Goal: Task Accomplishment & Management: Manage account settings

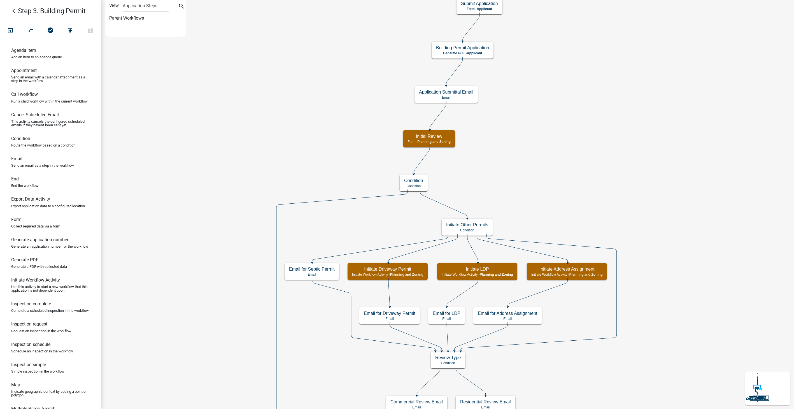
select select
click at [17, 10] on icon "arrow_back" at bounding box center [14, 12] width 7 height 8
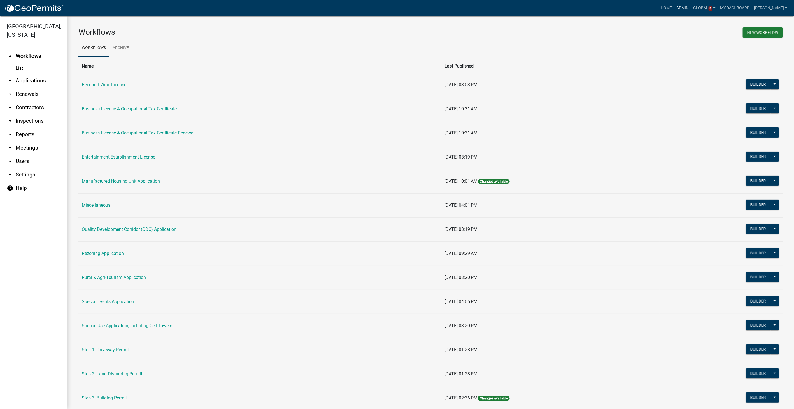
click at [689, 10] on link "Admin" at bounding box center [682, 8] width 17 height 11
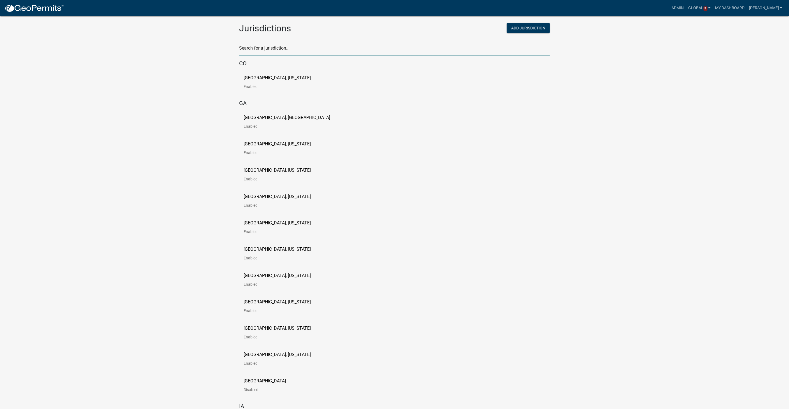
click at [270, 53] on input "text" at bounding box center [394, 49] width 311 height 11
type input "newton"
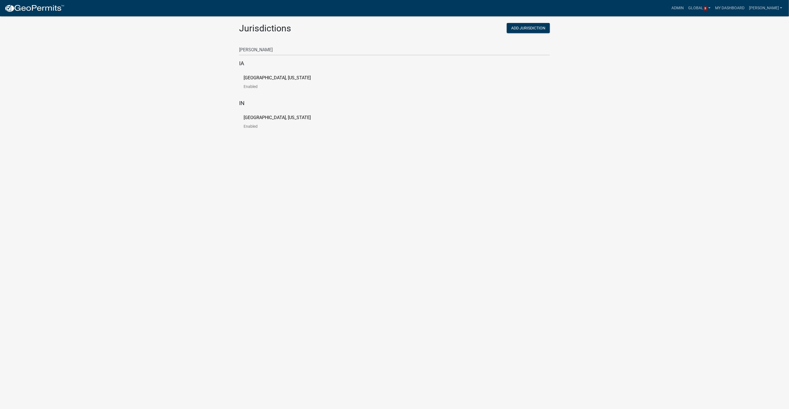
click at [268, 77] on p "[GEOGRAPHIC_DATA], [US_STATE]" at bounding box center [277, 78] width 67 height 4
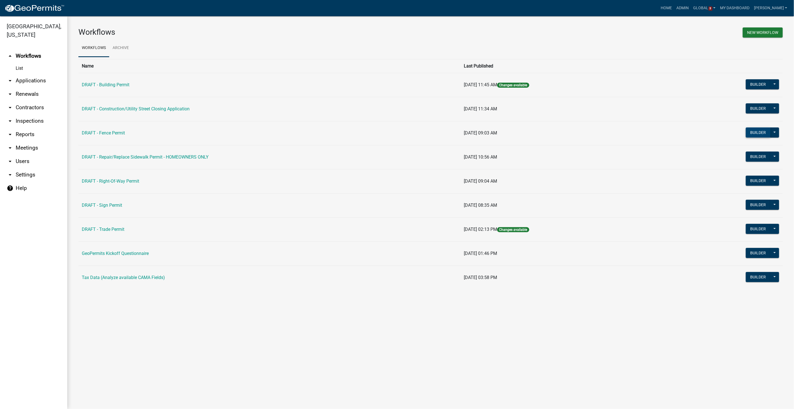
click at [749, 132] on button "Builder" at bounding box center [758, 132] width 25 height 10
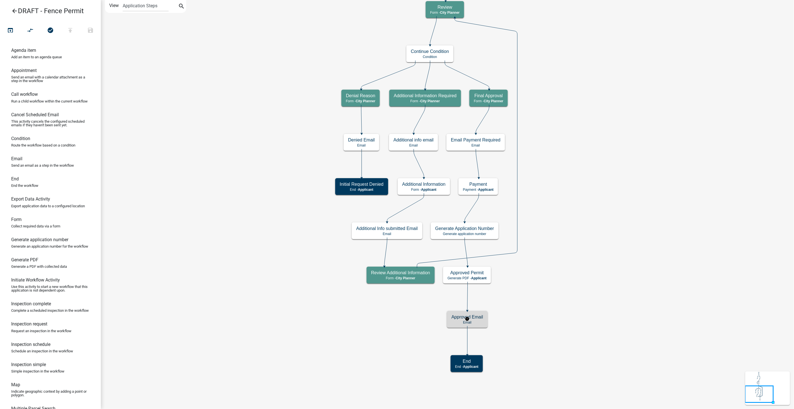
click at [473, 319] on h5 "Approved Email" at bounding box center [467, 316] width 32 height 5
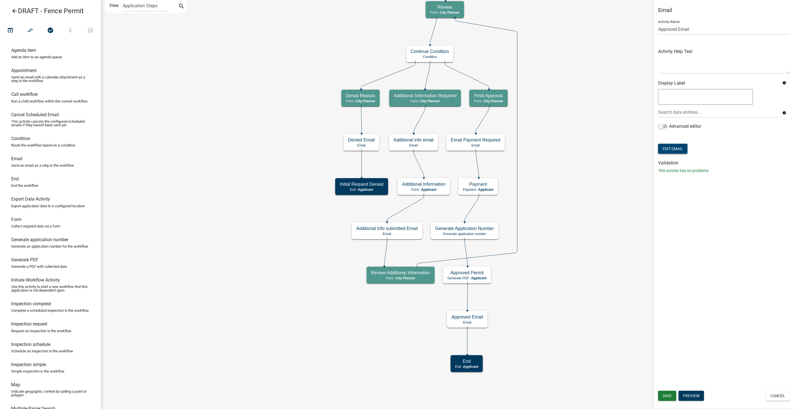
click at [674, 151] on button "Edit Email" at bounding box center [672, 149] width 29 height 10
select select "57d09f12-cc87-4873-a1ef-8681abb860ab"
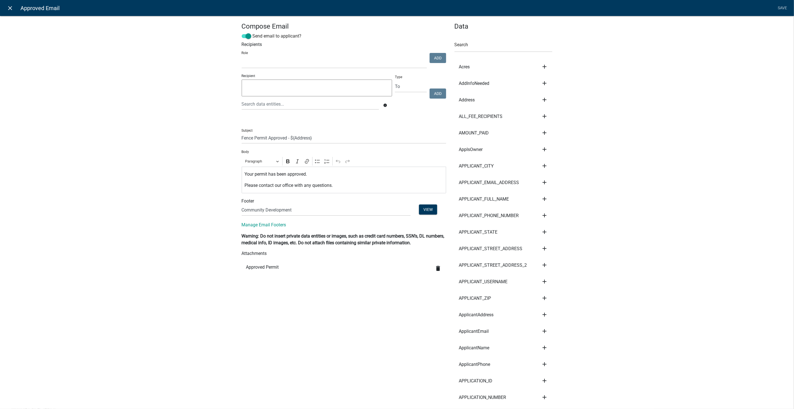
click at [11, 6] on icon "close" at bounding box center [10, 8] width 7 height 7
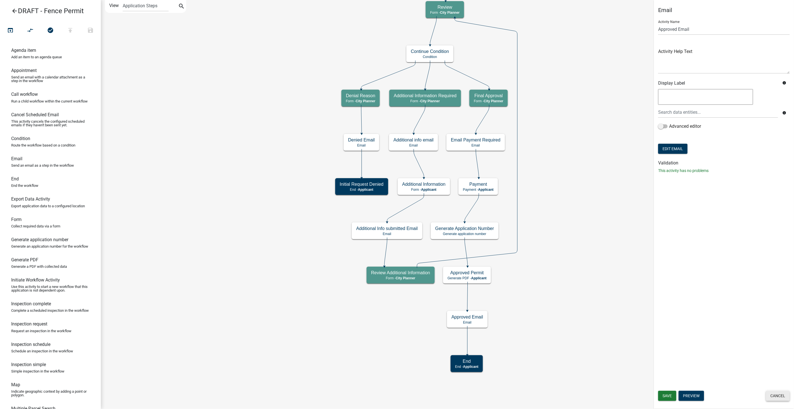
click at [773, 398] on button "Cancel" at bounding box center [778, 396] width 24 height 10
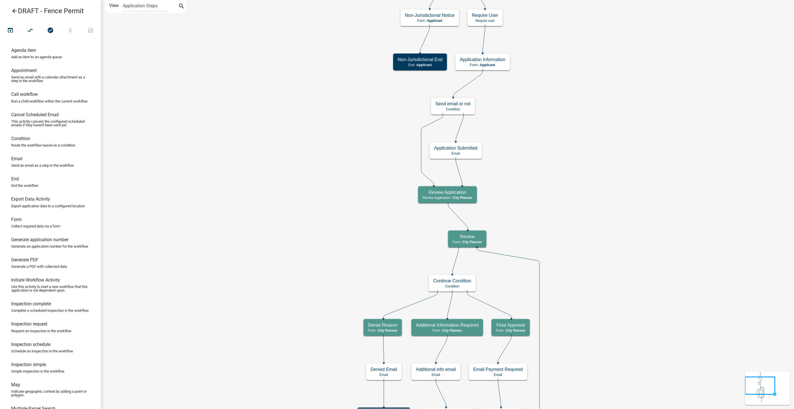
click at [14, 11] on icon "arrow_back" at bounding box center [14, 12] width 7 height 8
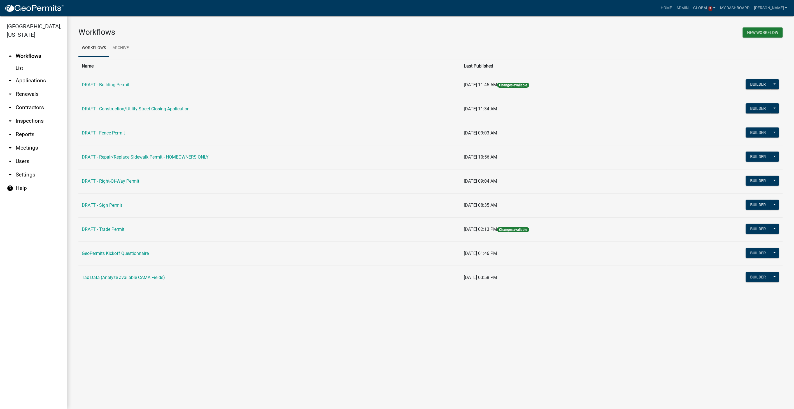
click at [25, 155] on link "arrow_drop_down Users" at bounding box center [33, 161] width 67 height 13
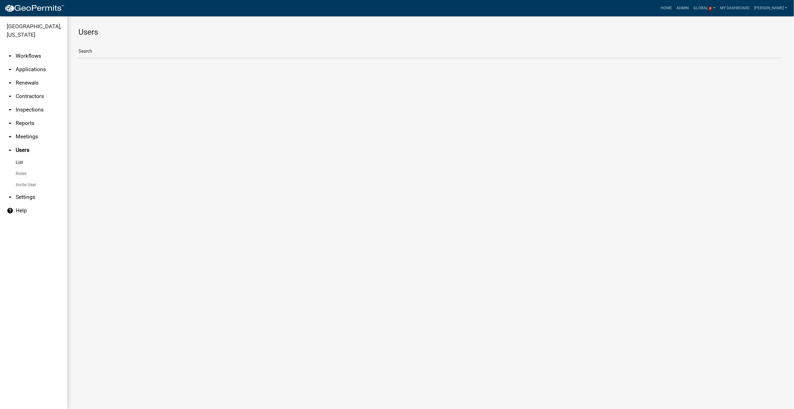
click at [25, 168] on link "Roles" at bounding box center [33, 173] width 67 height 11
click at [98, 73] on li "City Planner" at bounding box center [430, 74] width 704 height 13
select select "7: light-green"
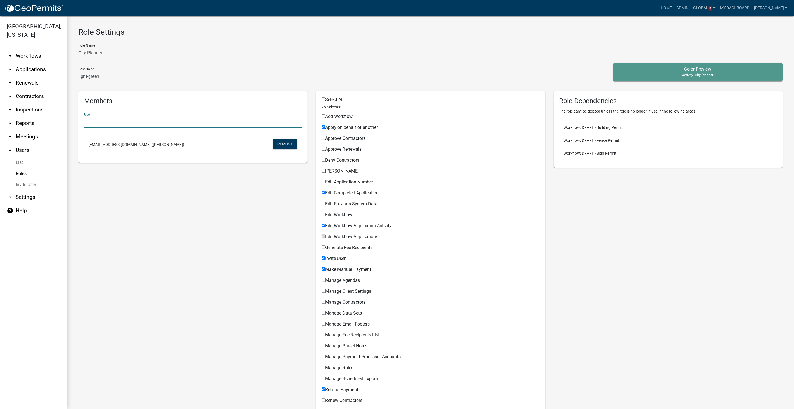
click at [111, 123] on input "text" at bounding box center [193, 121] width 218 height 11
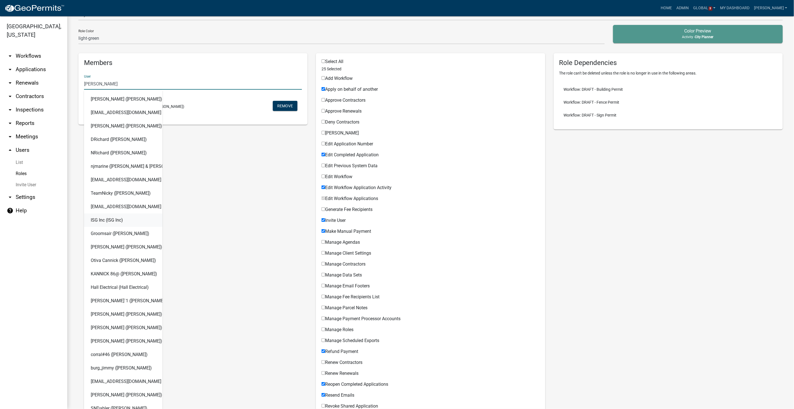
scroll to position [31, 0]
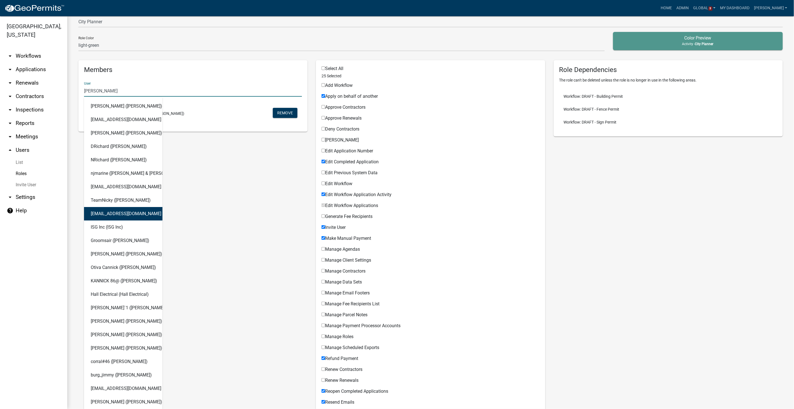
click at [232, 170] on div "Members User nick Nick Knabe (Nick Knabe) nick@515solar.com (Nick Vanderpool) B…" at bounding box center [192, 345] width 237 height 570
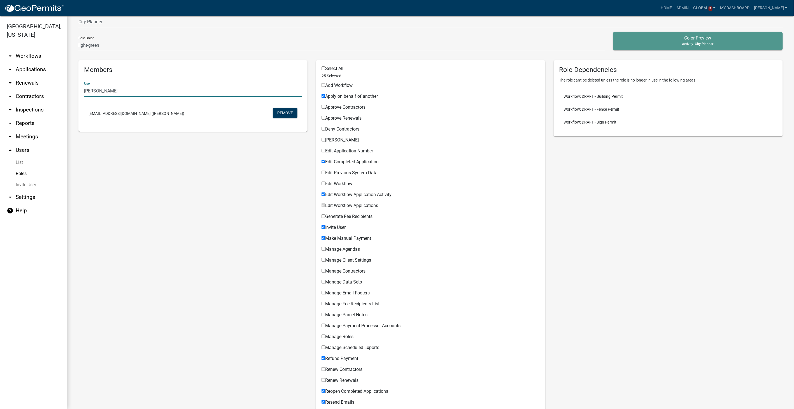
click at [97, 91] on input "nick" at bounding box center [193, 90] width 218 height 11
type input "n"
click at [27, 49] on link "arrow_drop_down Workflows" at bounding box center [33, 55] width 67 height 13
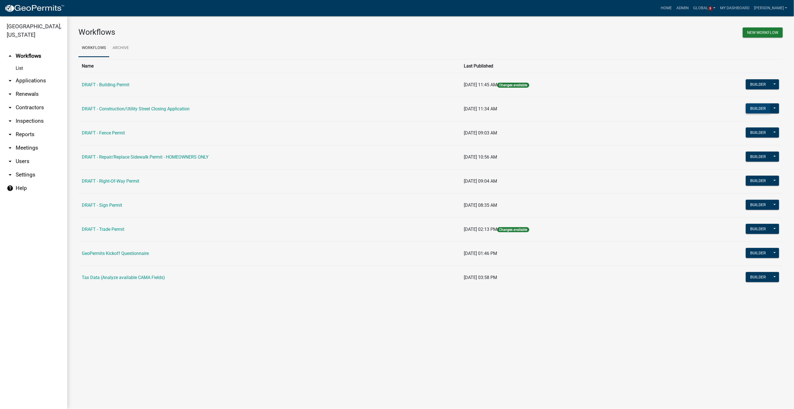
click at [749, 108] on button "Builder" at bounding box center [758, 108] width 25 height 10
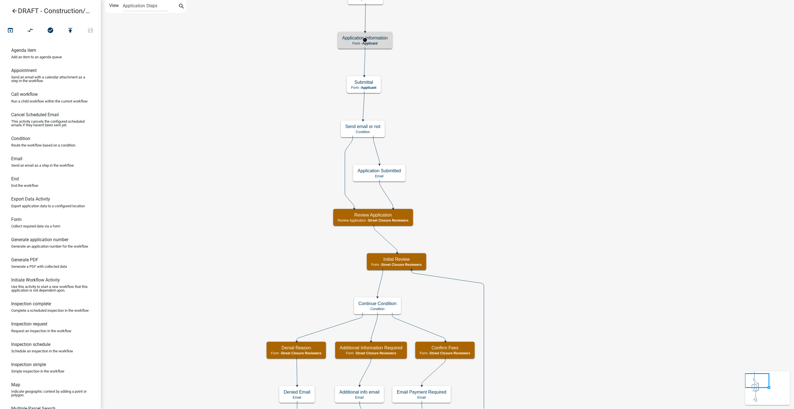
click at [382, 41] on p "Form - Applicant" at bounding box center [365, 43] width 46 height 4
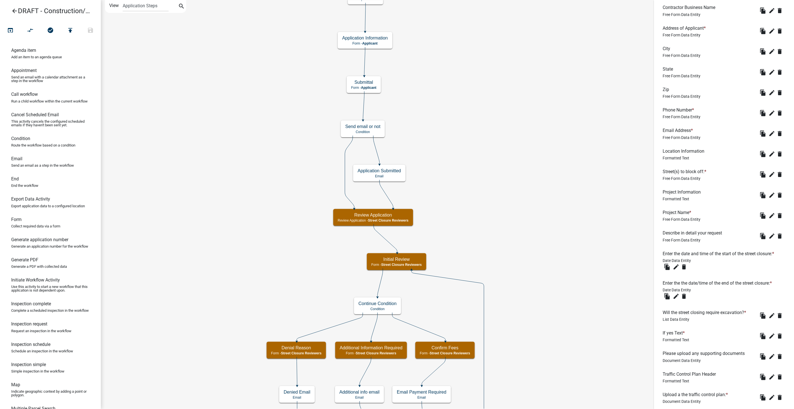
scroll to position [249, 0]
click at [677, 261] on button "edit" at bounding box center [675, 265] width 9 height 9
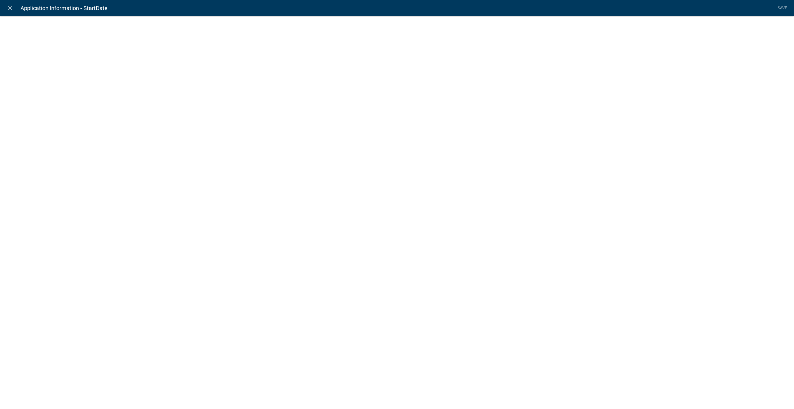
select select "date"
select select
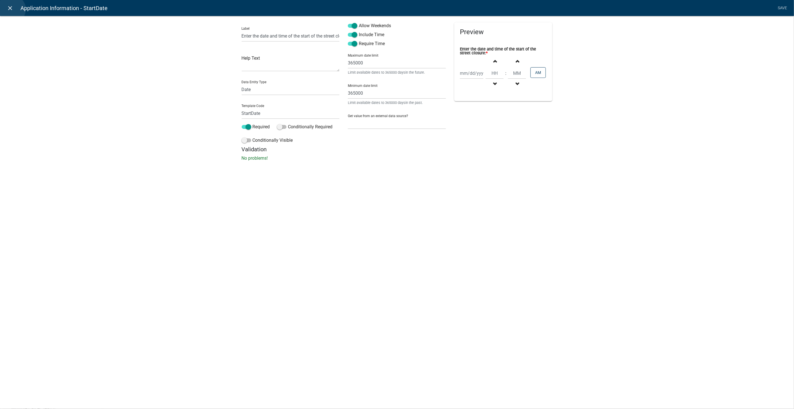
click at [11, 9] on icon "close" at bounding box center [10, 8] width 7 height 7
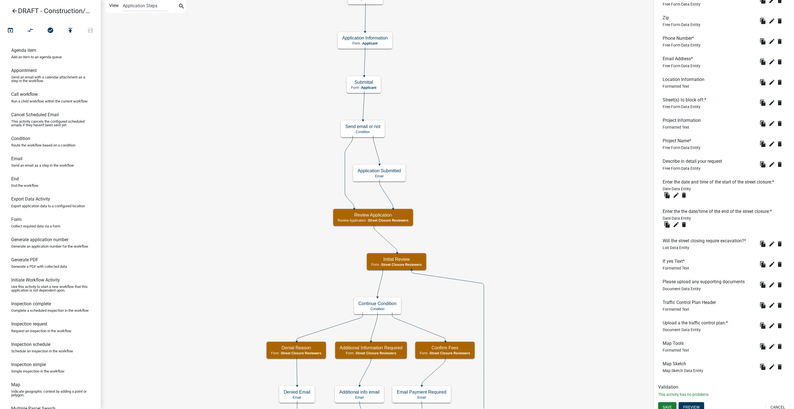
scroll to position [324, 0]
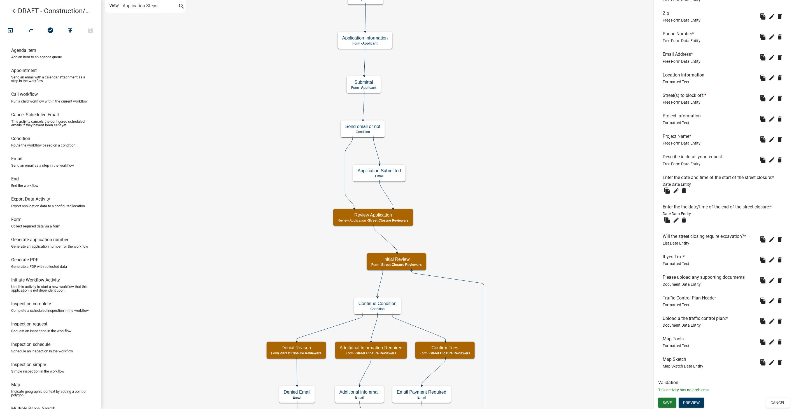
click at [771, 408] on div "Save Preview Cancel" at bounding box center [724, 403] width 140 height 11
click at [778, 401] on button "Cancel" at bounding box center [778, 403] width 24 height 10
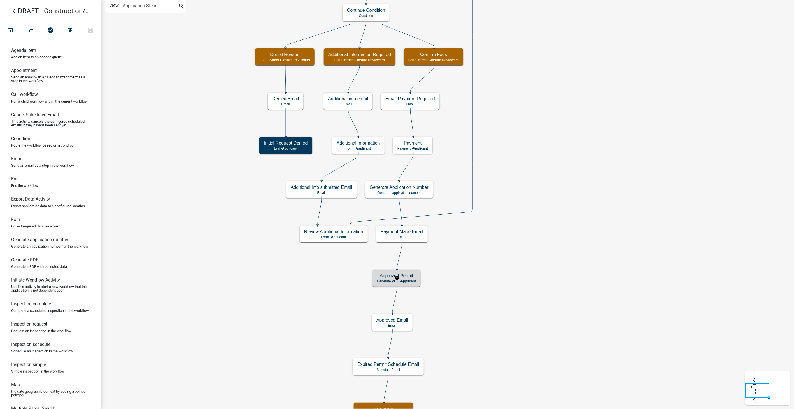
click at [410, 281] on span "Applicant" at bounding box center [408, 281] width 15 height 4
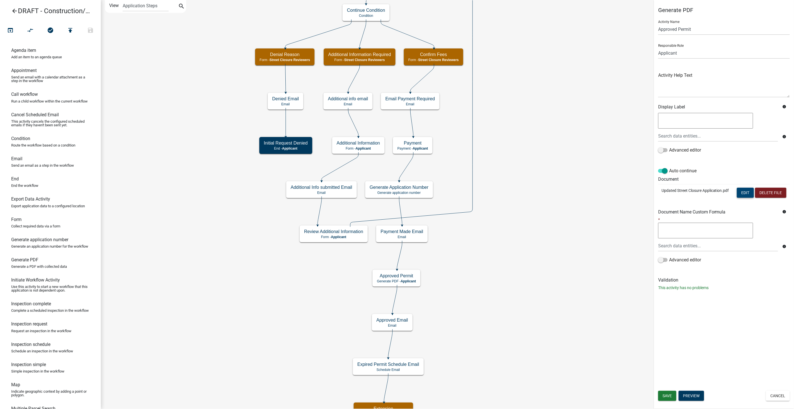
click at [748, 194] on button "Edit" at bounding box center [745, 193] width 17 height 10
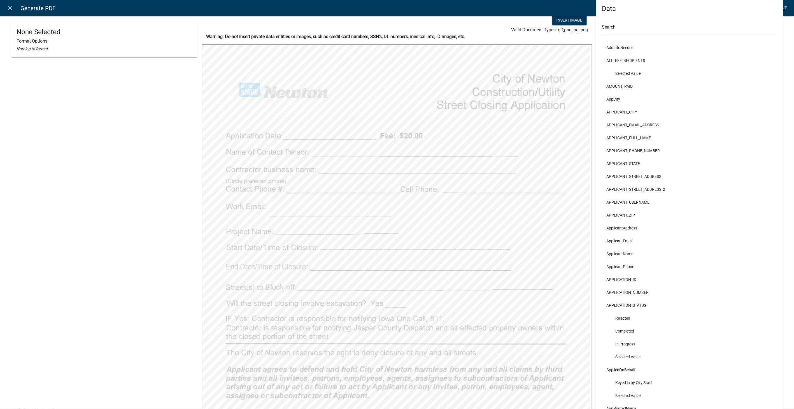
scroll to position [31, 0]
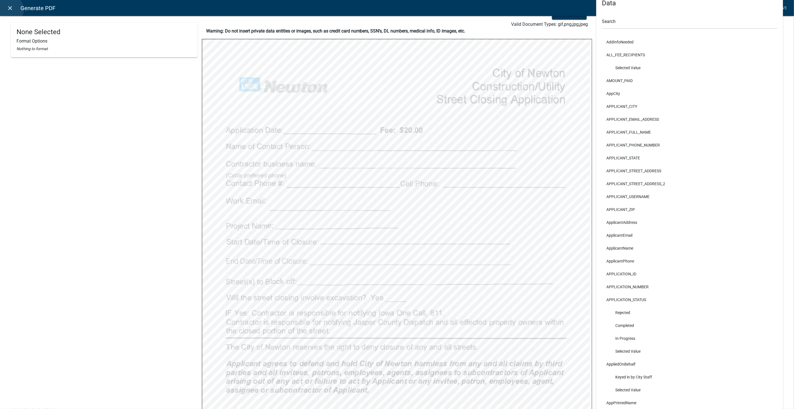
click at [10, 10] on icon "close" at bounding box center [10, 8] width 7 height 7
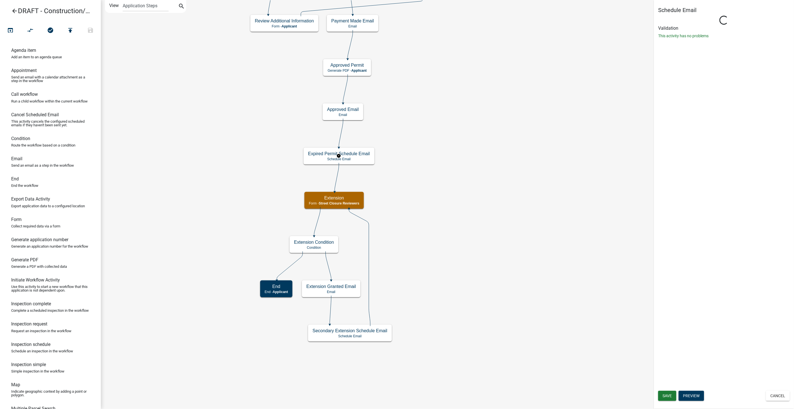
select select "10: 10:00 AM"
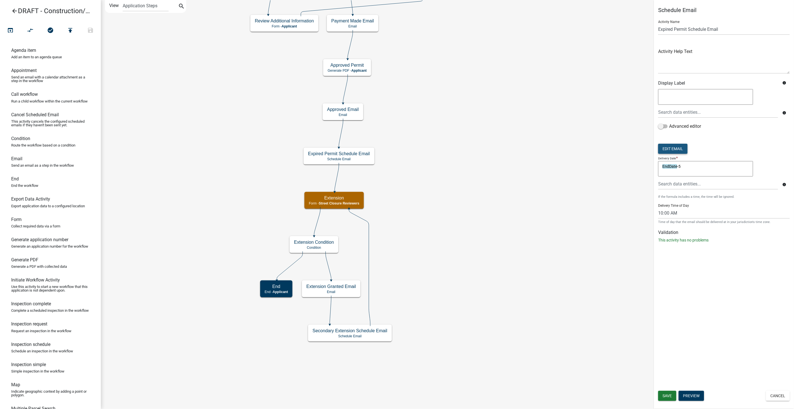
click at [665, 145] on button "Edit Email" at bounding box center [672, 149] width 29 height 10
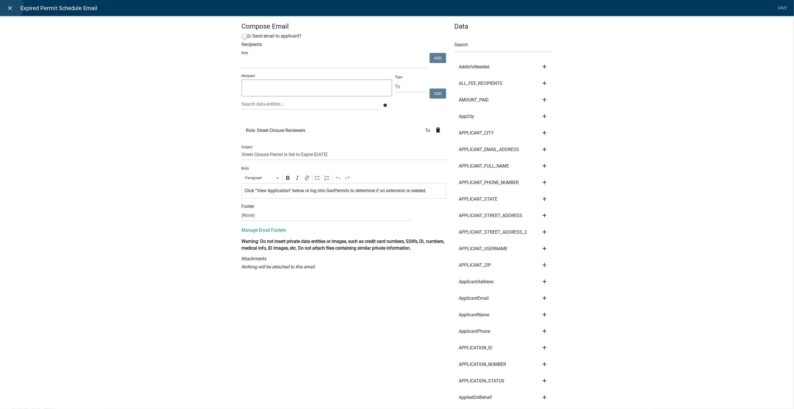
click at [10, 6] on icon "close" at bounding box center [10, 8] width 7 height 7
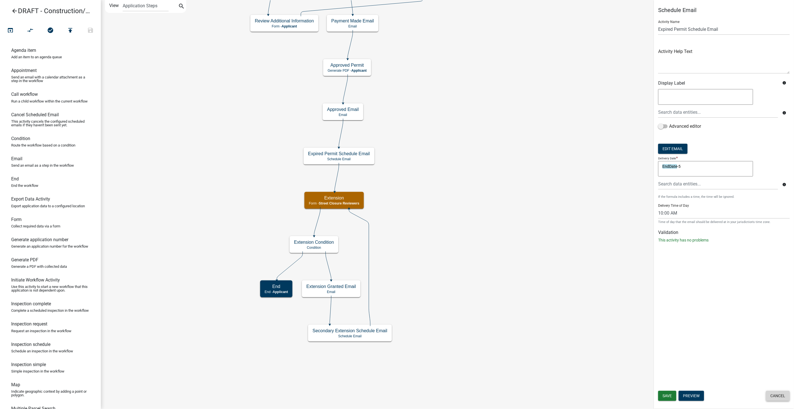
click at [776, 395] on button "Cancel" at bounding box center [778, 396] width 24 height 10
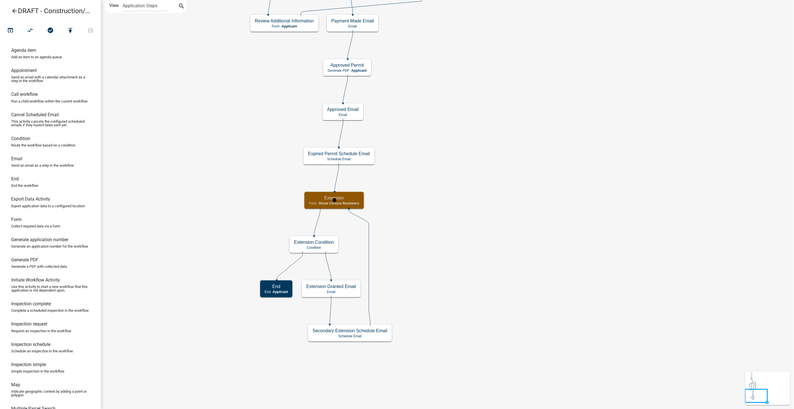
click at [360, 201] on div "Extension Form - Street Closure Reviewers" at bounding box center [333, 200] width 59 height 17
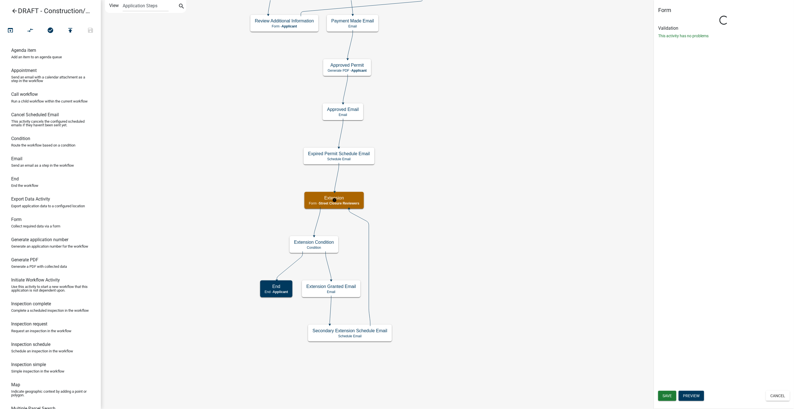
select select "855090EB-C4A8-4C8C-A5DC-9F2083B40E6B"
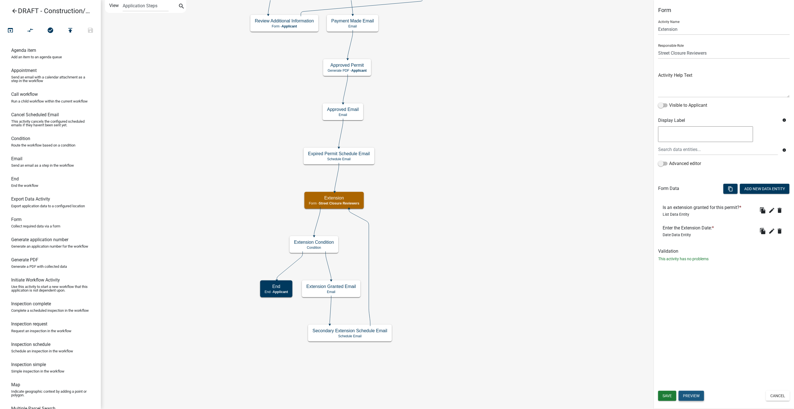
click at [693, 393] on button "Preview" at bounding box center [690, 396] width 25 height 10
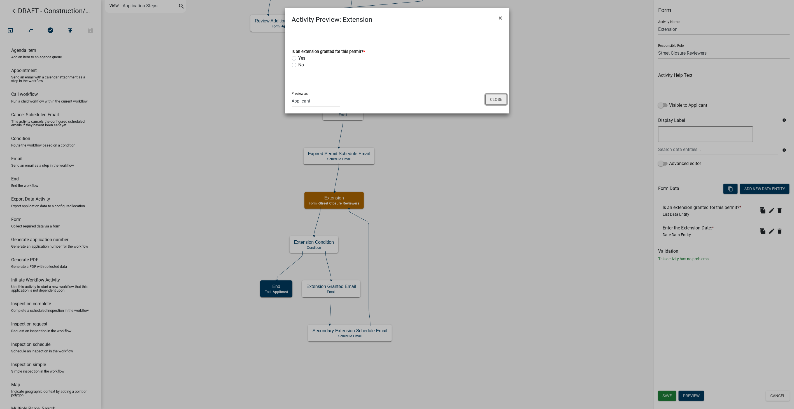
click at [497, 101] on button "Close" at bounding box center [496, 99] width 22 height 11
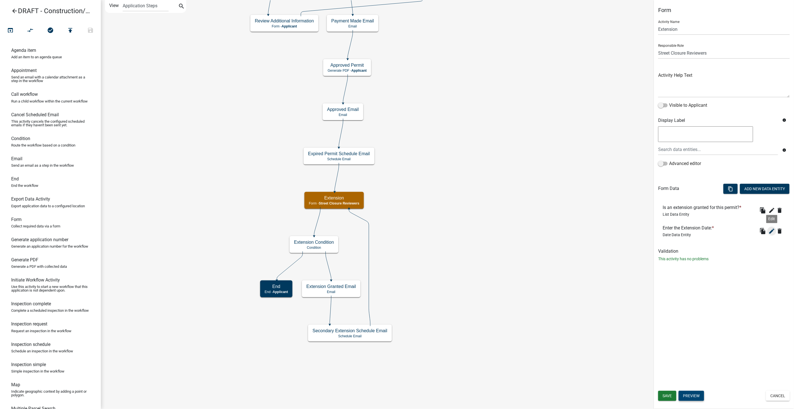
click at [773, 230] on icon "edit" at bounding box center [771, 231] width 7 height 7
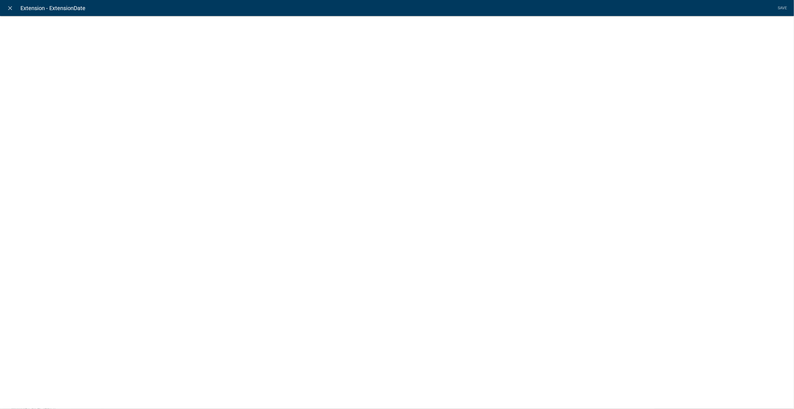
select select "date"
select select
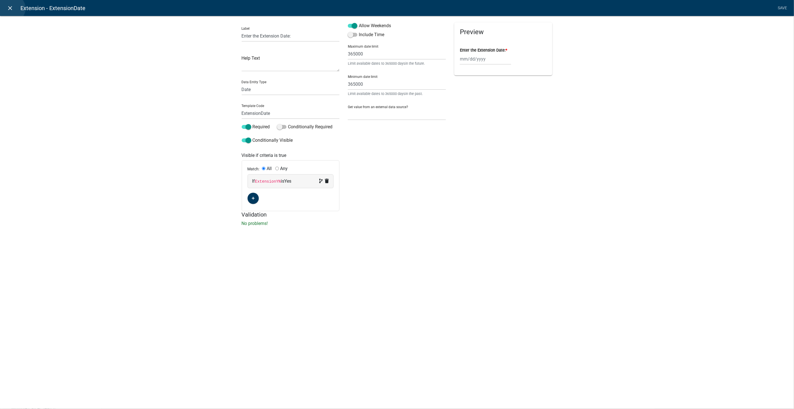
click at [11, 8] on icon "close" at bounding box center [10, 8] width 7 height 7
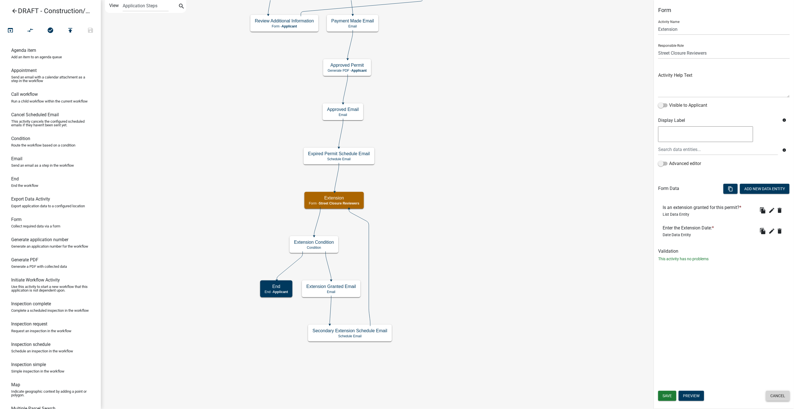
drag, startPoint x: 780, startPoint y: 397, endPoint x: 557, endPoint y: 341, distance: 229.8
click at [778, 397] on button "Cancel" at bounding box center [778, 396] width 24 height 10
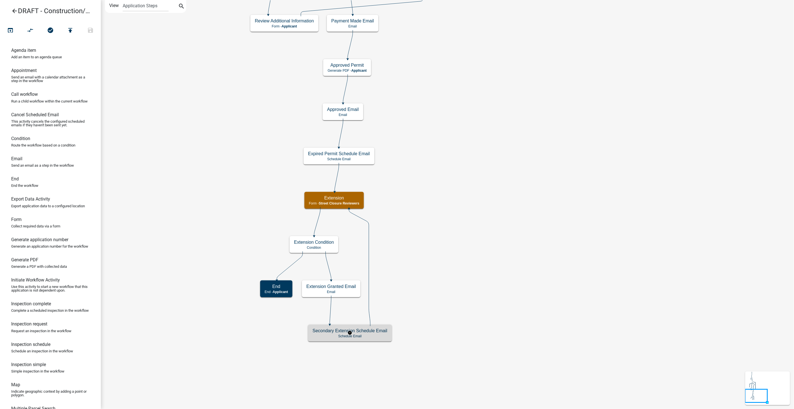
click at [369, 339] on div "Secondary Extension Schedule Email Schedule Email" at bounding box center [350, 332] width 84 height 17
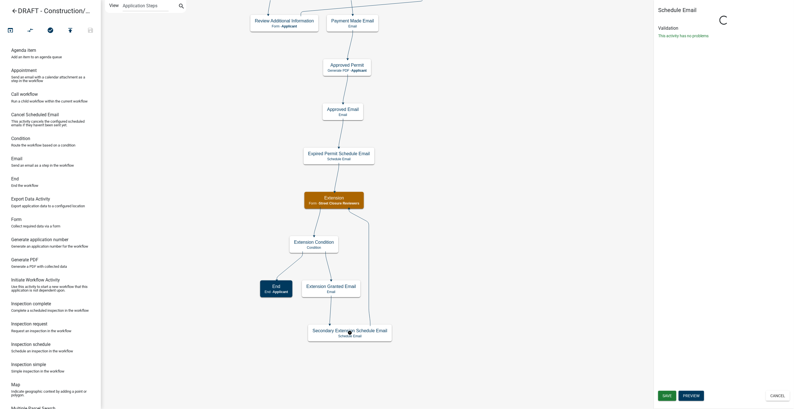
select select "10: 10:00 AM"
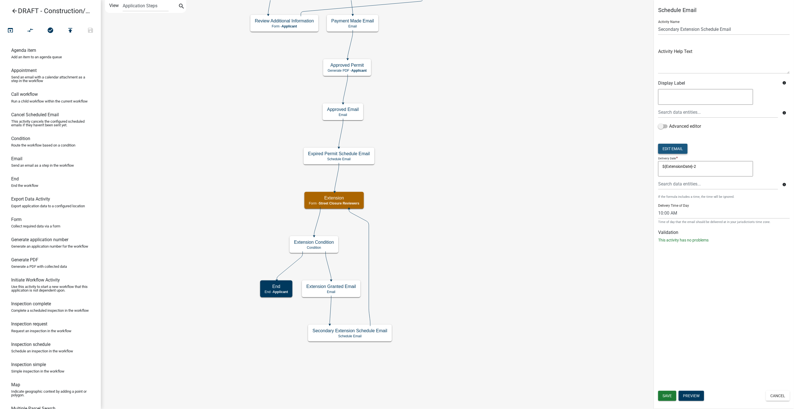
click at [670, 146] on button "Edit Email" at bounding box center [672, 149] width 29 height 10
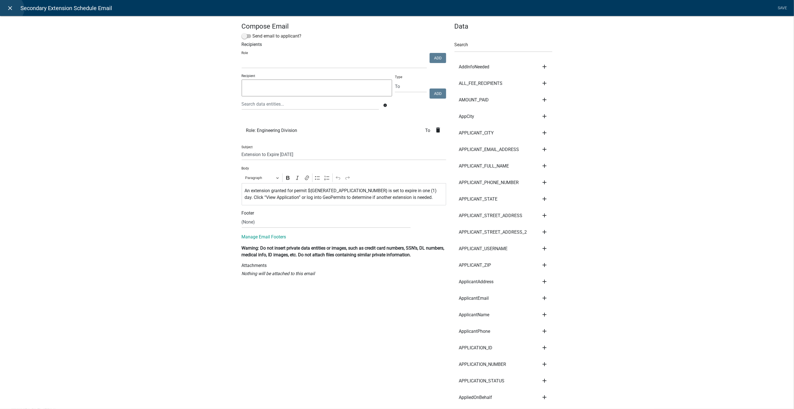
click at [10, 9] on icon "close" at bounding box center [10, 8] width 7 height 7
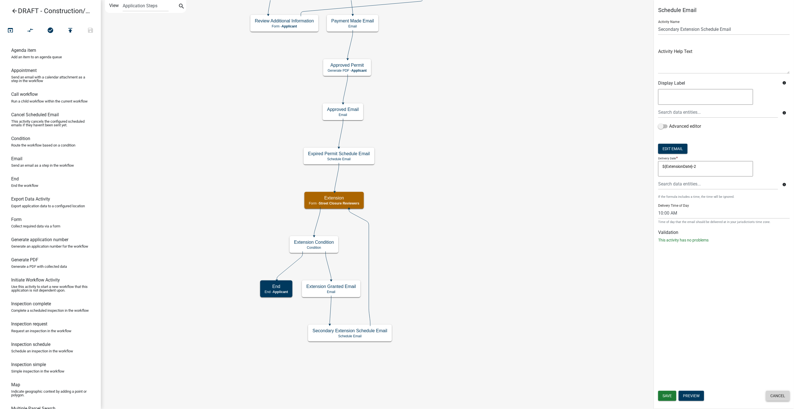
click at [772, 398] on button "Cancel" at bounding box center [778, 396] width 24 height 10
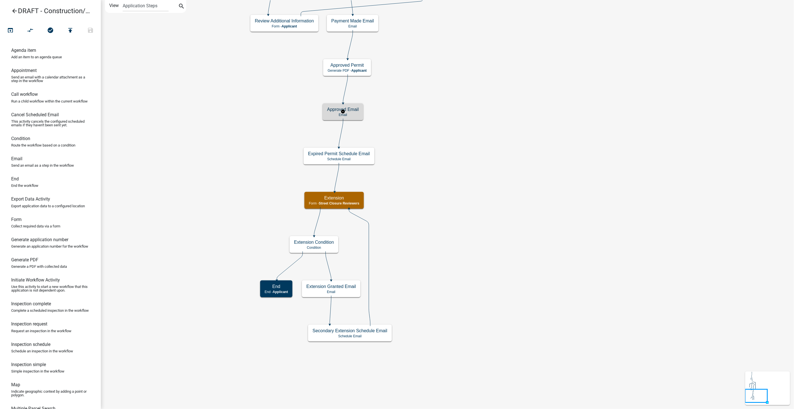
click at [359, 107] on div "Approved Email Email" at bounding box center [343, 111] width 41 height 17
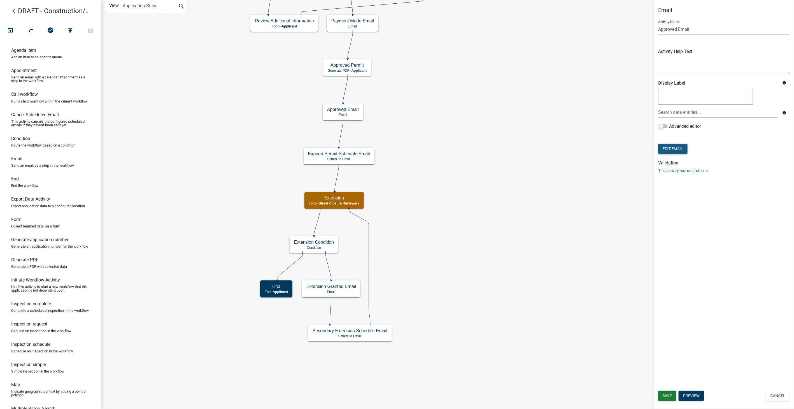
click at [667, 149] on button "Edit Email" at bounding box center [672, 149] width 29 height 10
select select "61e258e5-db64-4740-999e-677e1390fc72"
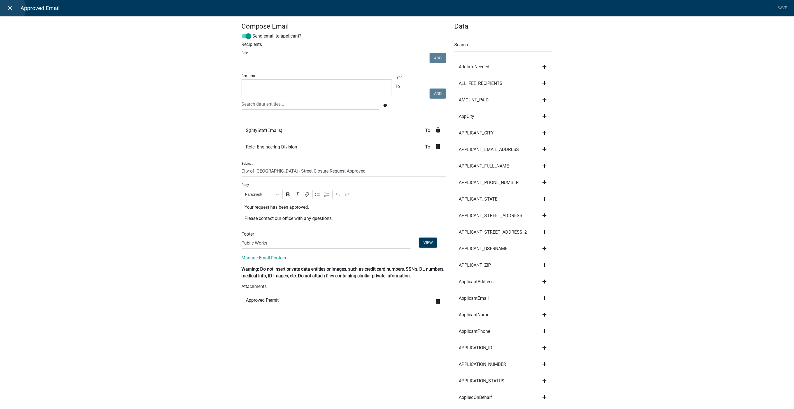
click at [12, 8] on icon "close" at bounding box center [10, 8] width 7 height 7
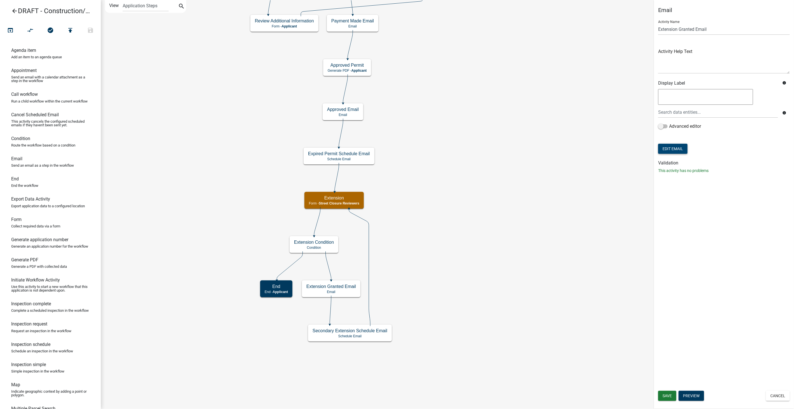
click at [666, 151] on button "Edit Email" at bounding box center [672, 149] width 29 height 10
select select "61e258e5-db64-4740-999e-677e1390fc72"
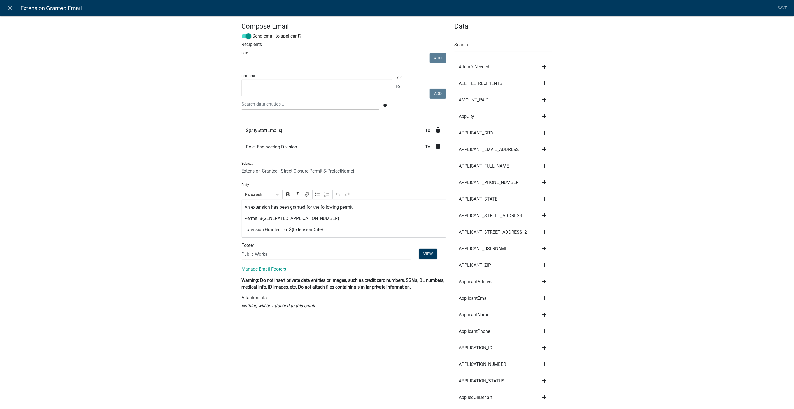
select select
click at [10, 6] on icon "close" at bounding box center [10, 8] width 7 height 7
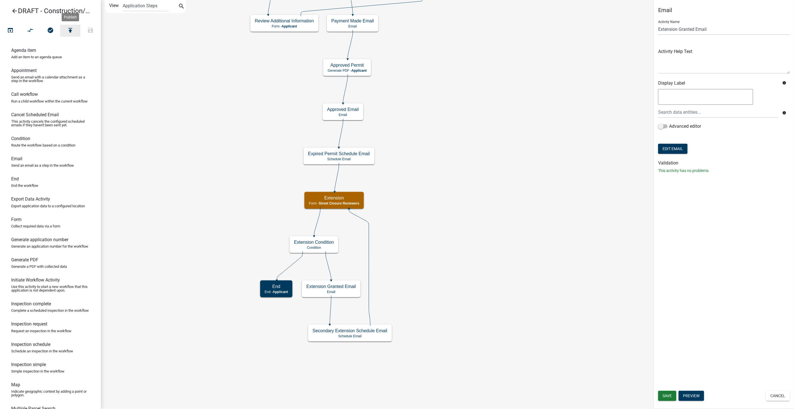
click at [71, 29] on icon "publish" at bounding box center [70, 31] width 7 height 8
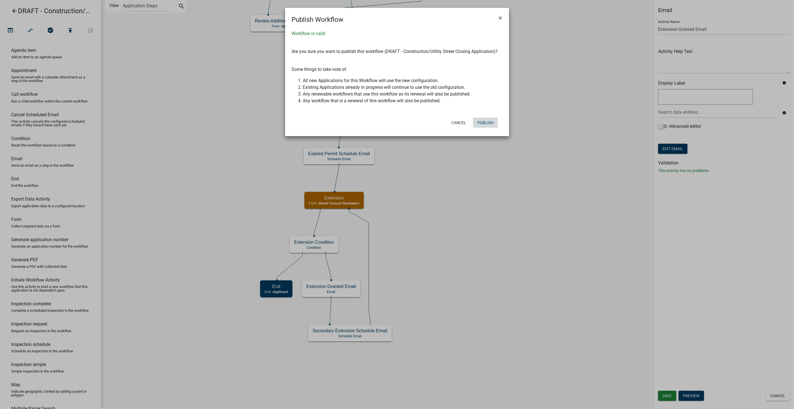
click at [485, 118] on button "Publish" at bounding box center [485, 123] width 25 height 10
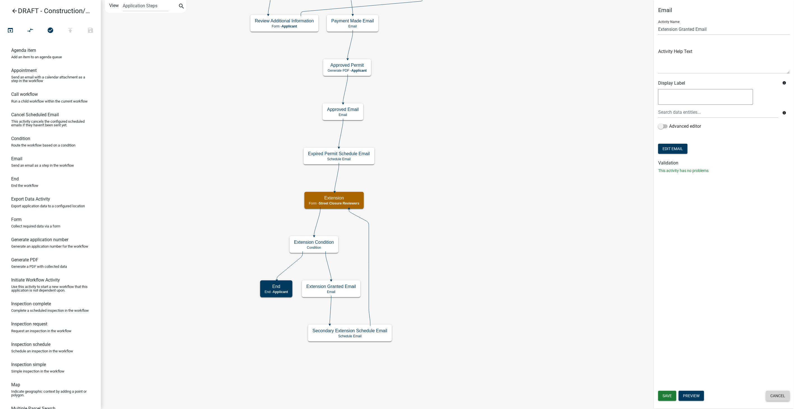
click at [780, 400] on button "Cancel" at bounding box center [778, 396] width 24 height 10
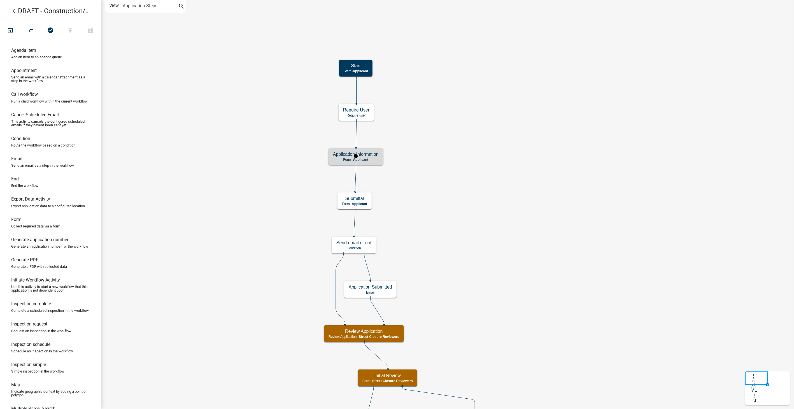
click at [375, 158] on p "Form - Applicant" at bounding box center [356, 160] width 46 height 4
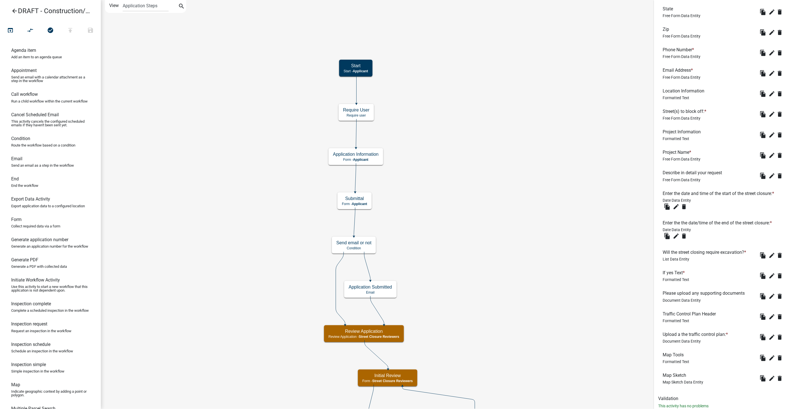
scroll to position [324, 0]
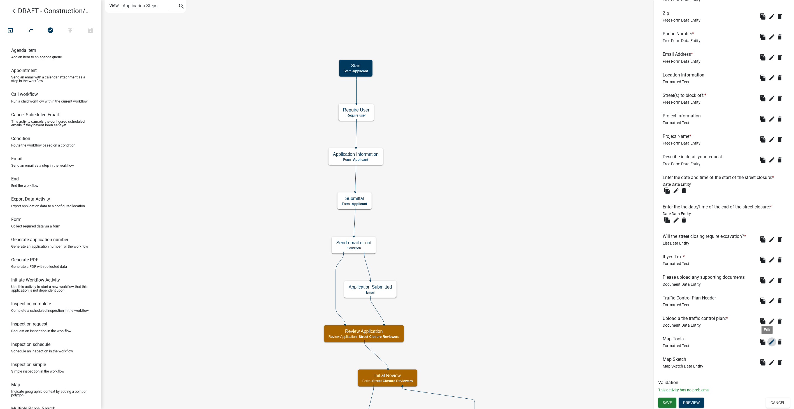
click at [768, 344] on icon "edit" at bounding box center [771, 341] width 7 height 7
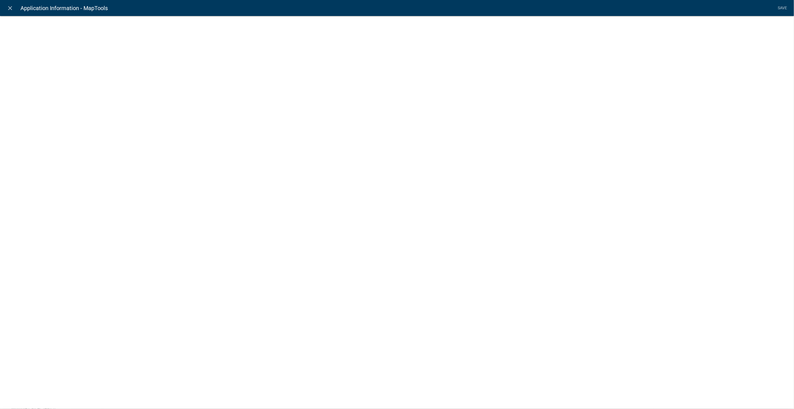
select select "rich-text"
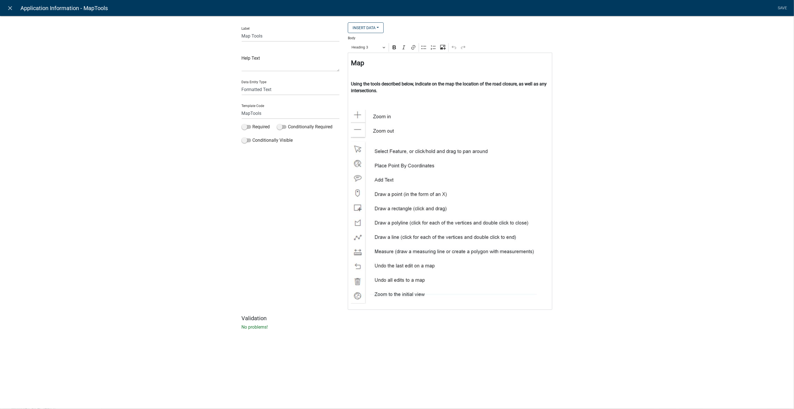
click at [380, 94] on p "Using the tools described below, indicate on the map the location of the road c…" at bounding box center [450, 87] width 198 height 13
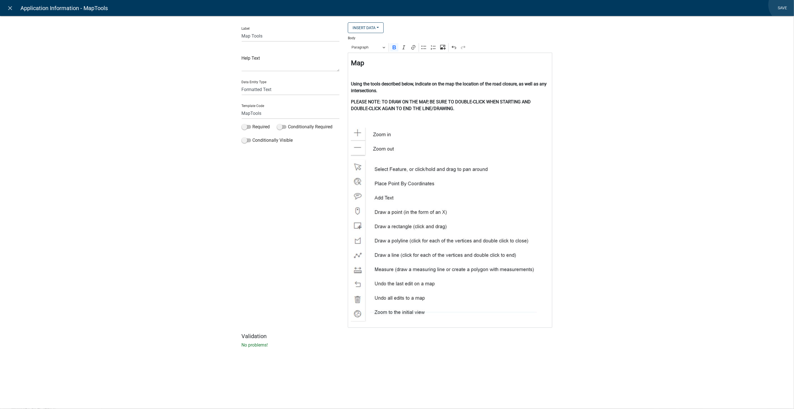
click at [786, 5] on link "Save" at bounding box center [782, 8] width 14 height 11
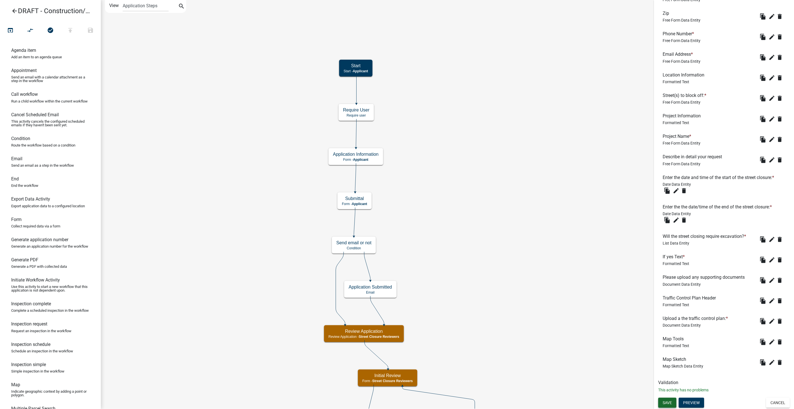
click at [663, 401] on span "Save" at bounding box center [666, 402] width 9 height 4
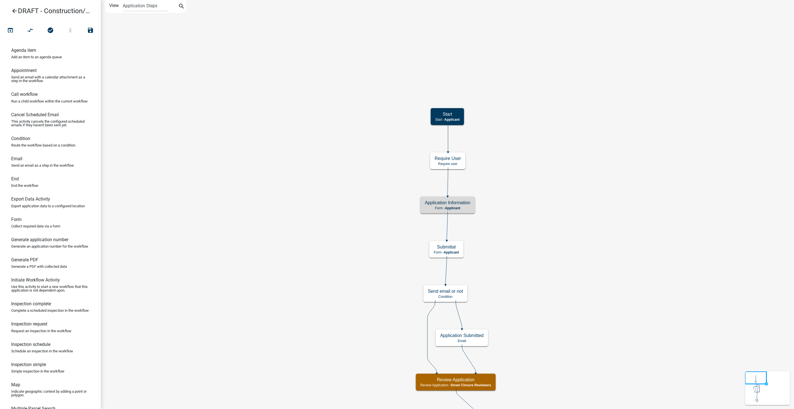
scroll to position [0, 0]
click at [13, 10] on icon "arrow_back" at bounding box center [14, 12] width 7 height 8
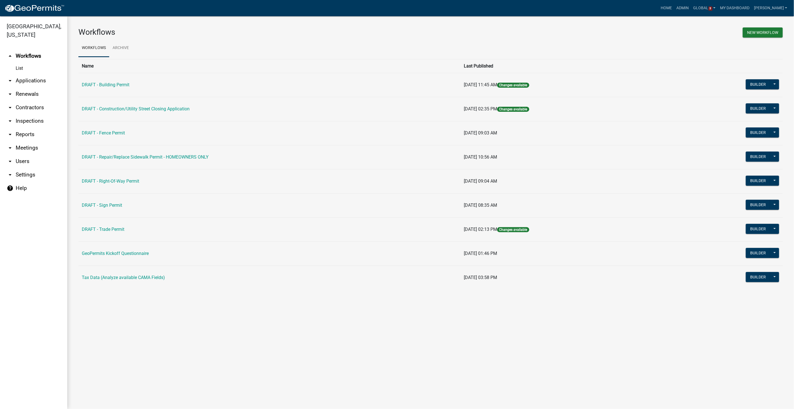
click at [17, 101] on link "arrow_drop_down Contractors" at bounding box center [33, 107] width 67 height 13
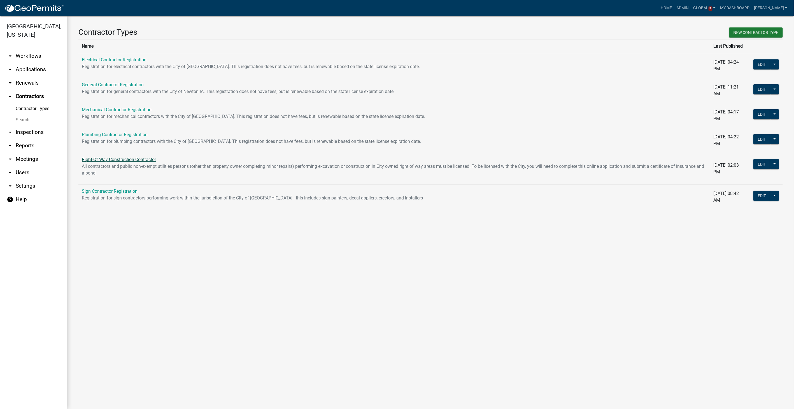
click at [137, 158] on link "Right-Of Way Construction Contractor" at bounding box center [119, 159] width 74 height 5
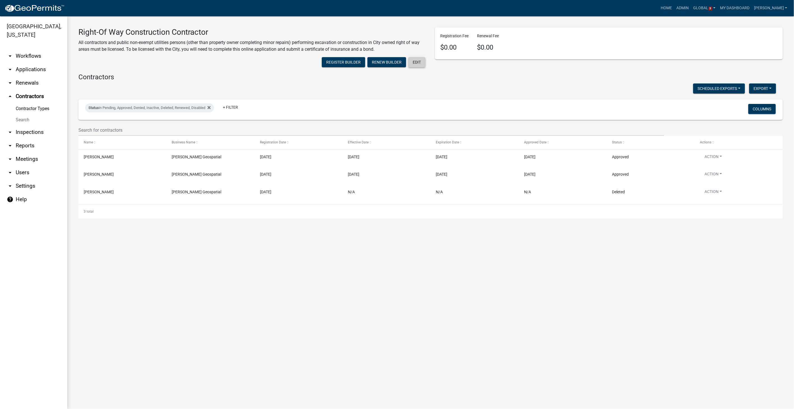
click at [411, 62] on button "Edit" at bounding box center [416, 62] width 17 height 10
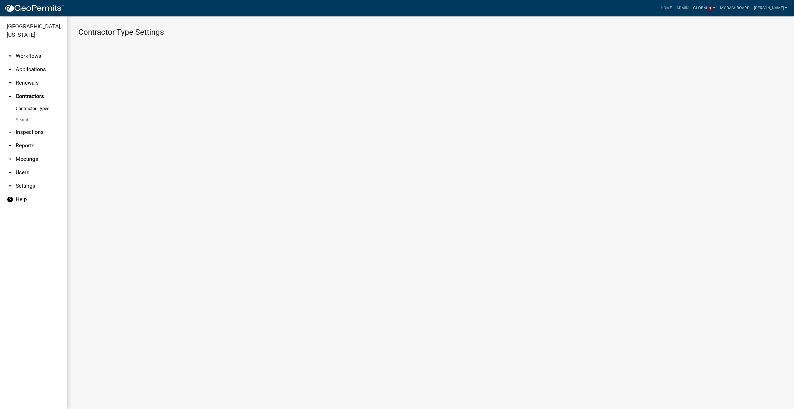
select select "4: b748f019-82c2-45bc-8874-d2e8f736f314"
select select "1: b798264d-217c-4581-98de-27d3ae90d6db"
select select "1: Object"
select select
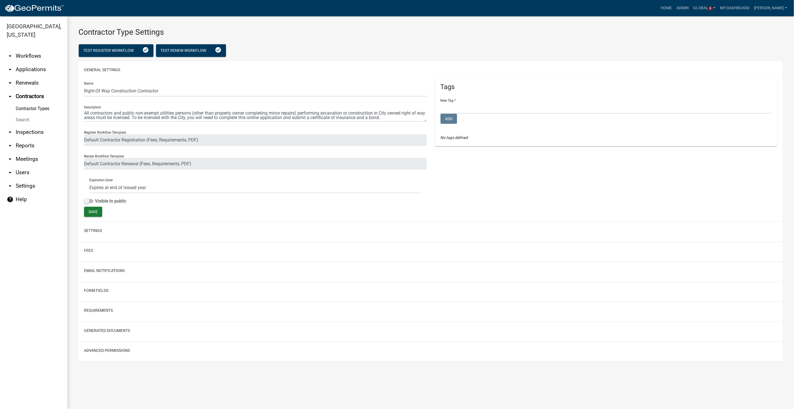
click at [22, 103] on link "Contractor Types" at bounding box center [33, 108] width 67 height 11
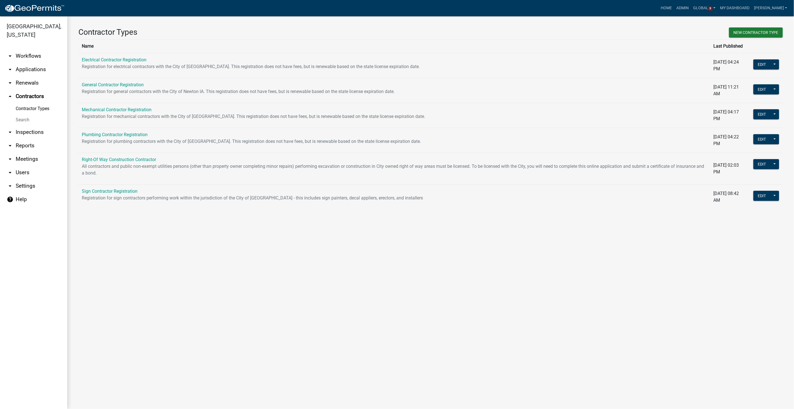
click at [32, 49] on link "arrow_drop_down Workflows" at bounding box center [33, 55] width 67 height 13
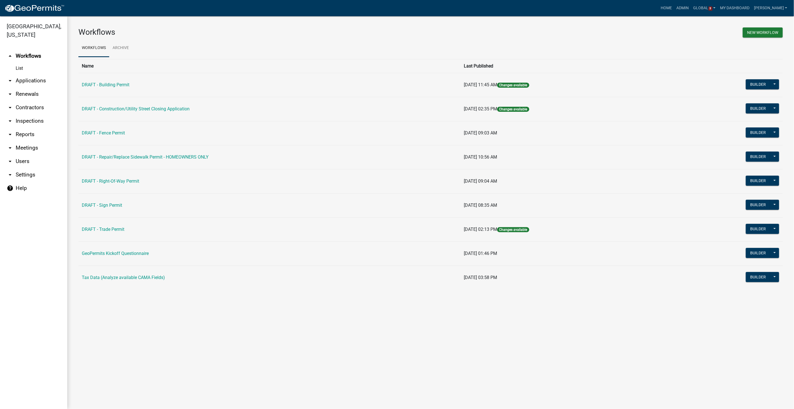
click at [25, 101] on link "arrow_drop_down Contractors" at bounding box center [33, 107] width 67 height 13
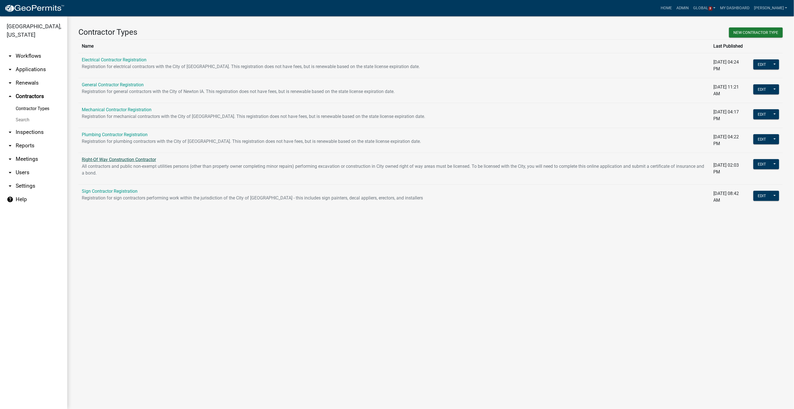
click at [106, 160] on link "Right-Of Way Construction Contractor" at bounding box center [119, 159] width 74 height 5
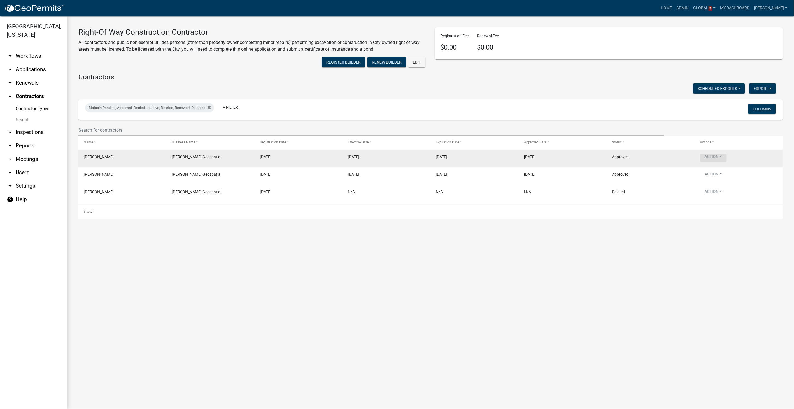
click at [716, 154] on button "Action" at bounding box center [713, 158] width 26 height 8
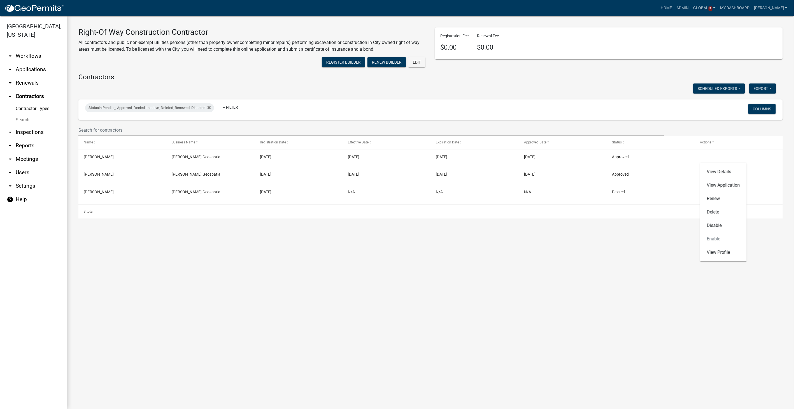
click at [20, 114] on link "Search" at bounding box center [33, 119] width 67 height 11
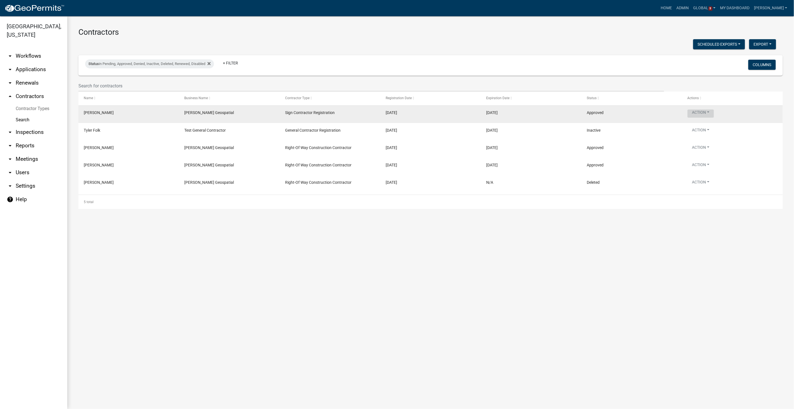
click at [709, 113] on button "Action" at bounding box center [700, 113] width 26 height 8
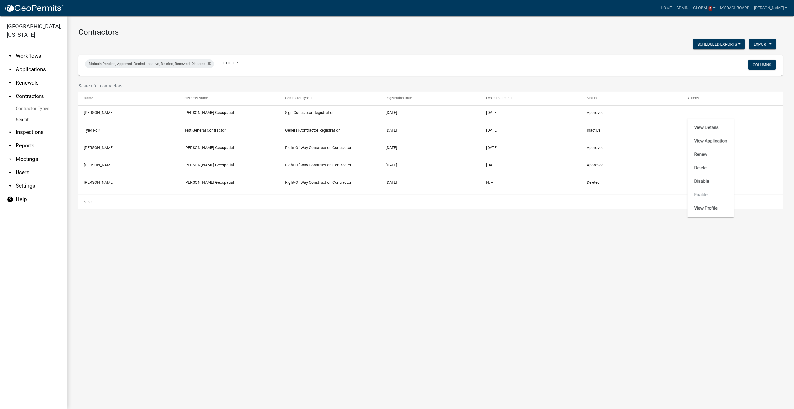
click at [23, 63] on link "arrow_drop_down Applications" at bounding box center [33, 69] width 67 height 13
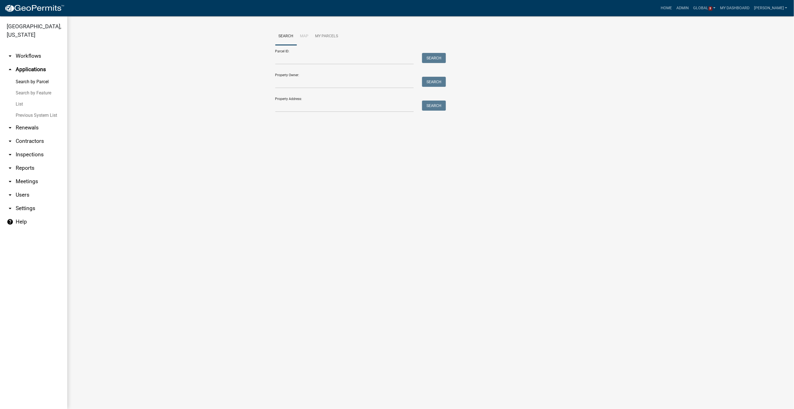
click at [20, 99] on link "List" at bounding box center [33, 104] width 67 height 11
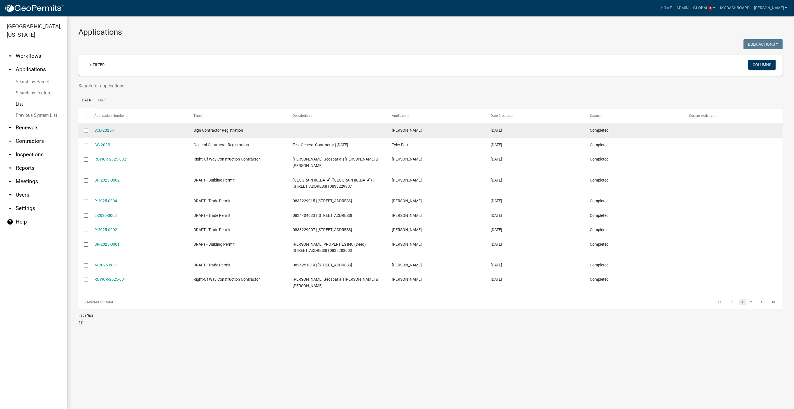
click at [86, 131] on input "checkbox" at bounding box center [86, 131] width 4 height 4
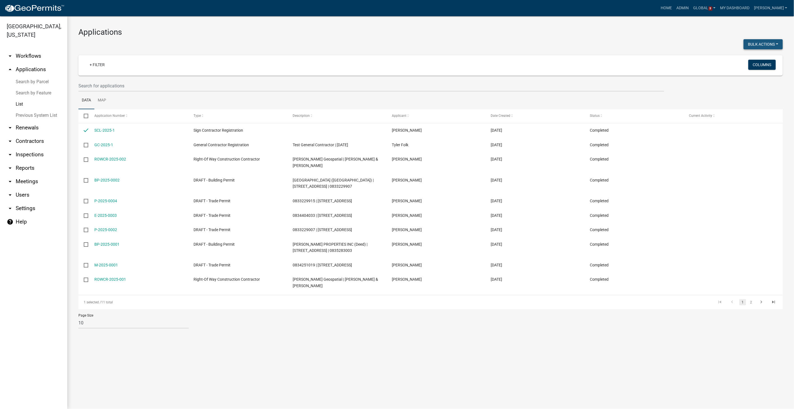
click at [777, 43] on button "Bulk Actions" at bounding box center [762, 44] width 39 height 10
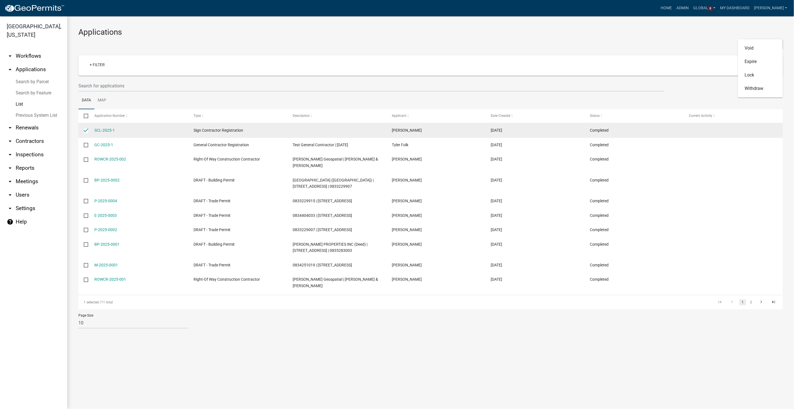
click at [85, 130] on input "checkbox" at bounding box center [86, 131] width 4 height 4
checkbox input "false"
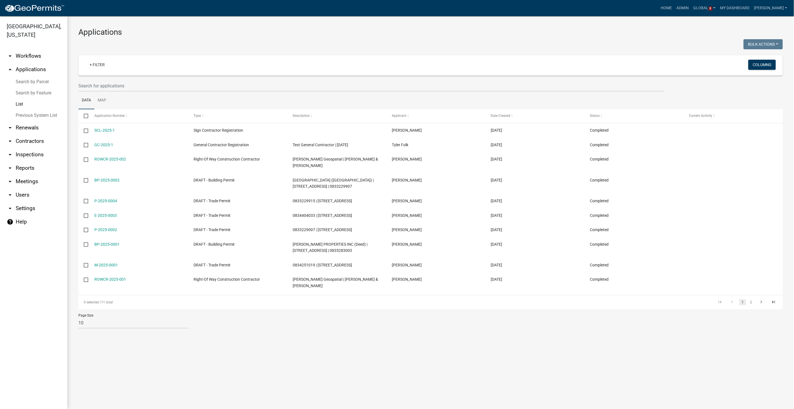
click at [25, 49] on link "arrow_drop_down Workflows" at bounding box center [33, 55] width 67 height 13
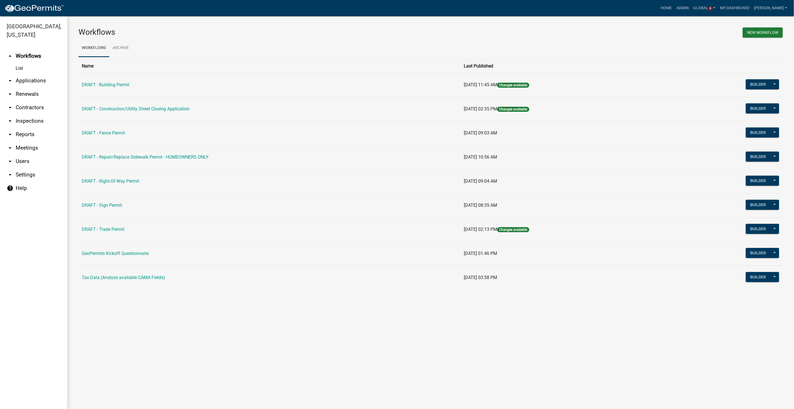
click at [21, 181] on link "help Help" at bounding box center [33, 187] width 67 height 13
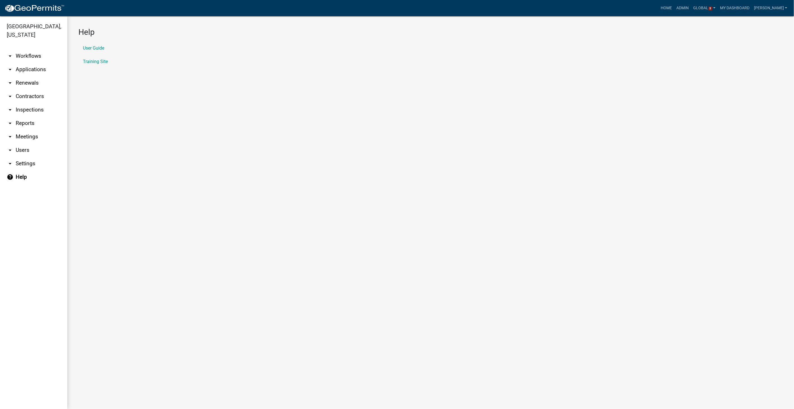
click at [25, 49] on link "arrow_drop_down Workflows" at bounding box center [33, 55] width 67 height 13
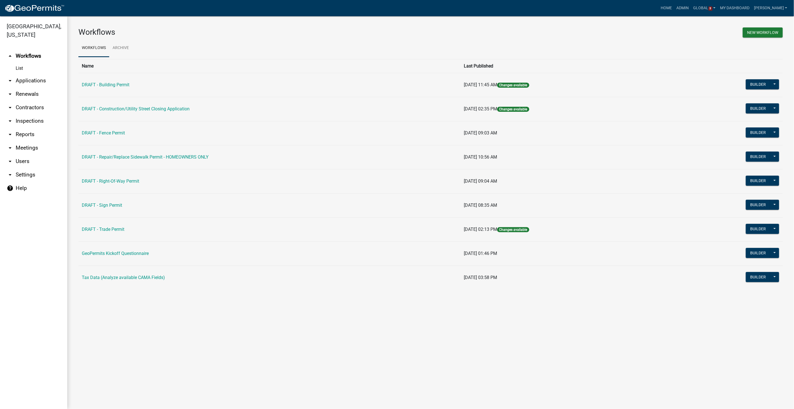
click at [36, 101] on link "arrow_drop_down Contractors" at bounding box center [33, 107] width 67 height 13
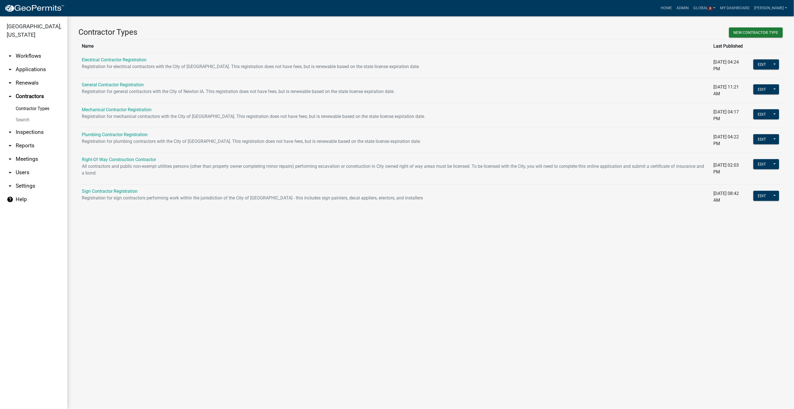
click at [779, 162] on td "Edit Published Delete Copy Register Workflow Workflow History Workflow Builder …" at bounding box center [765, 169] width 33 height 32
click at [775, 163] on button at bounding box center [774, 164] width 9 height 10
click at [744, 233] on span "Workflow Builder" at bounding box center [755, 235] width 33 height 4
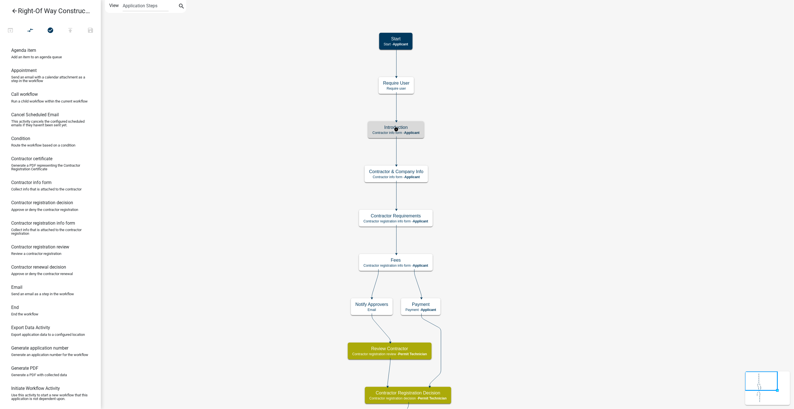
click at [415, 127] on h5 "Introduction" at bounding box center [395, 127] width 47 height 5
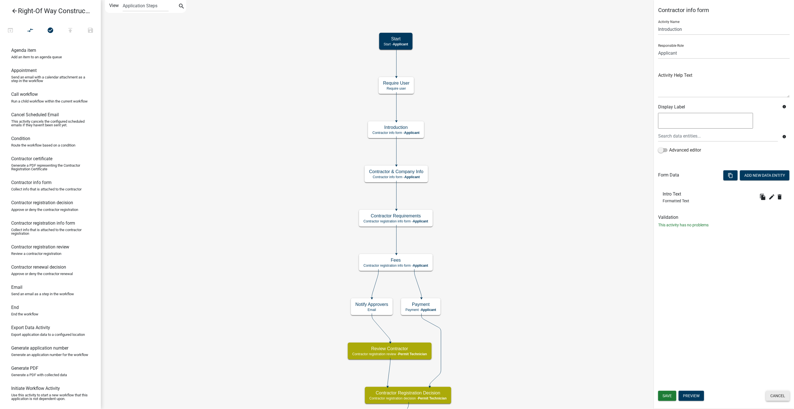
click at [777, 400] on button "Cancel" at bounding box center [778, 396] width 24 height 10
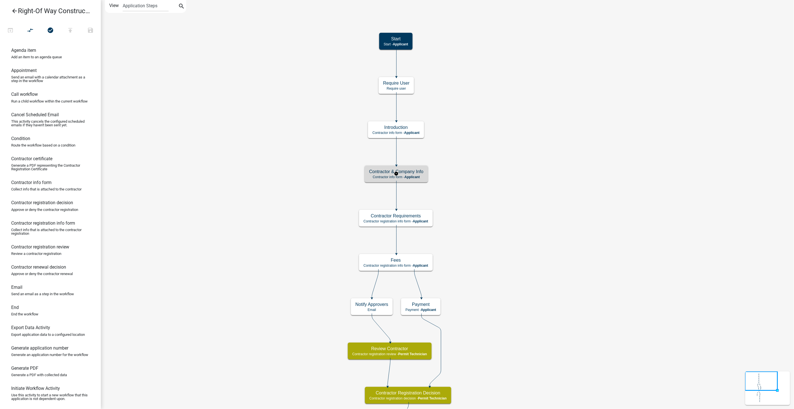
click at [424, 175] on div "Contractor & Company Info Contractor info form - Applicant" at bounding box center [396, 173] width 63 height 17
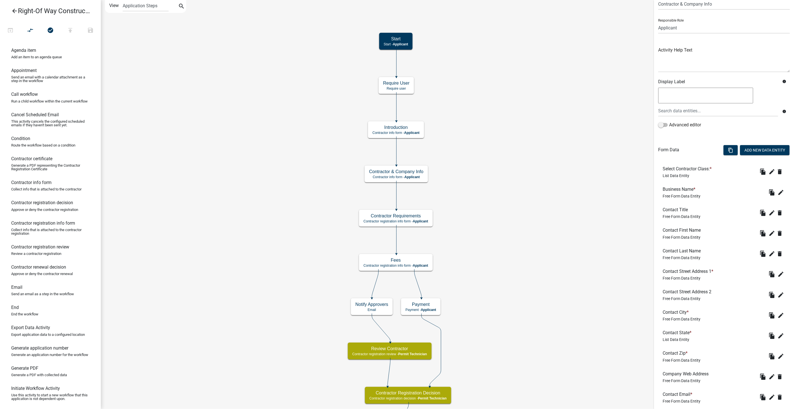
scroll to position [31, 0]
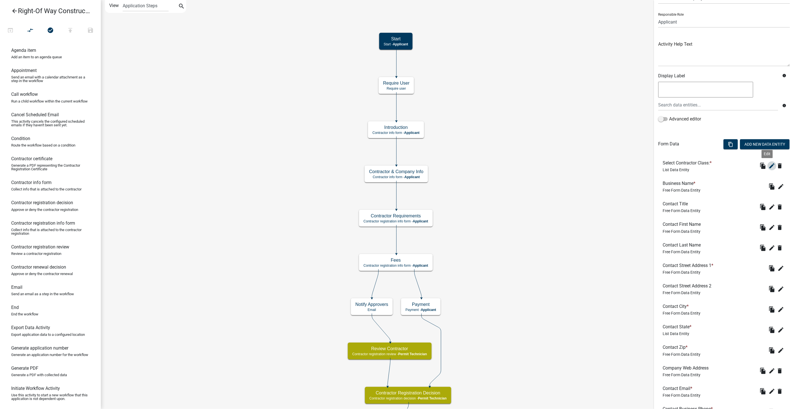
click at [768, 166] on icon "edit" at bounding box center [771, 165] width 7 height 7
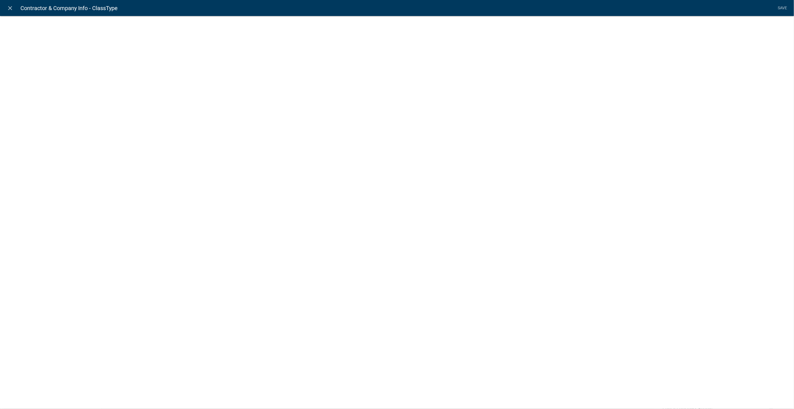
select select "list-data"
select select
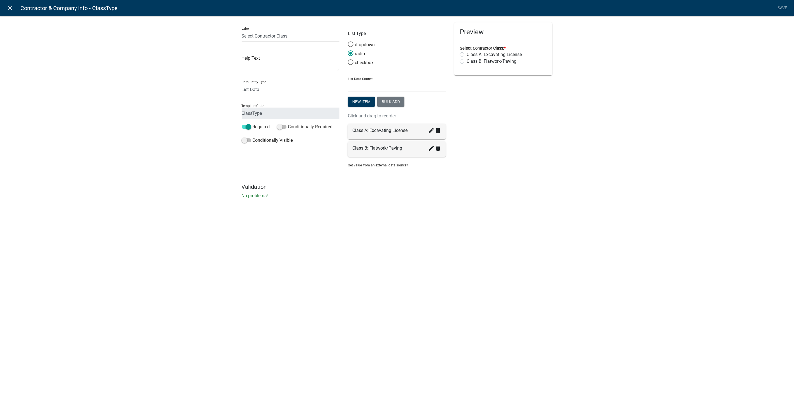
click at [11, 9] on icon "close" at bounding box center [10, 8] width 7 height 7
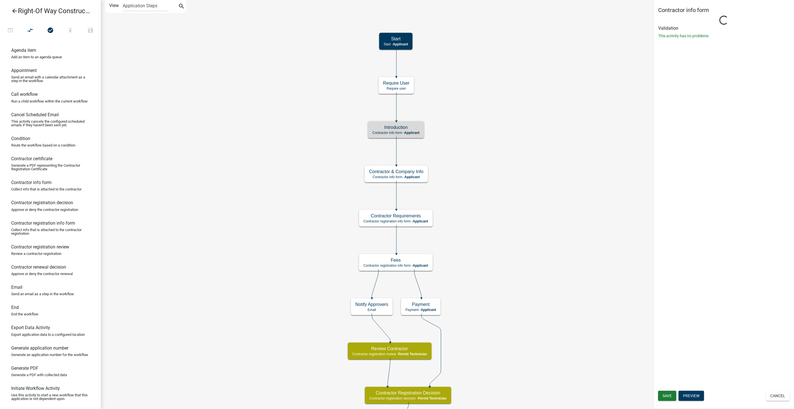
scroll to position [0, 0]
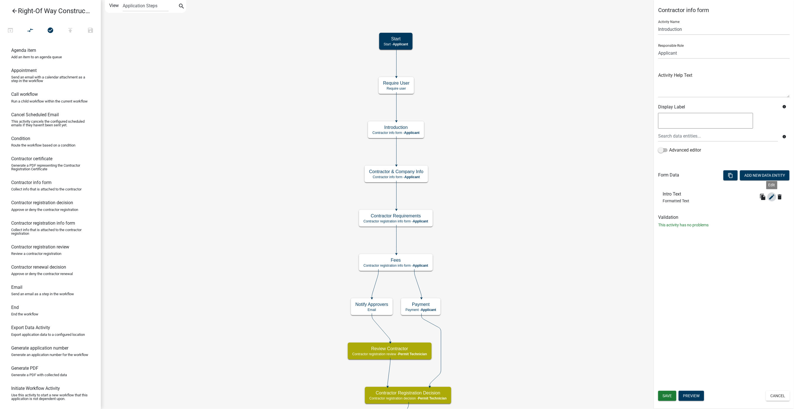
click at [772, 197] on icon "edit" at bounding box center [771, 196] width 7 height 7
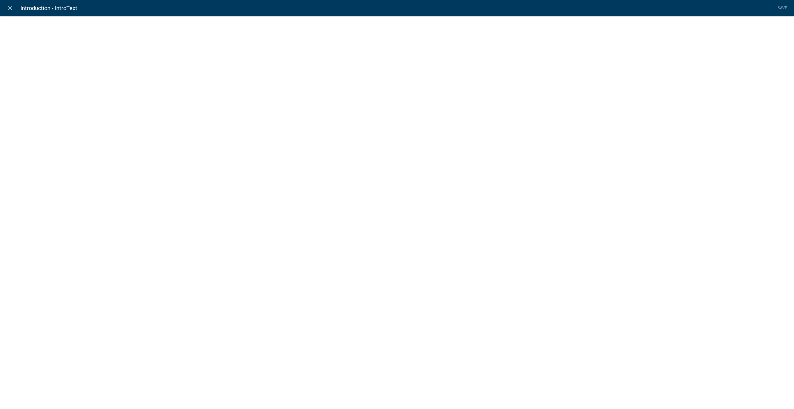
select select "rich-text"
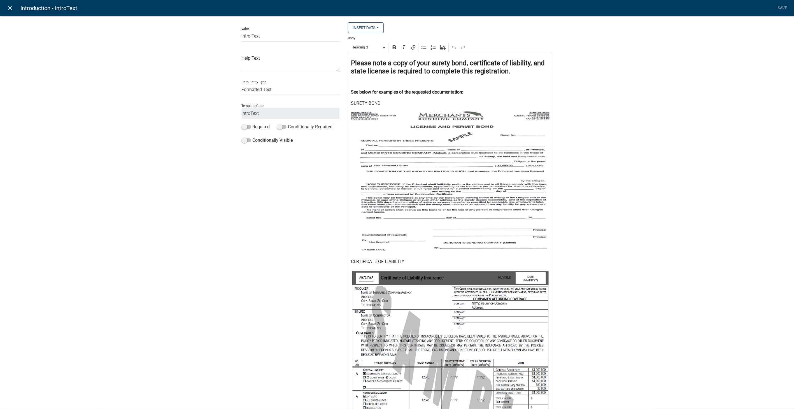
click at [10, 7] on icon "close" at bounding box center [10, 8] width 7 height 7
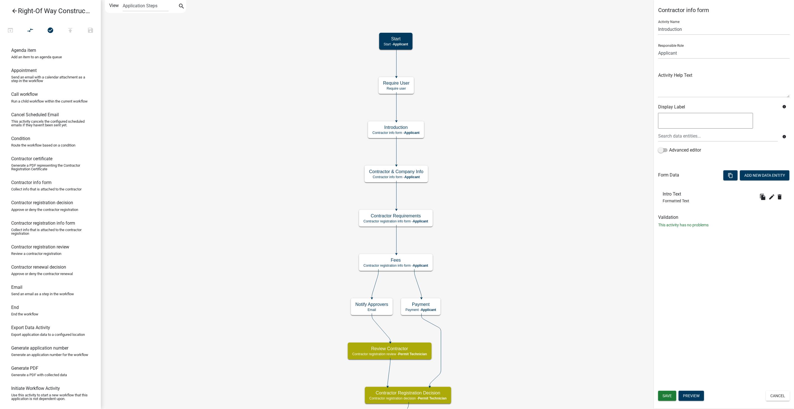
click at [14, 11] on icon "arrow_back" at bounding box center [14, 12] width 7 height 8
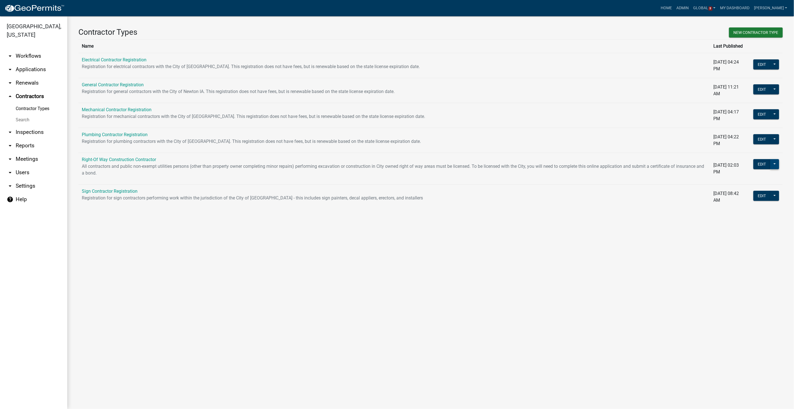
click at [774, 162] on button at bounding box center [774, 164] width 9 height 10
click at [751, 237] on span "Workflow Builder" at bounding box center [755, 235] width 33 height 4
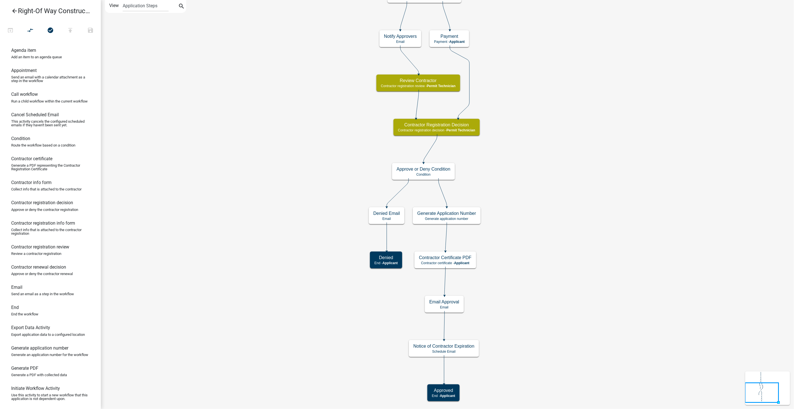
click at [15, 10] on icon "arrow_back" at bounding box center [14, 12] width 7 height 8
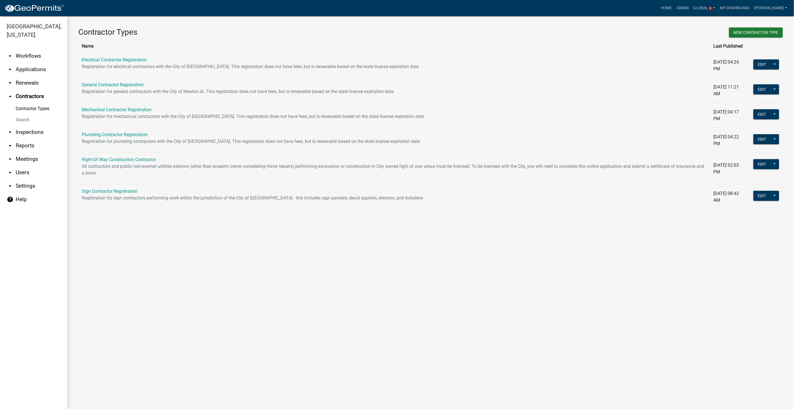
click at [21, 49] on link "arrow_drop_down Workflows" at bounding box center [33, 55] width 67 height 13
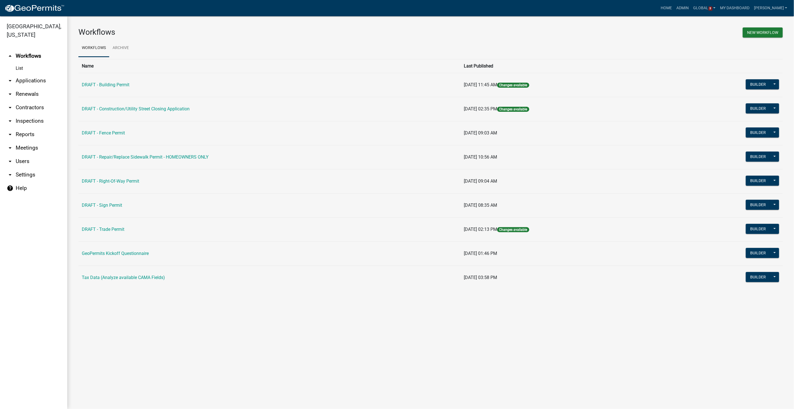
drag, startPoint x: 16, startPoint y: 150, endPoint x: 45, endPoint y: 126, distance: 37.2
click at [16, 155] on link "arrow_drop_down Users" at bounding box center [33, 161] width 67 height 13
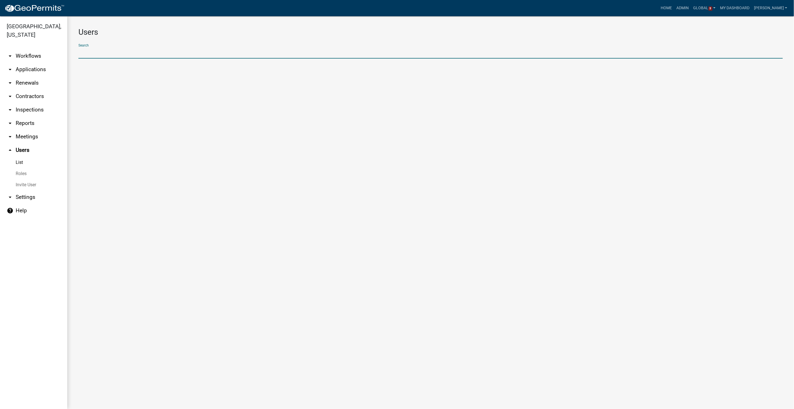
click at [107, 53] on input "text" at bounding box center [430, 52] width 704 height 11
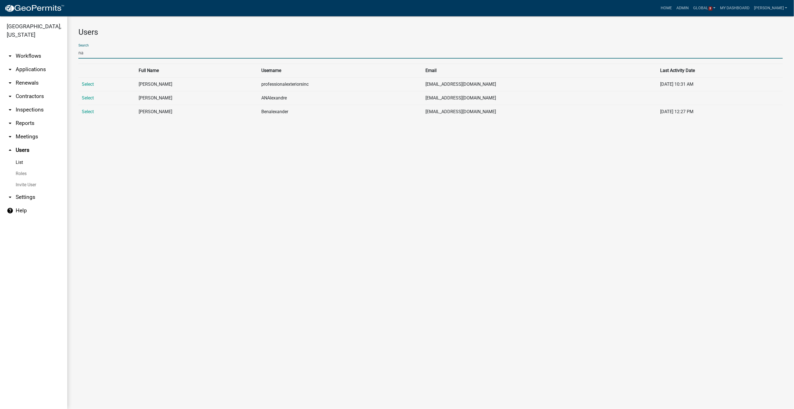
type input "n"
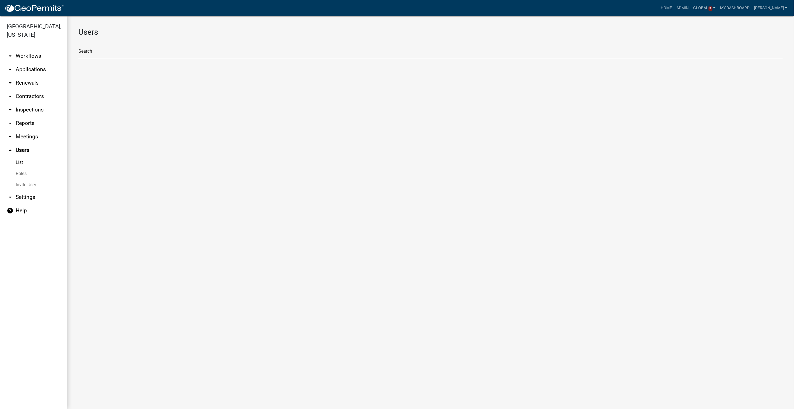
click at [28, 49] on link "arrow_drop_down Workflows" at bounding box center [33, 55] width 67 height 13
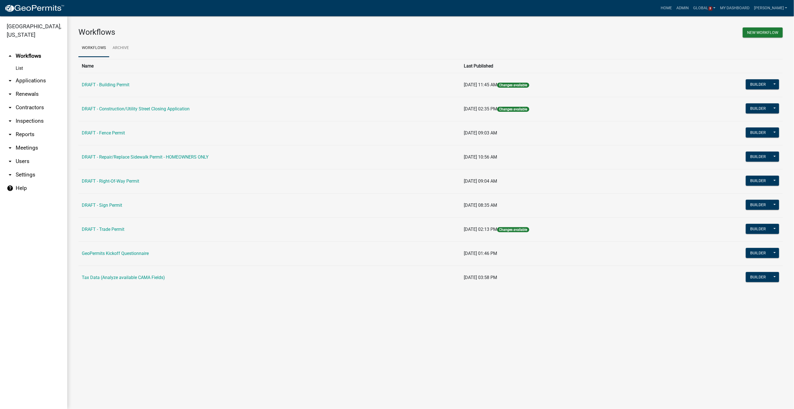
click at [37, 101] on link "arrow_drop_down Contractors" at bounding box center [33, 107] width 67 height 13
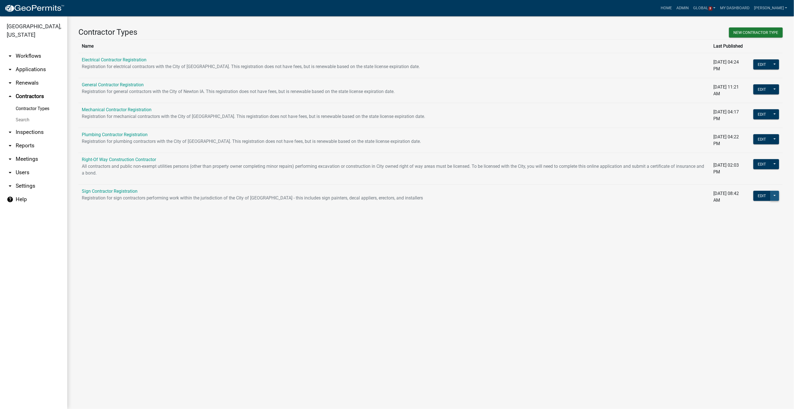
click at [777, 194] on button at bounding box center [774, 196] width 9 height 10
click at [628, 270] on main "Contractor Types New Contractor Type Name Last Published Electrical Contractor …" at bounding box center [430, 212] width 727 height 393
click at [32, 49] on link "arrow_drop_down Workflows" at bounding box center [33, 55] width 67 height 13
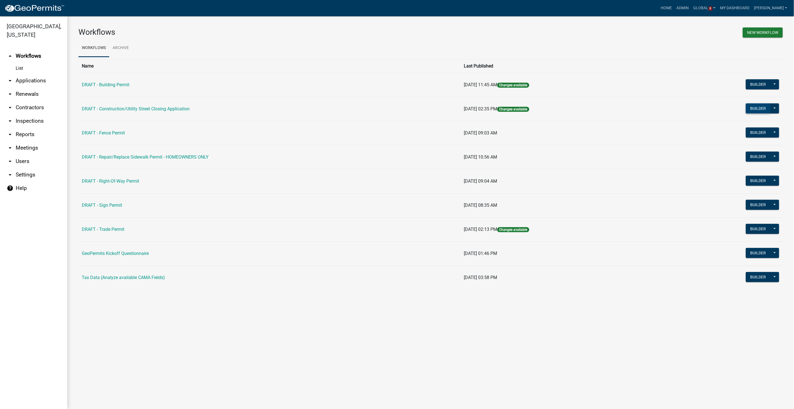
click at [750, 104] on button "Builder" at bounding box center [758, 108] width 25 height 10
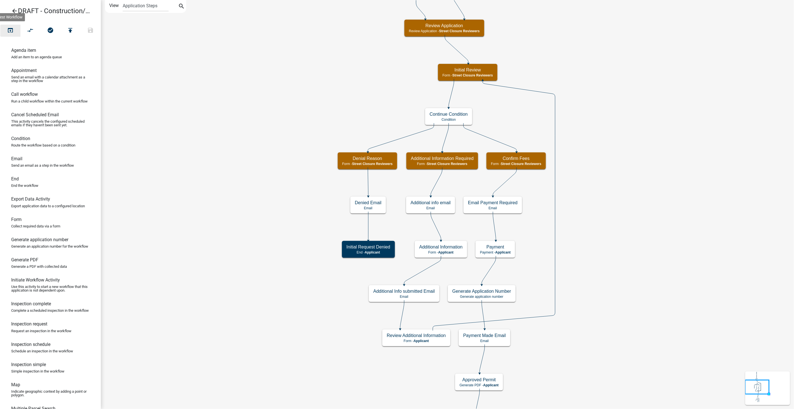
click at [12, 31] on icon "open_in_browser" at bounding box center [10, 31] width 7 height 8
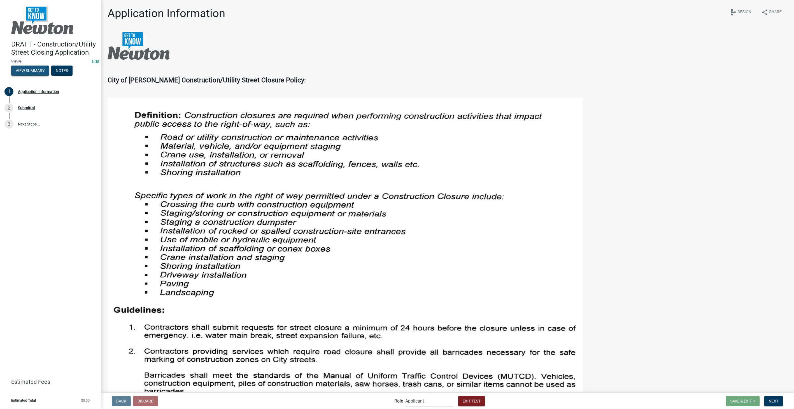
click at [32, 71] on button "View Summary" at bounding box center [30, 71] width 38 height 10
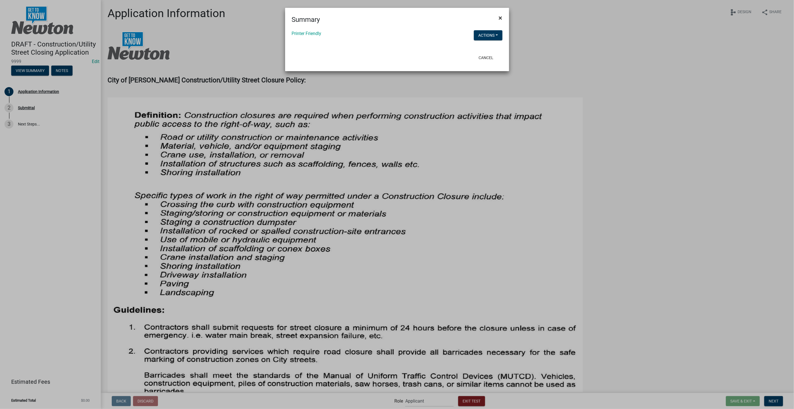
click at [502, 17] on span "×" at bounding box center [501, 18] width 4 height 8
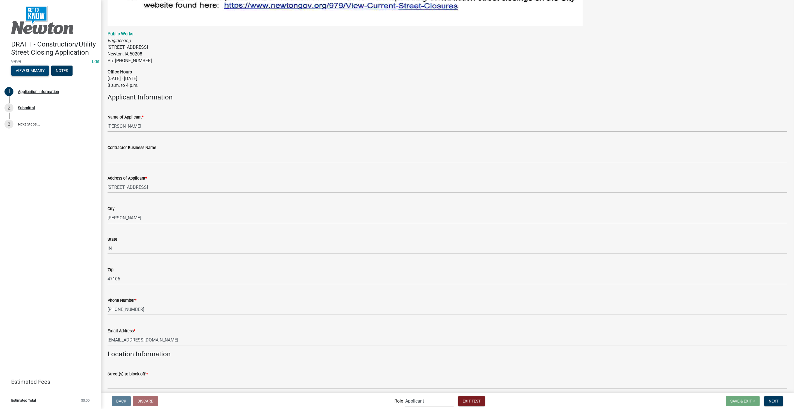
scroll to position [560, 0]
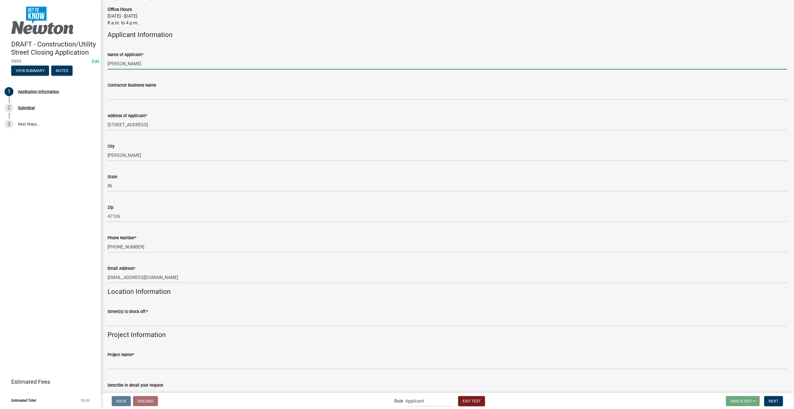
click at [139, 61] on input "Stacia Franklin" at bounding box center [447, 63] width 679 height 11
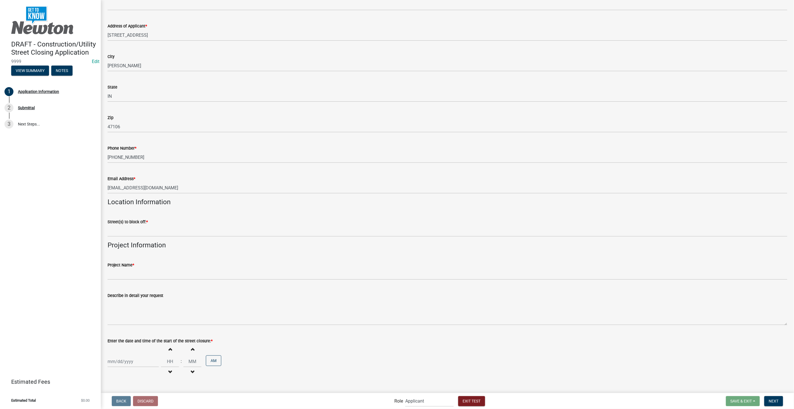
scroll to position [653, 0]
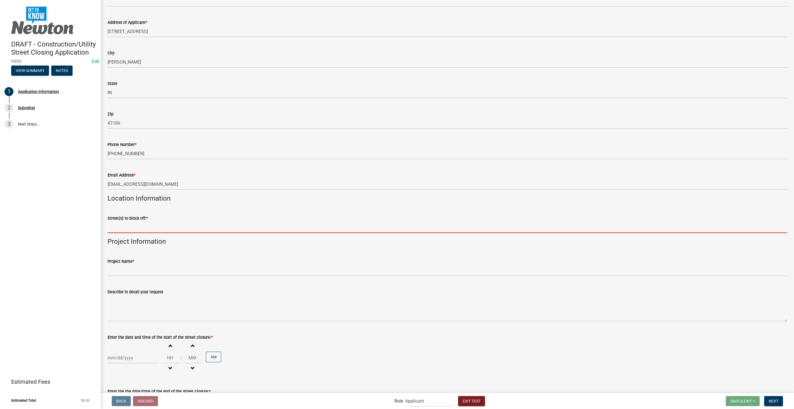
click at [141, 225] on input "Street(s) to block off: *" at bounding box center [447, 226] width 679 height 11
type input "Manchester and Lime"
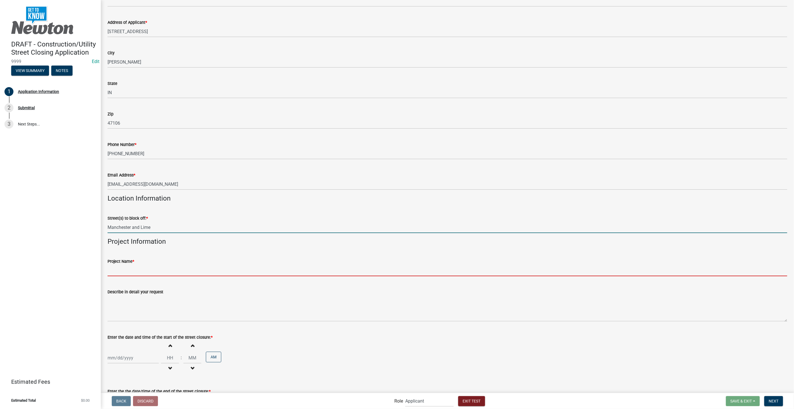
click at [135, 269] on input "Project Name *" at bounding box center [447, 270] width 679 height 11
click at [109, 269] on input "$-H Parade" at bounding box center [447, 270] width 679 height 11
type input "4-H Parade"
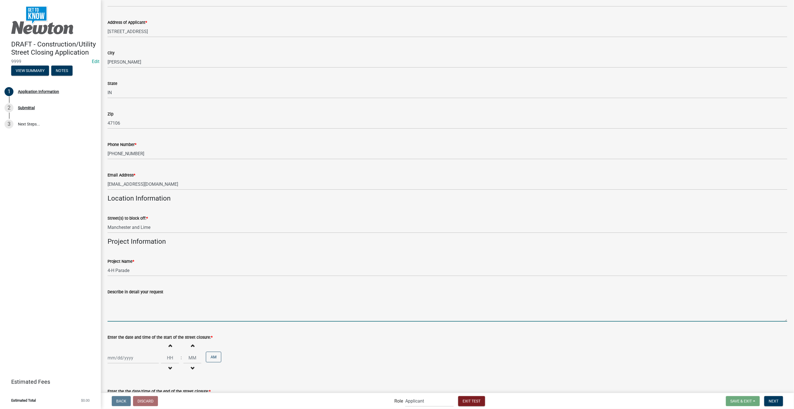
click at [160, 299] on textarea "Describe in detail your request" at bounding box center [447, 308] width 679 height 26
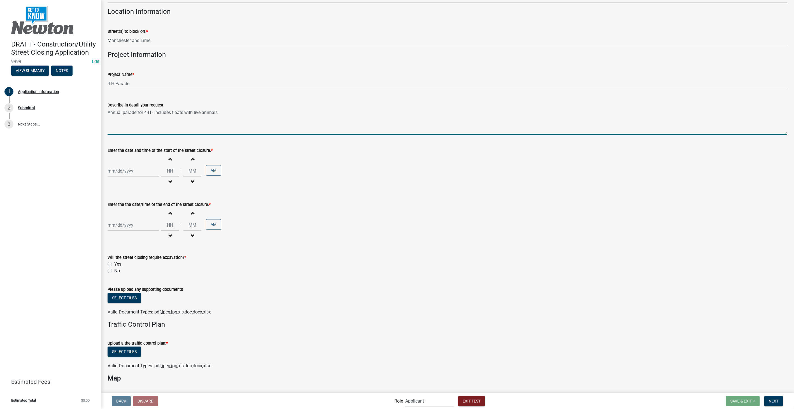
type textarea "Annual parade for 4-H - includes floats with live animals"
click at [135, 171] on div at bounding box center [133, 170] width 51 height 11
select select "8"
select select "2025"
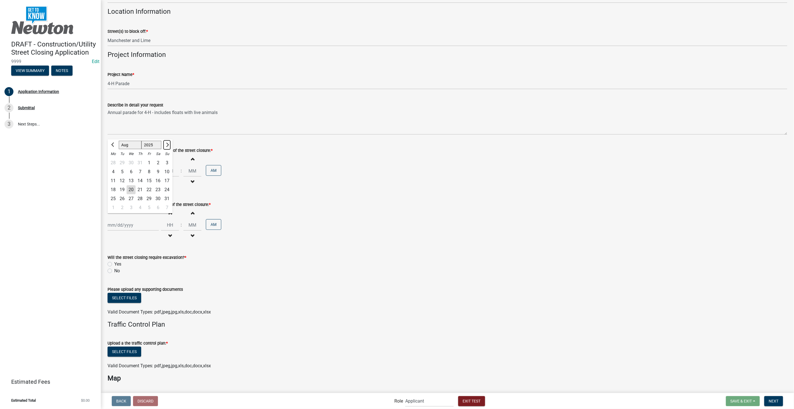
click at [167, 145] on span "Next month" at bounding box center [167, 145] width 4 height 4
select select "9"
click at [157, 180] on div "20" at bounding box center [157, 180] width 9 height 9
type input "09/20/2025"
click at [171, 170] on input "Hours" at bounding box center [170, 170] width 18 height 11
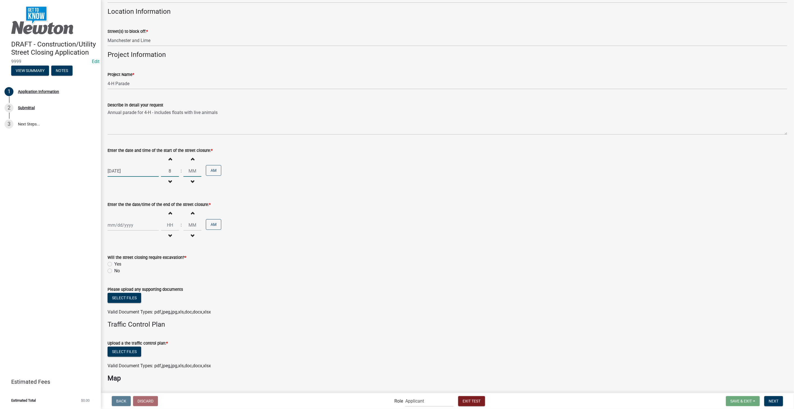
type input "08"
type input "00"
click at [127, 224] on div at bounding box center [133, 224] width 51 height 11
select select "8"
select select "2025"
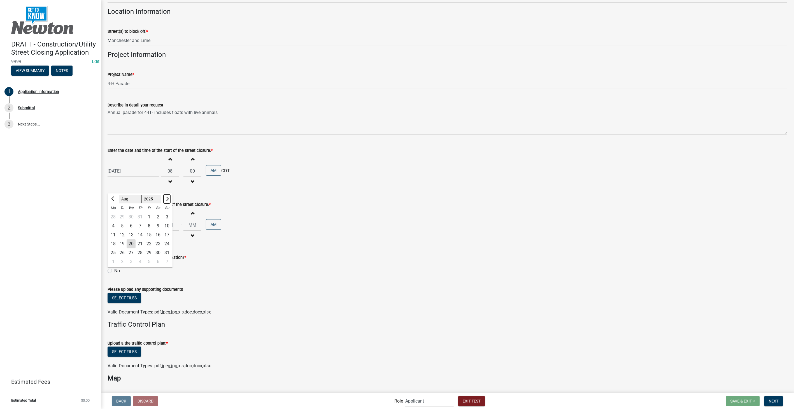
click at [164, 198] on button "Next month" at bounding box center [167, 198] width 7 height 9
select select "9"
click at [166, 232] on div "21" at bounding box center [166, 234] width 9 height 9
type input "09/21/2025"
click at [169, 226] on input "Hours" at bounding box center [170, 224] width 18 height 11
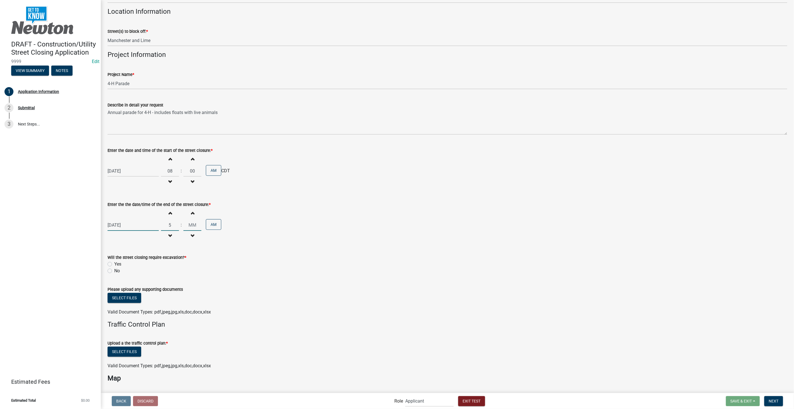
type input "05"
type input "00"
click at [186, 223] on input "00" at bounding box center [192, 224] width 18 height 11
click at [209, 227] on button "AM" at bounding box center [213, 224] width 15 height 11
click at [114, 270] on label "No" at bounding box center [117, 270] width 6 height 7
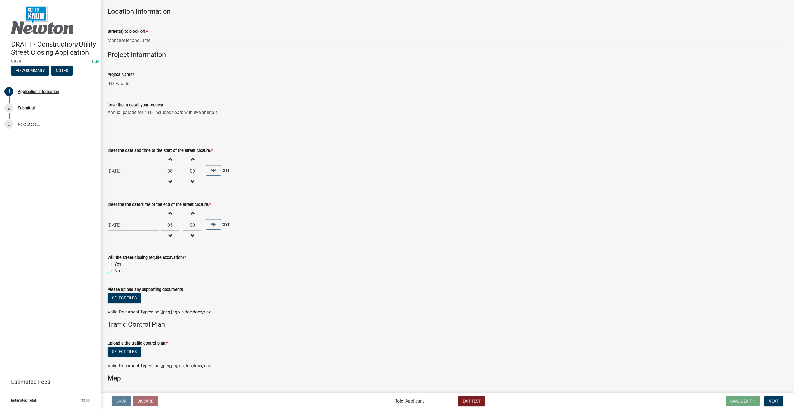
click at [114, 270] on input "No" at bounding box center [116, 269] width 4 height 4
radio input "true"
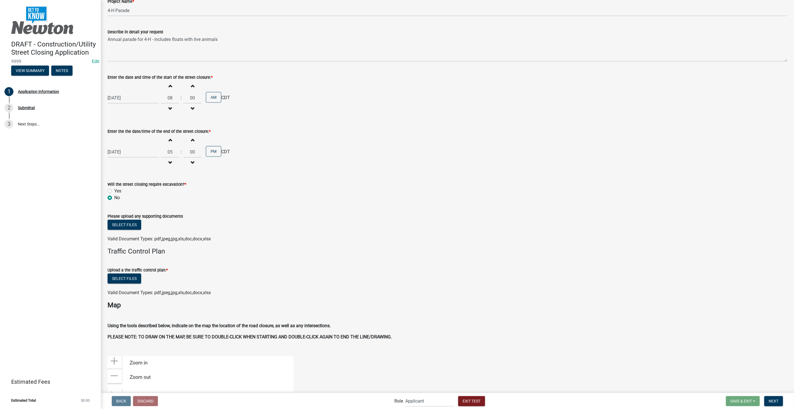
scroll to position [902, 0]
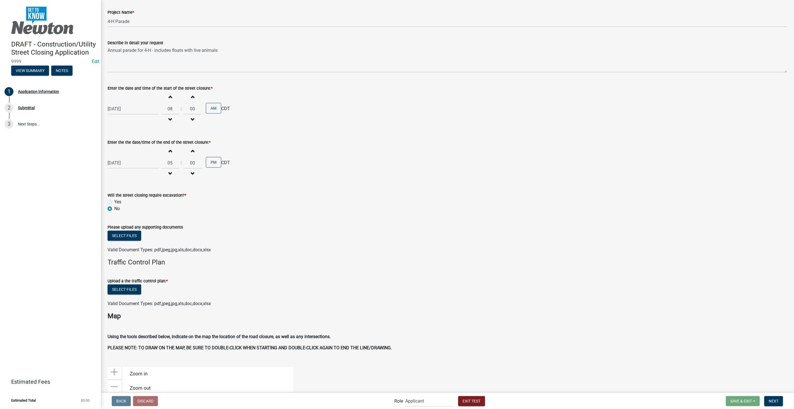
click at [114, 201] on label "Yes" at bounding box center [117, 201] width 7 height 7
click at [114, 201] on input "Yes" at bounding box center [116, 200] width 4 height 4
radio input "true"
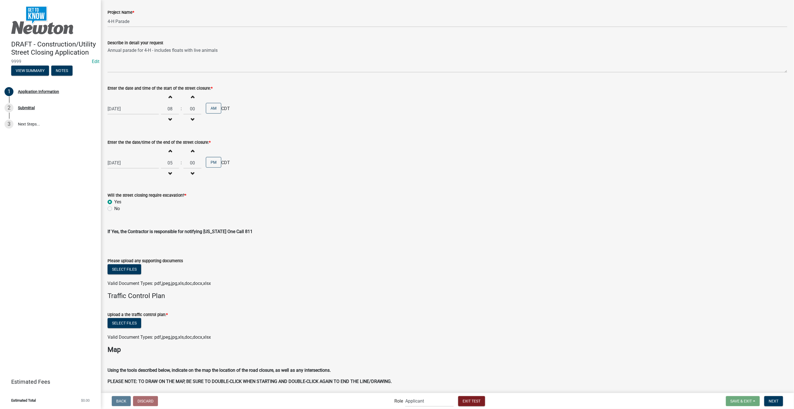
click at [114, 209] on label "No" at bounding box center [117, 208] width 6 height 7
click at [114, 209] on input "No" at bounding box center [116, 207] width 4 height 4
radio input "true"
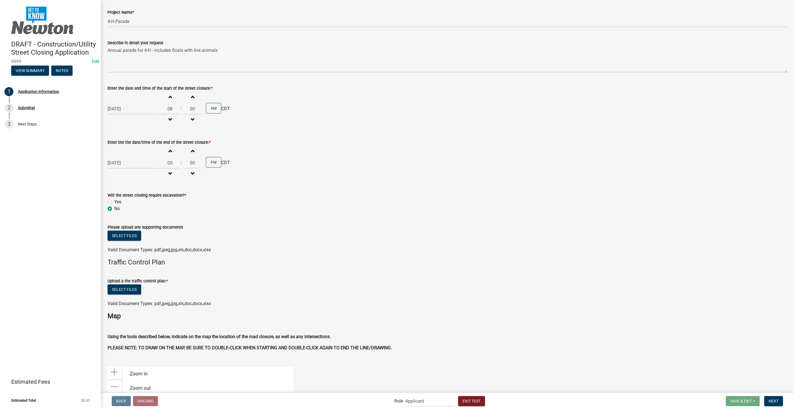
scroll to position [1026, 0]
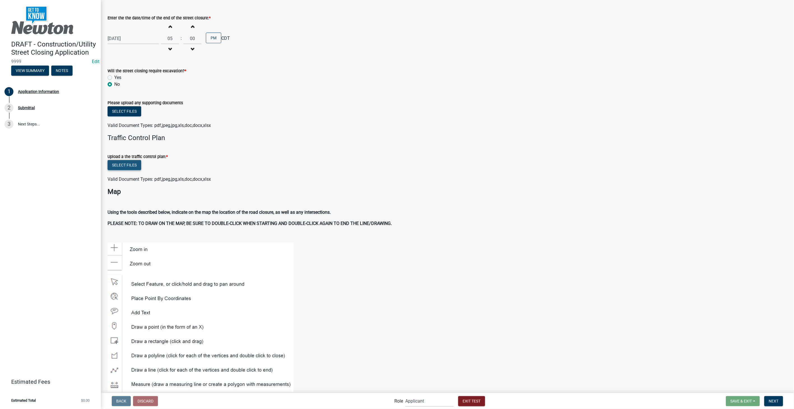
click at [129, 169] on button "Select files" at bounding box center [125, 165] width 34 height 10
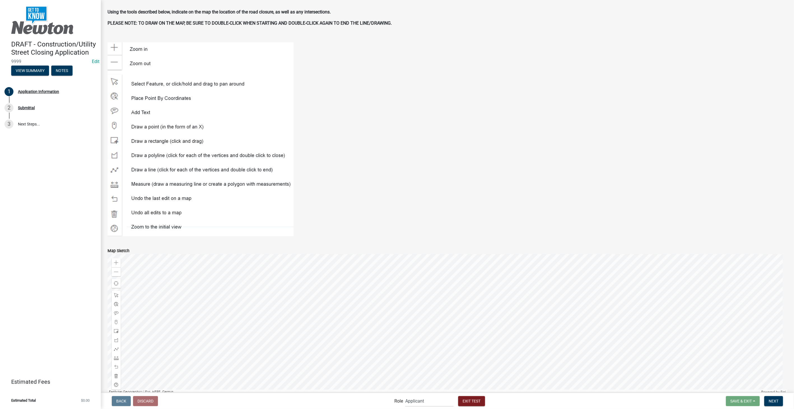
scroll to position [1275, 0]
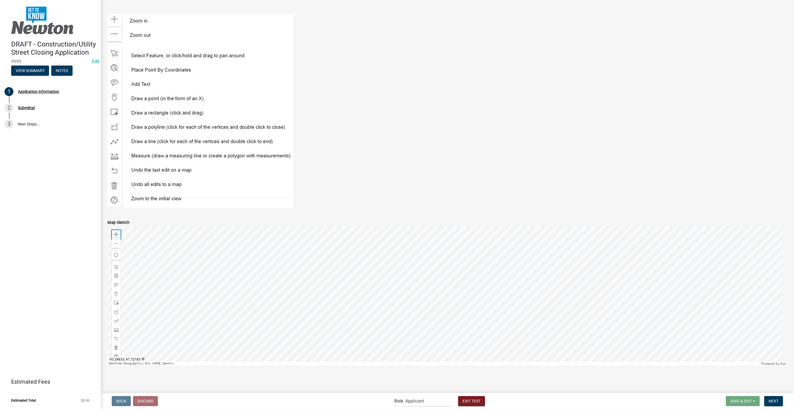
click at [118, 235] on div "Zoom in" at bounding box center [116, 234] width 9 height 9
click at [116, 321] on span at bounding box center [116, 320] width 4 height 4
click at [206, 293] on div at bounding box center [447, 296] width 679 height 140
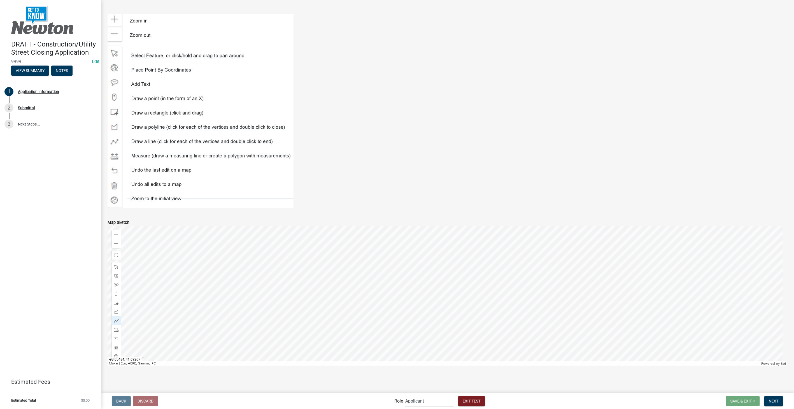
click at [206, 293] on div at bounding box center [447, 296] width 679 height 140
click at [385, 292] on div at bounding box center [447, 296] width 679 height 140
click at [386, 258] on div at bounding box center [447, 296] width 679 height 140
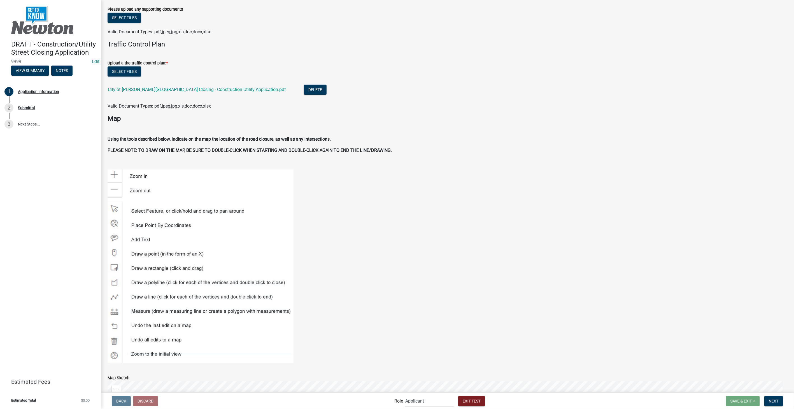
scroll to position [1182, 0]
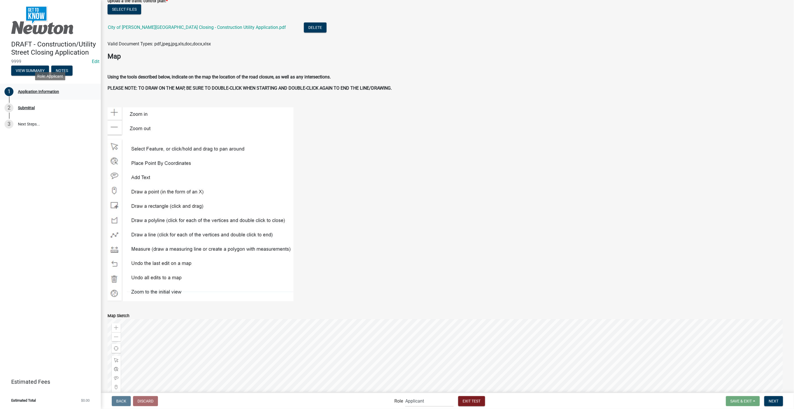
click at [30, 91] on div "Application Information" at bounding box center [38, 92] width 41 height 4
click at [46, 90] on div "Application Information" at bounding box center [38, 92] width 41 height 4
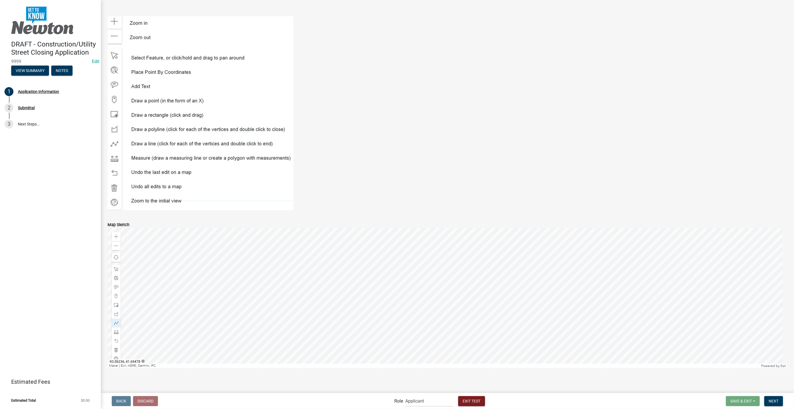
scroll to position [1276, 0]
click at [770, 399] on span "Next" at bounding box center [774, 400] width 10 height 4
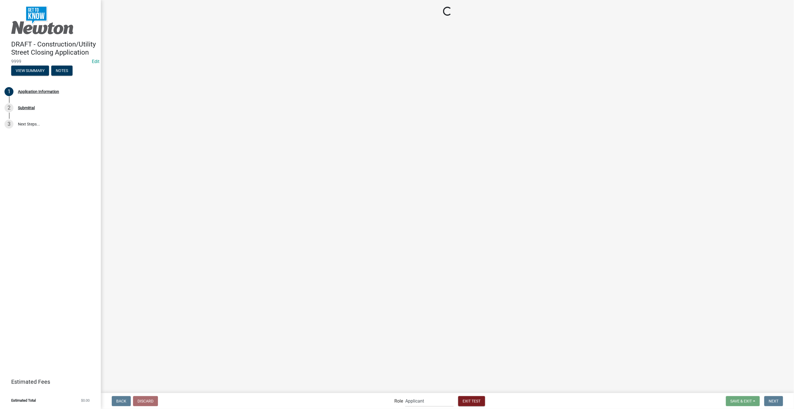
scroll to position [0, 0]
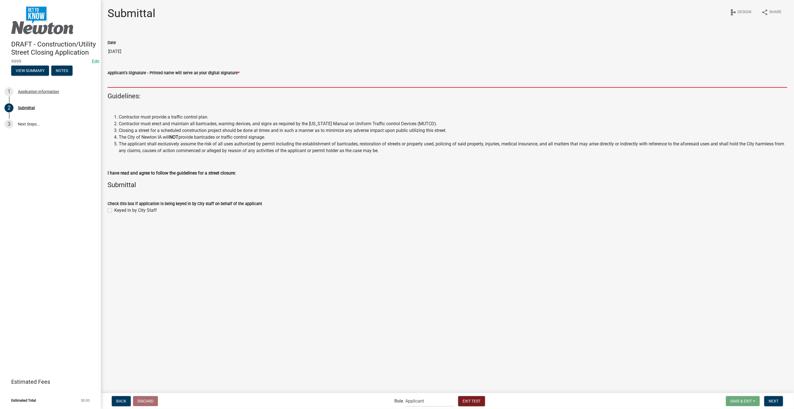
click at [184, 77] on input "Applicant's Signature - Printed name will serve as your digital signature *" at bounding box center [447, 81] width 679 height 11
type input "Stacia Franklin"
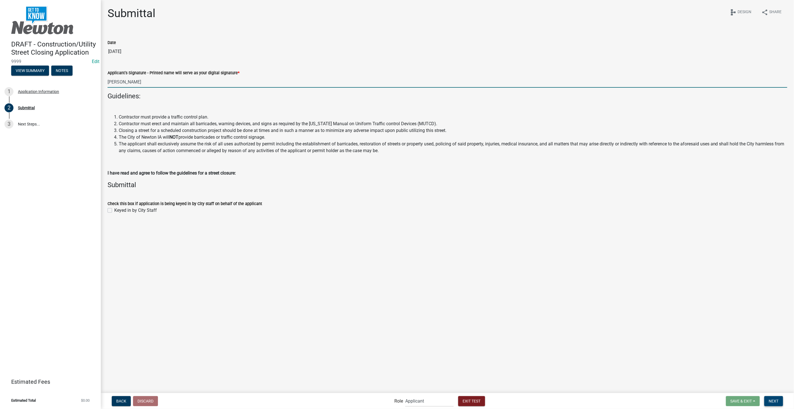
click at [776, 397] on button "Next" at bounding box center [773, 401] width 19 height 10
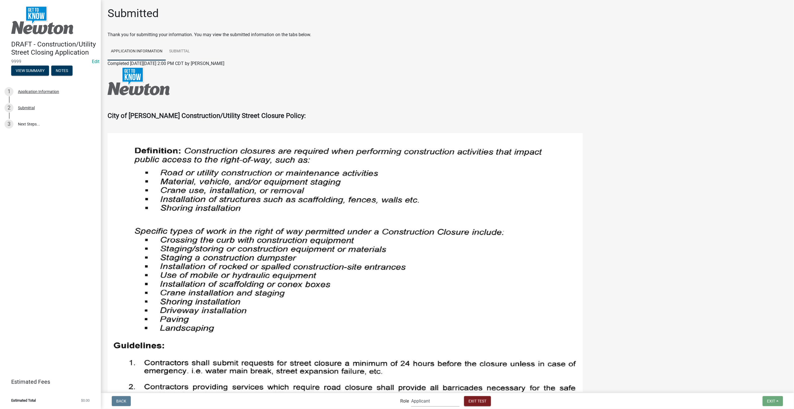
click at [426, 401] on select "Applicant Admin Street Closure Reviewers" at bounding box center [435, 400] width 48 height 11
select select "855090eb-c4a8-4c8c-a5dc-9f2083b40e6b"
click at [411, 395] on select "Applicant Admin Street Closure Reviewers" at bounding box center [435, 400] width 48 height 11
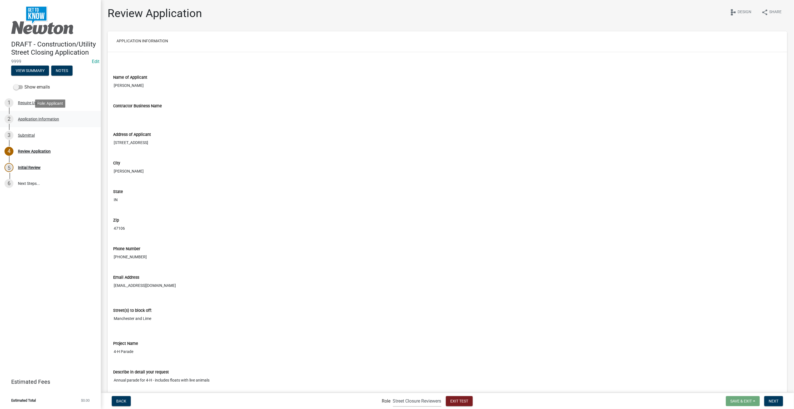
click at [34, 122] on div "2 Application Information" at bounding box center [47, 119] width 87 height 9
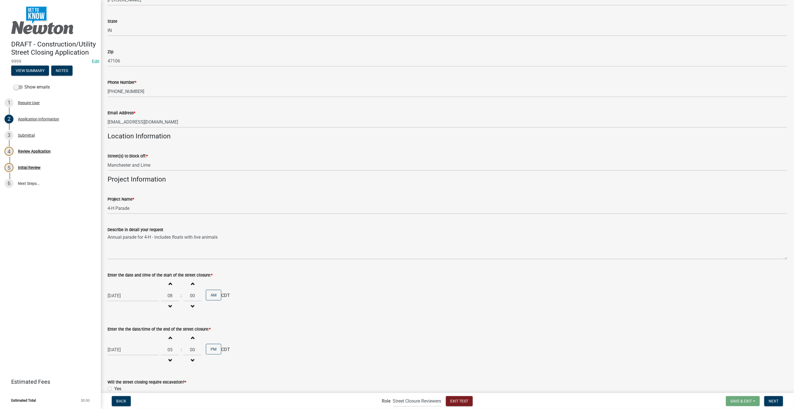
scroll to position [840, 0]
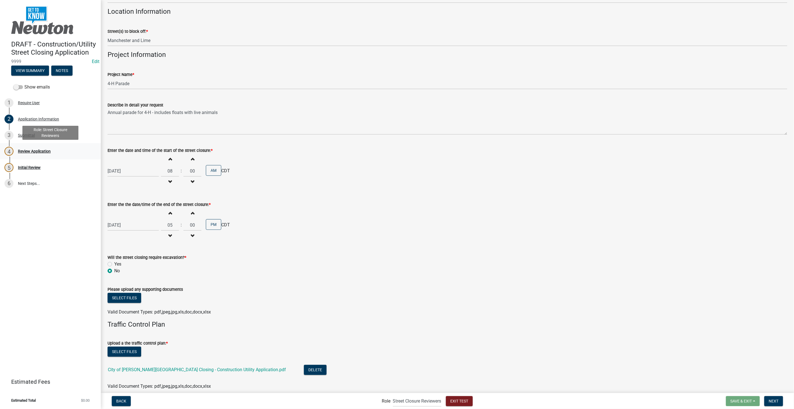
click at [32, 150] on div "Review Application" at bounding box center [34, 151] width 33 height 4
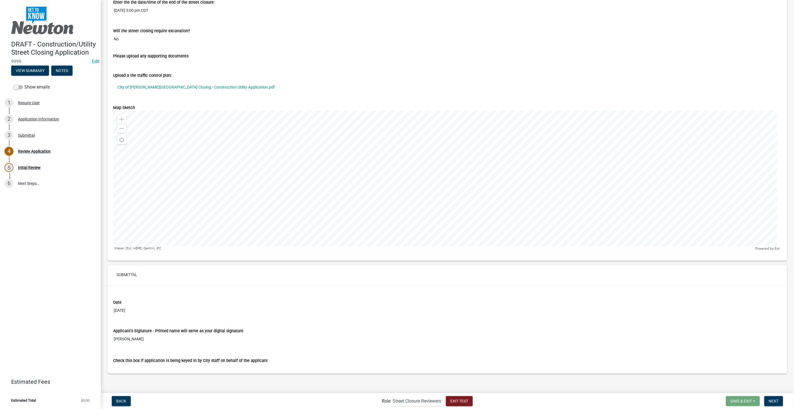
scroll to position [451, 0]
click at [777, 401] on span "Next" at bounding box center [774, 400] width 10 height 4
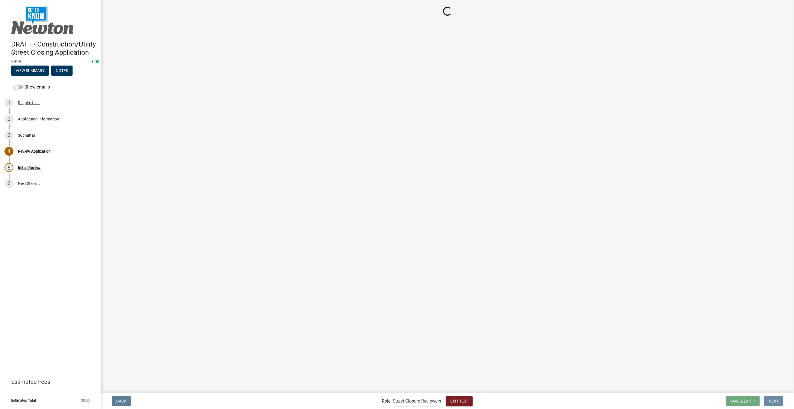
scroll to position [0, 0]
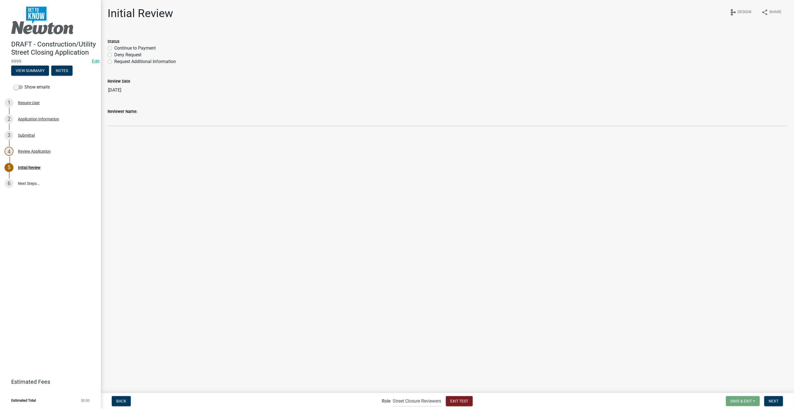
click at [114, 62] on label "Request Additional Information" at bounding box center [145, 61] width 62 height 7
click at [114, 62] on input "Request Additional Information" at bounding box center [116, 60] width 4 height 4
radio input "true"
click at [114, 49] on label "Continue to Payment" at bounding box center [134, 48] width 41 height 7
click at [114, 48] on input "Continue to Payment" at bounding box center [116, 47] width 4 height 4
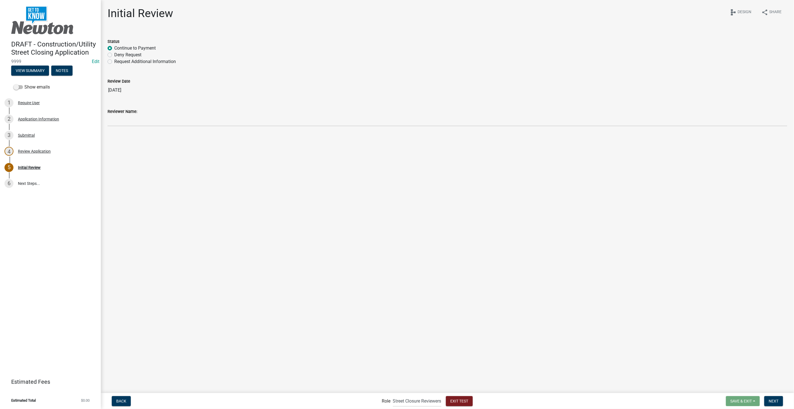
radio input "true"
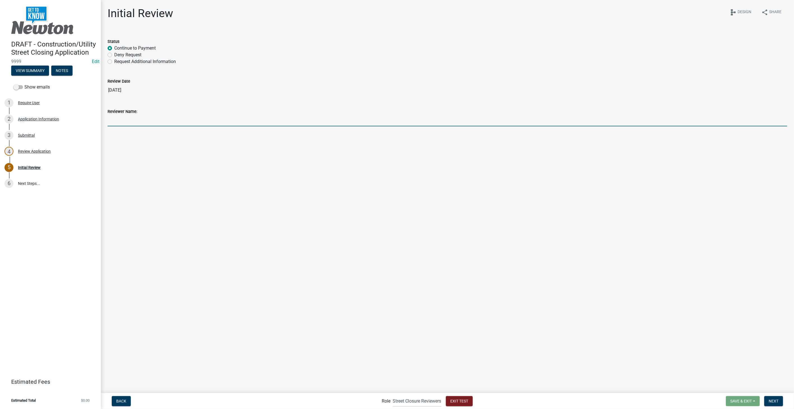
click at [127, 116] on input "Reviewer Name:" at bounding box center [447, 120] width 679 height 11
type input "Stacia Franklin"
click at [767, 401] on button "Next" at bounding box center [773, 401] width 19 height 10
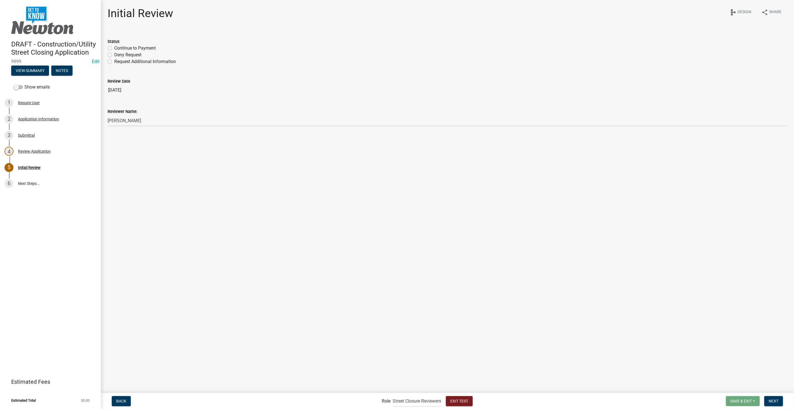
click at [114, 48] on label "Continue to Payment" at bounding box center [134, 48] width 41 height 7
click at [114, 48] on input "Continue to Payment" at bounding box center [116, 47] width 4 height 4
radio input "true"
click at [773, 398] on span "Next" at bounding box center [774, 400] width 10 height 4
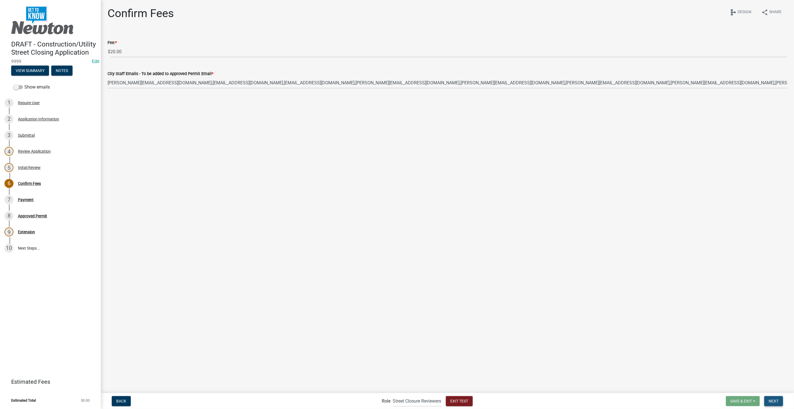
click at [777, 401] on span "Next" at bounding box center [774, 400] width 10 height 4
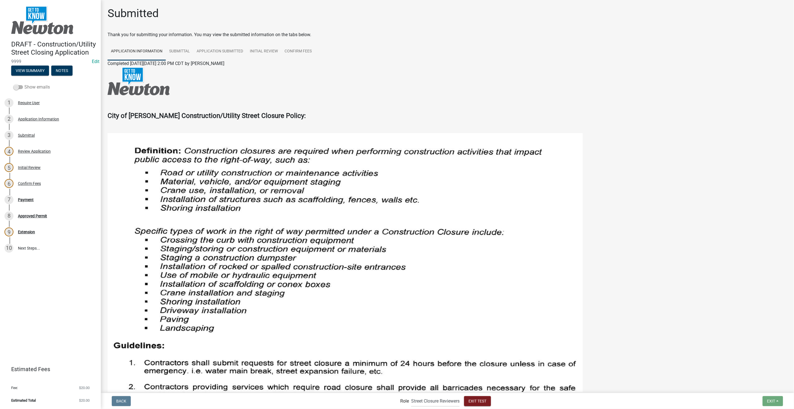
click at [17, 85] on span at bounding box center [18, 87] width 10 height 4
click at [24, 84] on input "Show emails" at bounding box center [24, 84] width 0 height 0
click at [439, 401] on select "Applicant Admin Street Closure Reviewers" at bounding box center [435, 400] width 48 height 11
click at [411, 395] on select "Applicant Admin Street Closure Reviewers" at bounding box center [435, 400] width 48 height 11
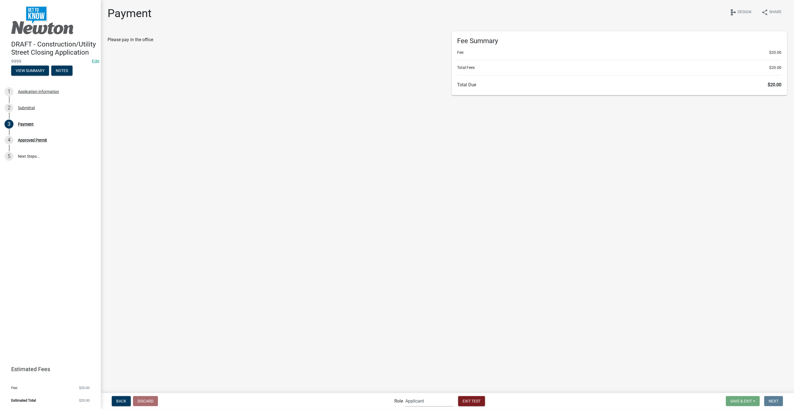
click at [424, 402] on select "Applicant Admin Street Closure Reviewers" at bounding box center [429, 400] width 48 height 11
select select "5355c76e-d333-4ae7-ad4c-4a073e072dbd"
click at [405, 395] on select "Applicant Admin Street Closure Reviewers" at bounding box center [429, 400] width 48 height 11
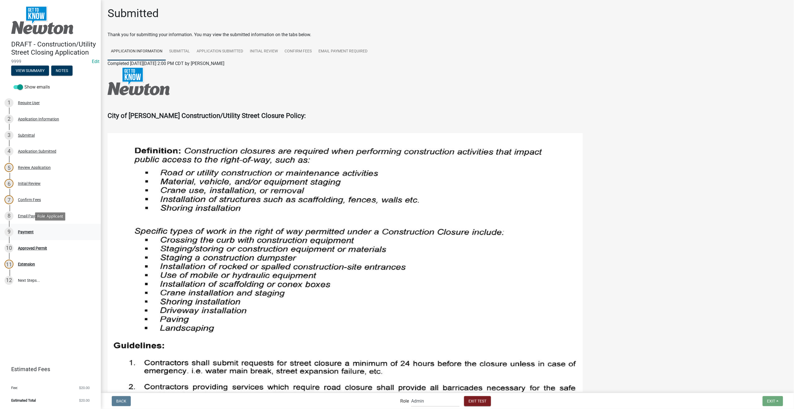
click at [22, 233] on div "Payment" at bounding box center [26, 232] width 16 height 4
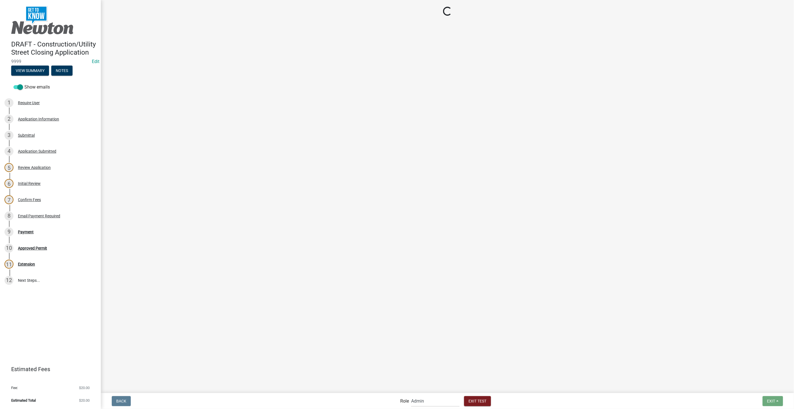
select select "2: 1"
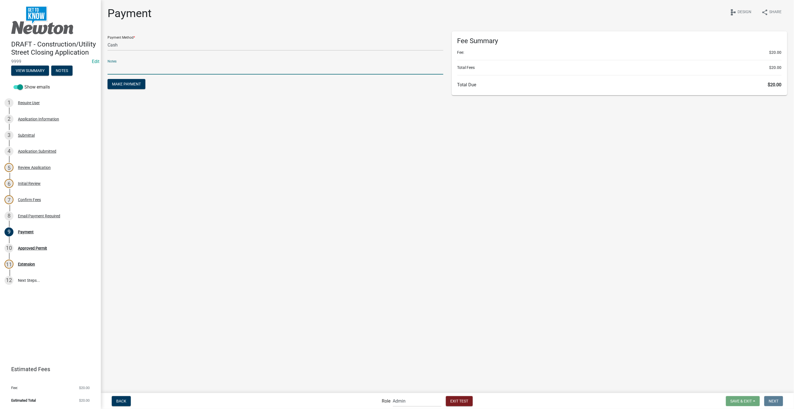
click at [123, 66] on input "text" at bounding box center [276, 68] width 336 height 11
type input "test"
click at [119, 82] on span "Make Payment" at bounding box center [126, 84] width 29 height 4
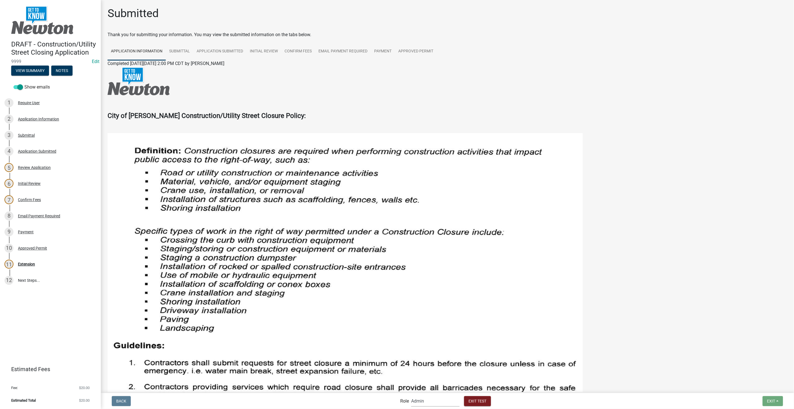
click at [442, 401] on select "Applicant Admin Street Closure Reviewers" at bounding box center [435, 400] width 48 height 11
click at [411, 395] on select "Applicant Admin Street Closure Reviewers" at bounding box center [435, 400] width 48 height 11
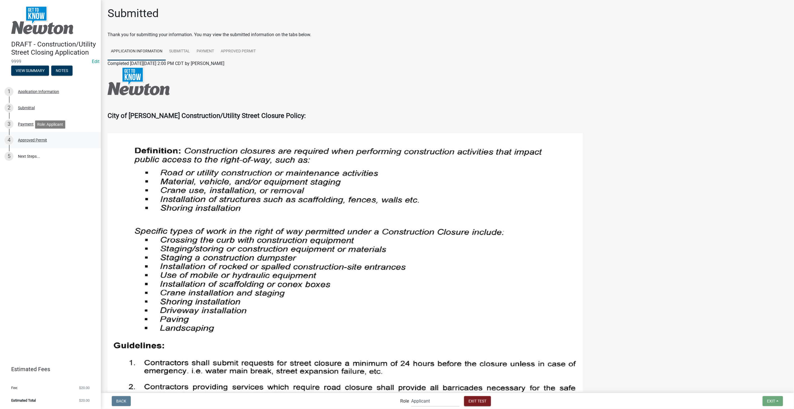
click at [26, 139] on div "Approved Permit" at bounding box center [32, 140] width 29 height 4
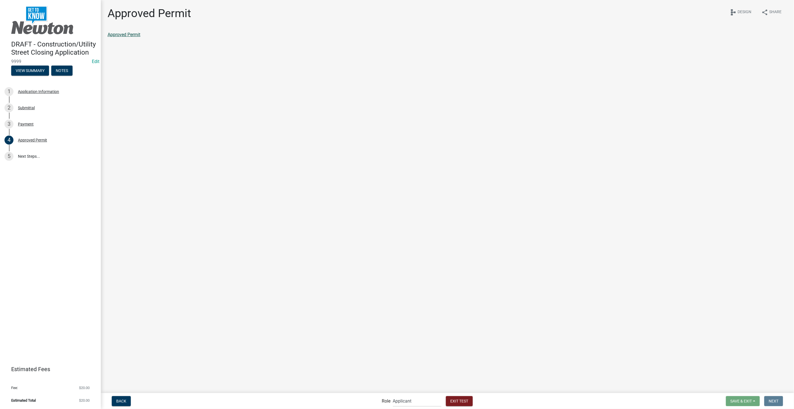
click at [126, 33] on link "Approved Permit" at bounding box center [124, 34] width 33 height 5
click at [423, 401] on select "Applicant Admin Street Closure Reviewers" at bounding box center [417, 400] width 48 height 11
select select "855090eb-c4a8-4c8c-a5dc-9f2083b40e6b"
click at [393, 395] on select "Applicant Admin Street Closure Reviewers" at bounding box center [417, 400] width 48 height 11
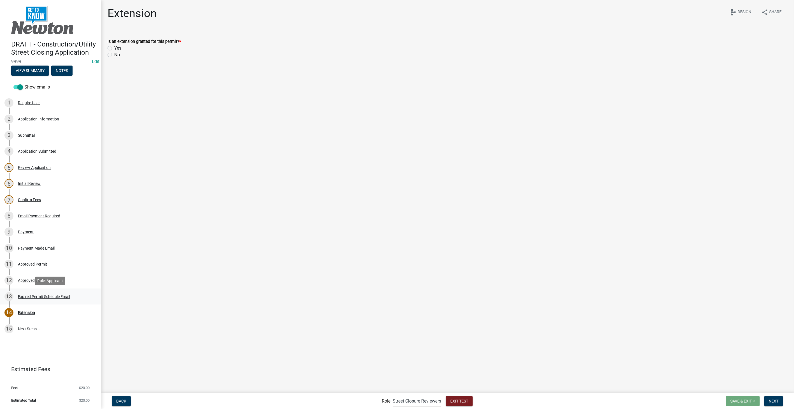
click at [55, 296] on div "Expired Permit Schedule Email" at bounding box center [44, 297] width 52 height 4
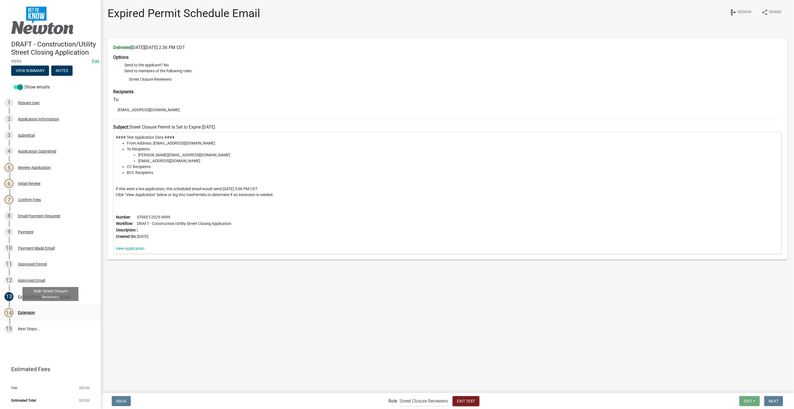
click at [22, 311] on div "Extension" at bounding box center [26, 312] width 17 height 4
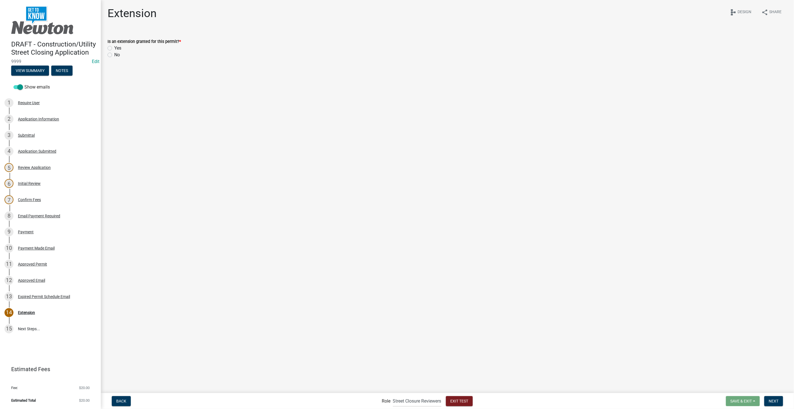
click at [114, 48] on label "Yes" at bounding box center [117, 48] width 7 height 7
click at [114, 48] on input "Yes" at bounding box center [116, 47] width 4 height 4
radio input "true"
click at [114, 55] on label "No" at bounding box center [117, 55] width 6 height 7
click at [114, 55] on input "No" at bounding box center [116, 54] width 4 height 4
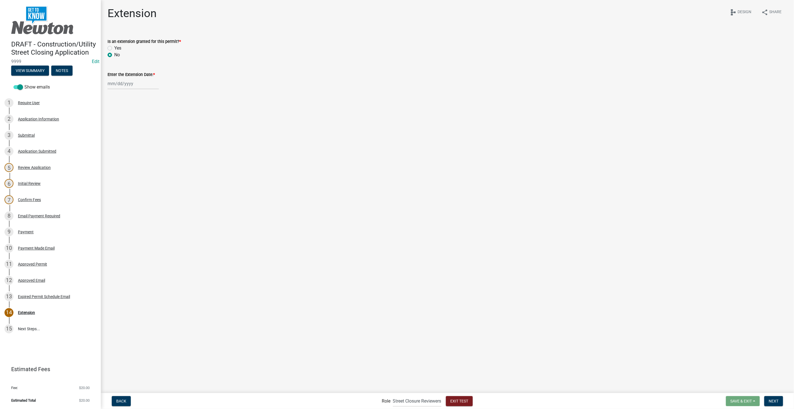
radio input "true"
click at [114, 47] on label "Yes" at bounding box center [117, 48] width 7 height 7
click at [114, 47] on input "Yes" at bounding box center [116, 47] width 4 height 4
radio input "true"
select select "8"
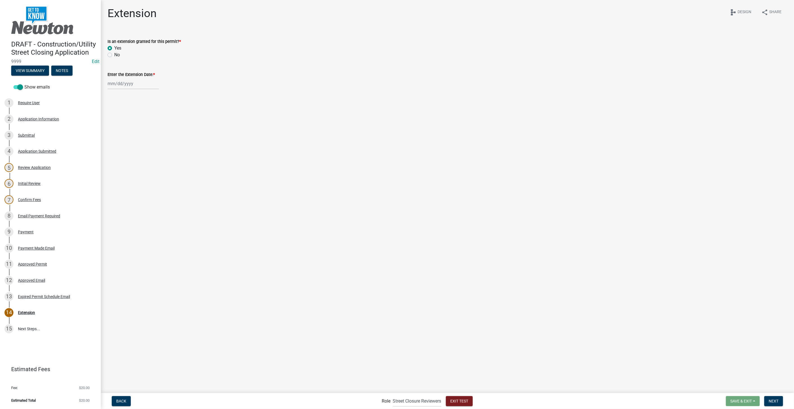
select select "2025"
click at [113, 86] on div "Jan Feb Mar Apr May Jun Jul Aug Sep Oct Nov Dec 1525 1526 1527 1528 1529 1530 1…" at bounding box center [133, 83] width 51 height 11
click at [166, 70] on span "Next month" at bounding box center [167, 69] width 4 height 4
select select "10"
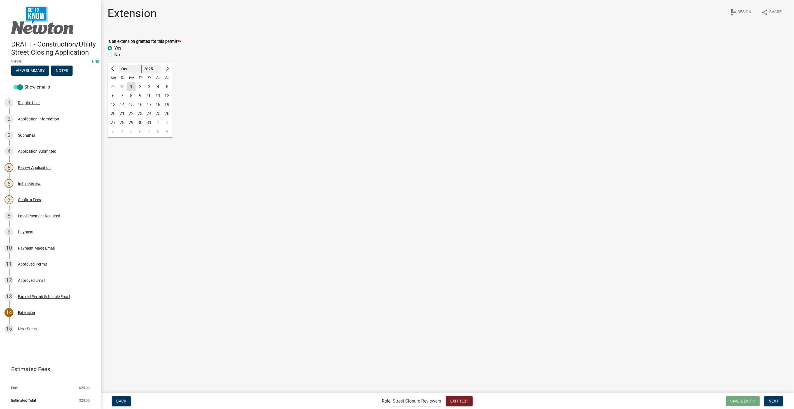
click at [158, 85] on div "4" at bounding box center [157, 86] width 9 height 9
type input "10/04/2025"
click at [773, 397] on button "Next" at bounding box center [773, 401] width 19 height 10
click at [68, 347] on div "Secondary Extension Schedule Email" at bounding box center [49, 345] width 63 height 4
click at [114, 53] on label "No" at bounding box center [117, 55] width 6 height 7
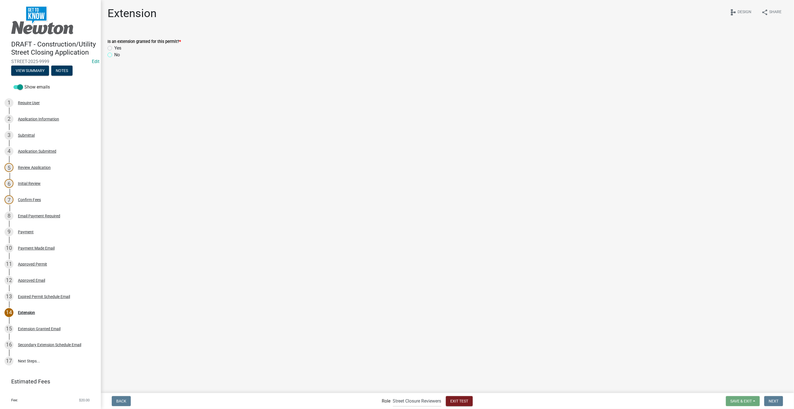
click at [114, 53] on input "No" at bounding box center [116, 54] width 4 height 4
radio input "true"
click at [24, 314] on div "Extension" at bounding box center [26, 312] width 17 height 4
click at [28, 298] on div "Expired Permit Schedule Email" at bounding box center [44, 297] width 52 height 4
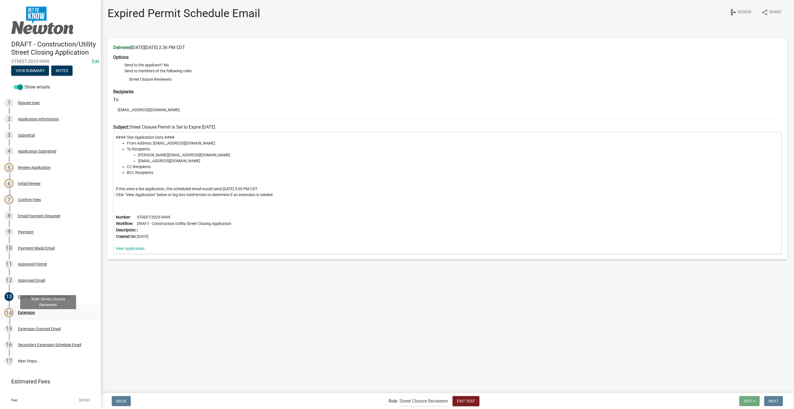
click at [22, 317] on div "14 Extension" at bounding box center [47, 312] width 87 height 9
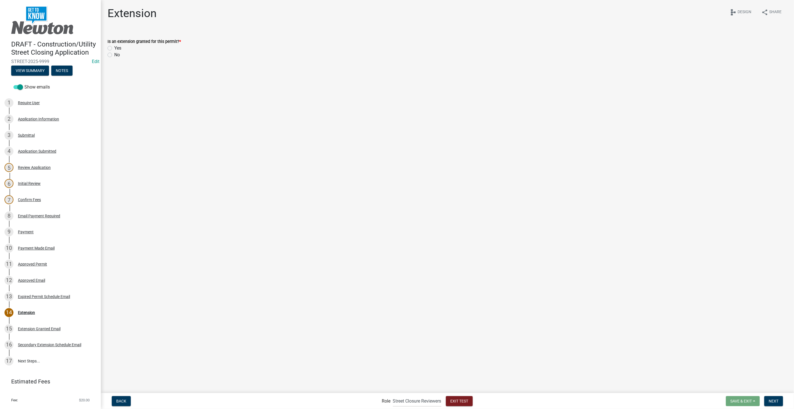
click at [114, 55] on label "No" at bounding box center [117, 55] width 6 height 7
click at [114, 55] on input "No" at bounding box center [116, 54] width 4 height 4
radio input "true"
click at [772, 403] on span "Next" at bounding box center [774, 400] width 10 height 4
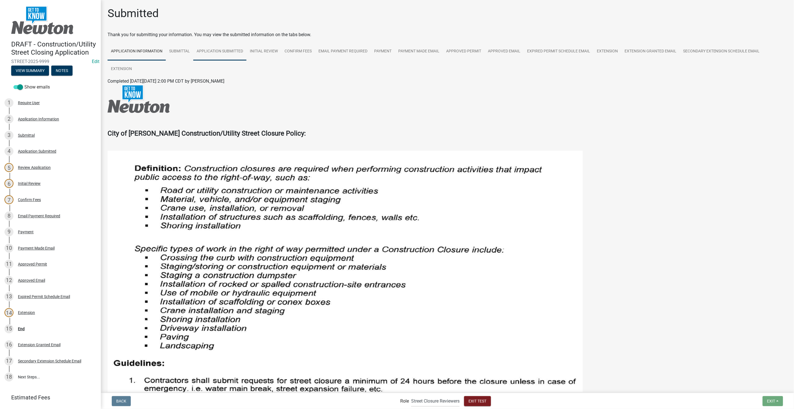
click at [214, 53] on link "Application Submitted" at bounding box center [219, 52] width 53 height 18
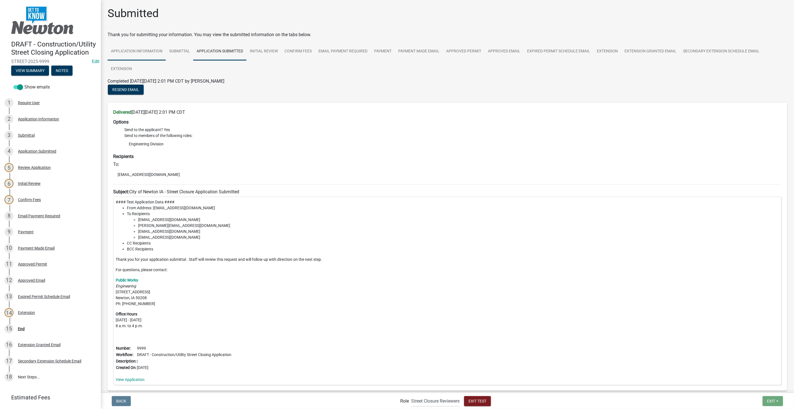
click at [153, 52] on link "Application Information" at bounding box center [137, 52] width 58 height 18
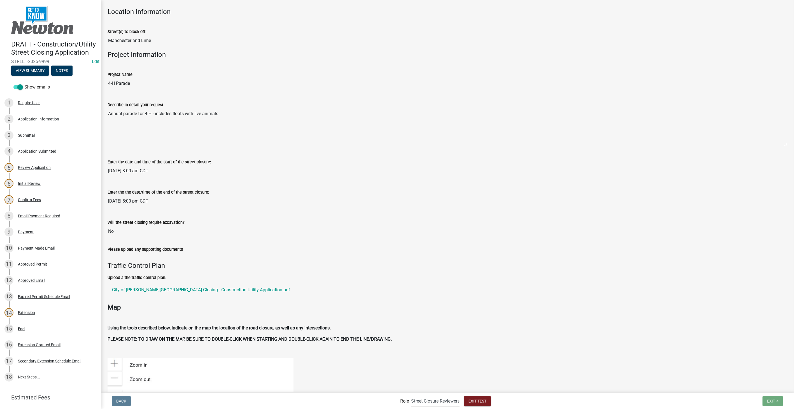
scroll to position [871, 0]
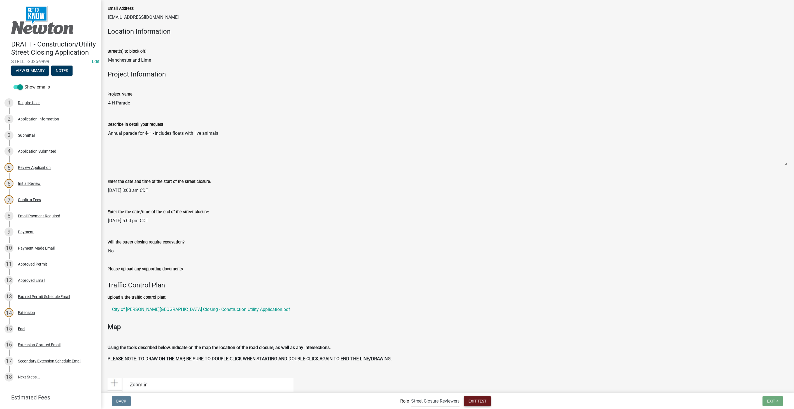
click at [472, 400] on span "Exit Test" at bounding box center [477, 400] width 18 height 4
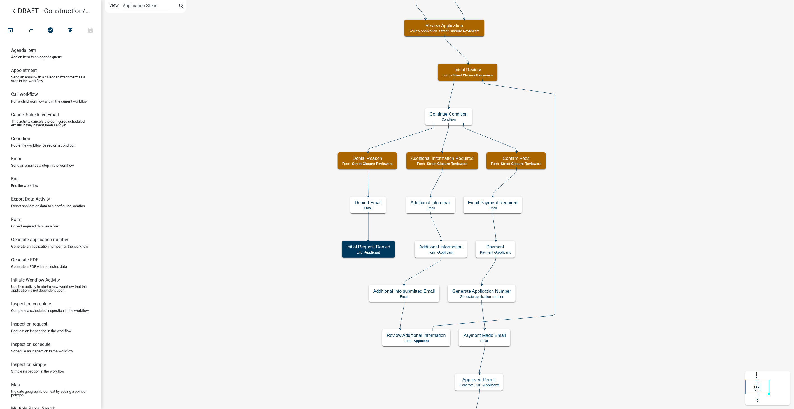
click at [14, 11] on icon "arrow_back" at bounding box center [14, 12] width 7 height 8
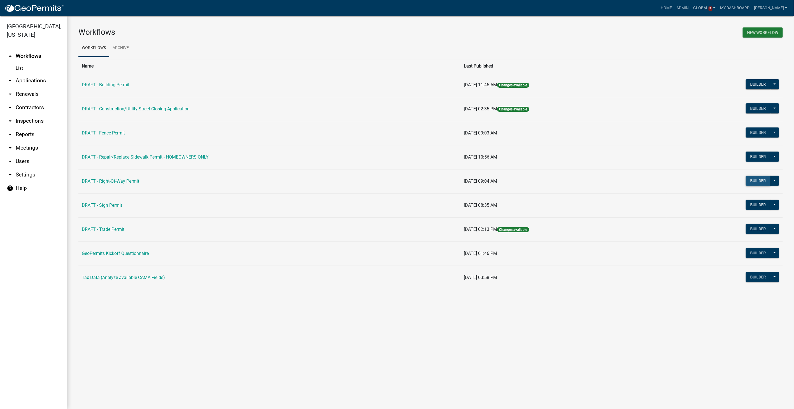
click at [764, 180] on button "Builder" at bounding box center [758, 181] width 25 height 10
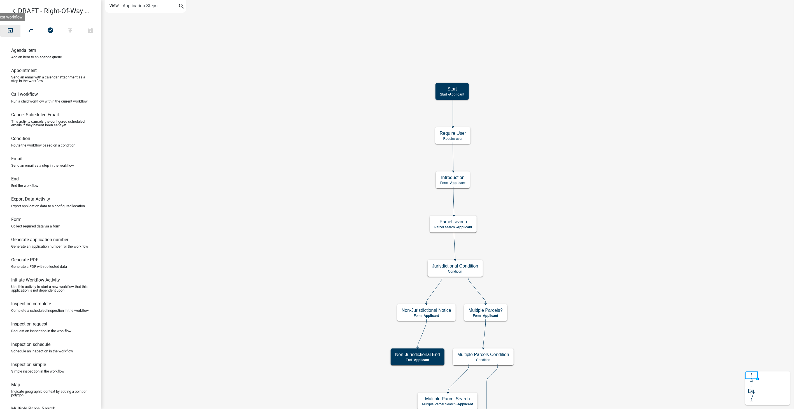
click at [12, 30] on icon "open_in_browser" at bounding box center [10, 31] width 7 height 8
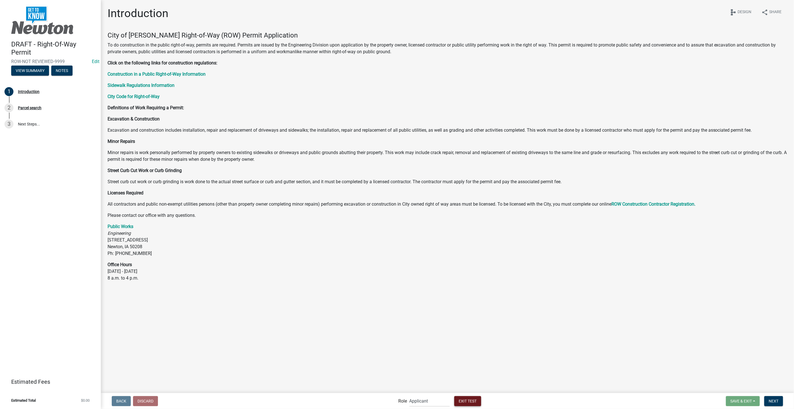
click at [465, 398] on span "Exit Test" at bounding box center [468, 400] width 18 height 4
click at [473, 398] on button "Exit Test" at bounding box center [467, 401] width 27 height 10
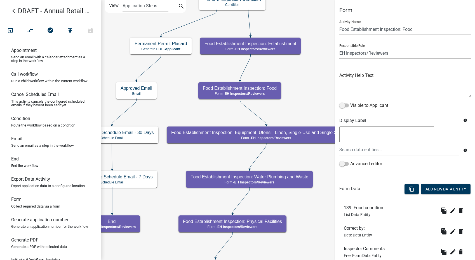
select select "C31B5D90-9A1B-409C-8A96-CB1DC1AB168B"
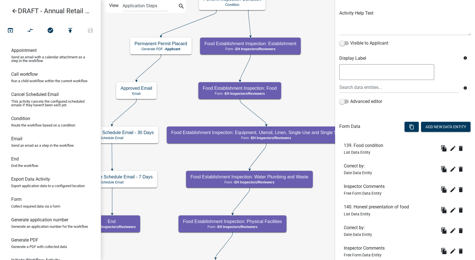
click at [14, 9] on icon "arrow_back" at bounding box center [14, 12] width 7 height 8
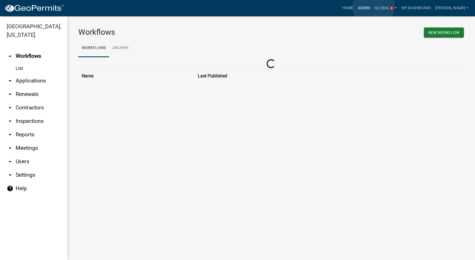
click at [373, 6] on link "Admin" at bounding box center [364, 8] width 17 height 11
click at [220, 29] on h3 "Workflows" at bounding box center [172, 32] width 189 height 10
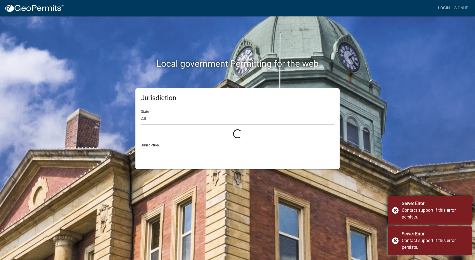
click at [393, 210] on div "Server Error! Contact support if this error persists." at bounding box center [430, 210] width 84 height 29
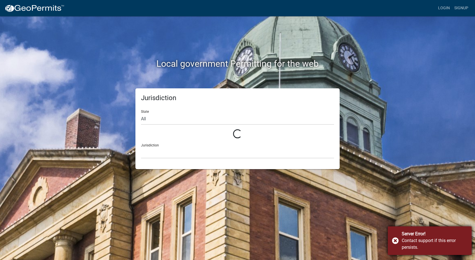
click at [395, 242] on div "Server Error! Contact support if this error persists." at bounding box center [430, 240] width 84 height 29
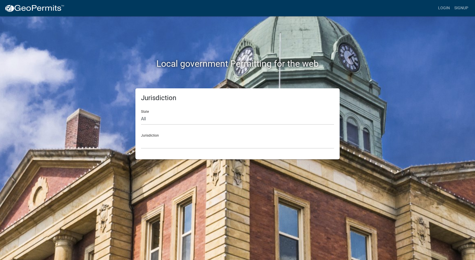
click at [428, 120] on div "Local government Permitting for the web Jurisdiction State All Colorado Georgia…" at bounding box center [237, 130] width 475 height 260
click at [428, 8] on link "Login" at bounding box center [444, 8] width 16 height 11
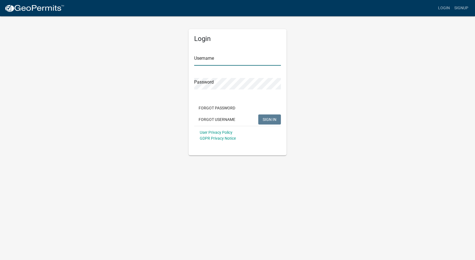
type input "[PERSON_NAME]"
click at [267, 122] on button "SIGN IN" at bounding box center [269, 119] width 23 height 10
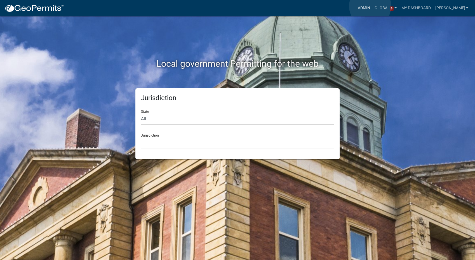
click at [370, 6] on link "Admin" at bounding box center [364, 8] width 17 height 11
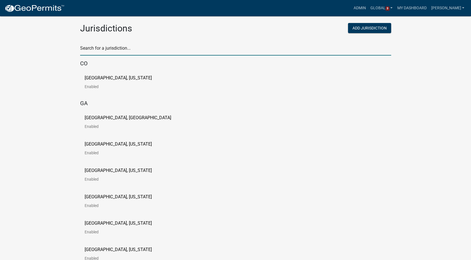
click at [95, 47] on input "text" at bounding box center [235, 49] width 311 height 11
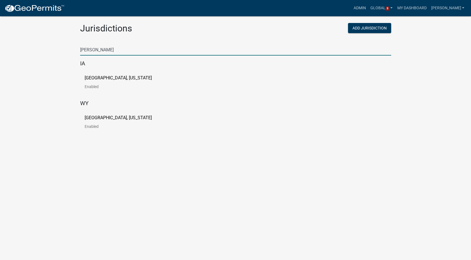
type input "buchanan"
click at [103, 79] on p "Buchanan County, Iowa" at bounding box center [118, 78] width 67 height 4
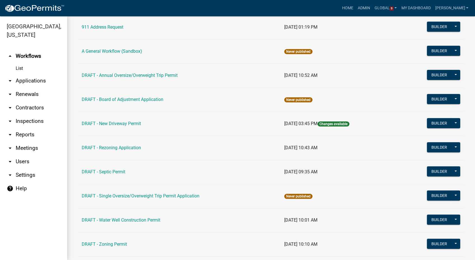
scroll to position [93, 0]
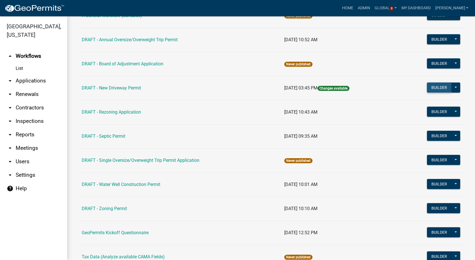
click at [428, 86] on button "Builder" at bounding box center [439, 87] width 25 height 10
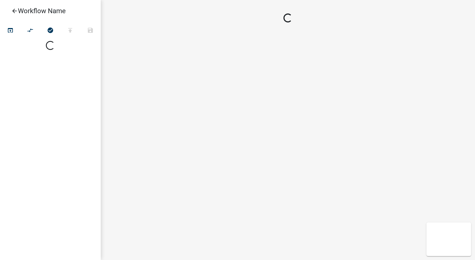
click at [12, 9] on icon "arrow_back" at bounding box center [14, 12] width 7 height 8
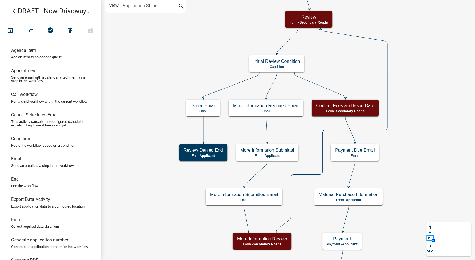
click at [15, 13] on icon "arrow_back" at bounding box center [14, 12] width 7 height 8
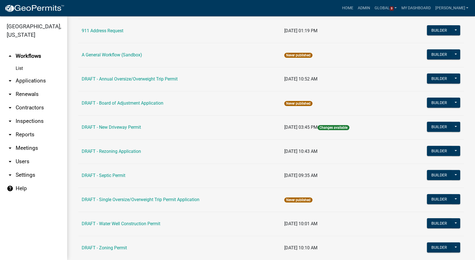
scroll to position [117, 0]
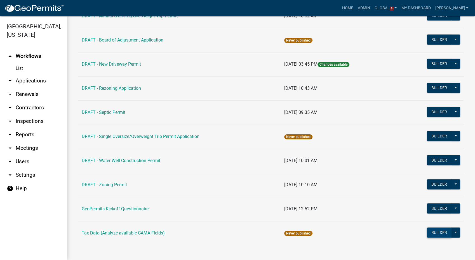
click at [428, 231] on button "Builder" at bounding box center [439, 232] width 25 height 10
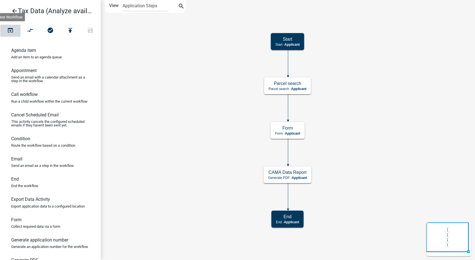
click at [12, 31] on icon "open_in_browser" at bounding box center [10, 31] width 7 height 8
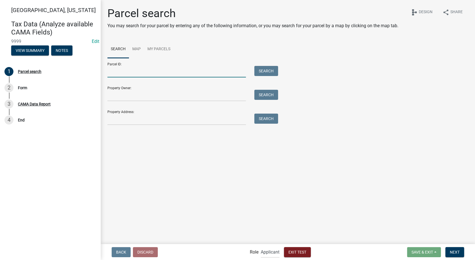
click at [124, 69] on input "Parcel ID:" at bounding box center [177, 71] width 139 height 11
type input "0532400004"
click at [275, 73] on button "Search" at bounding box center [266, 71] width 24 height 10
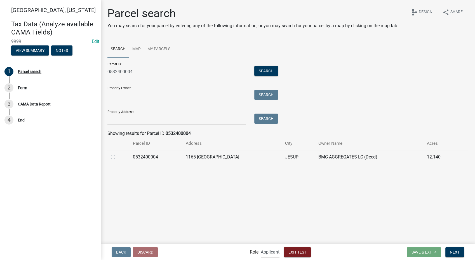
click at [118, 153] on label at bounding box center [118, 153] width 0 height 0
click at [118, 156] on input "radio" at bounding box center [120, 155] width 4 height 4
radio input "true"
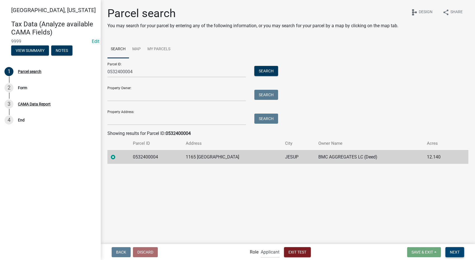
click at [428, 233] on button "Next" at bounding box center [455, 252] width 19 height 10
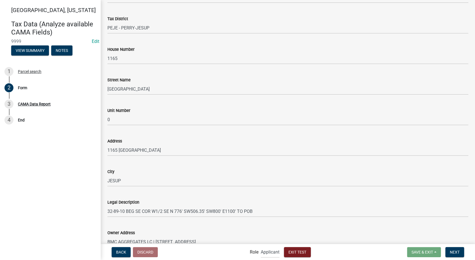
scroll to position [186, 0]
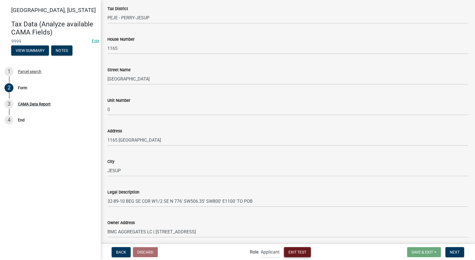
click at [293, 233] on span "Exit Test" at bounding box center [298, 251] width 18 height 4
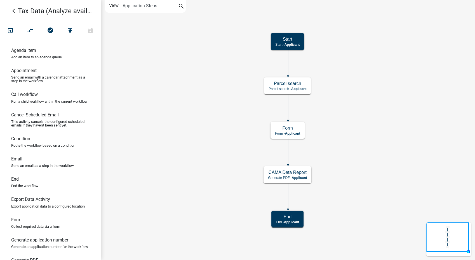
click at [13, 11] on icon "arrow_back" at bounding box center [14, 12] width 7 height 8
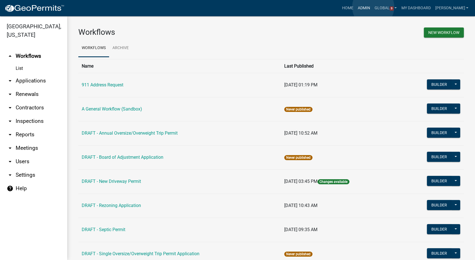
click at [373, 7] on link "Admin" at bounding box center [364, 8] width 17 height 11
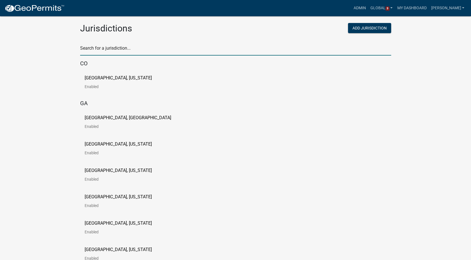
click at [115, 51] on input "text" at bounding box center [235, 49] width 311 height 11
type input "newton"
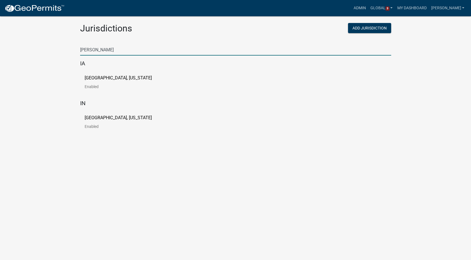
click at [100, 78] on p "[GEOGRAPHIC_DATA], [US_STATE]" at bounding box center [118, 78] width 67 height 4
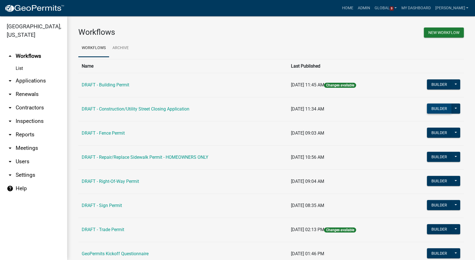
click at [428, 108] on button "Builder" at bounding box center [439, 108] width 25 height 10
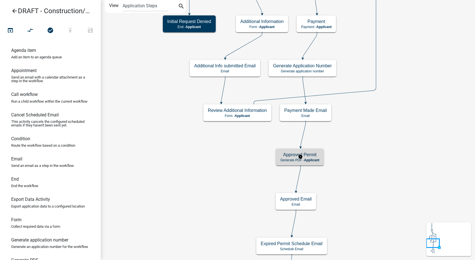
click at [314, 163] on div "Approved Permit Generate PDF - Applicant" at bounding box center [300, 156] width 48 height 17
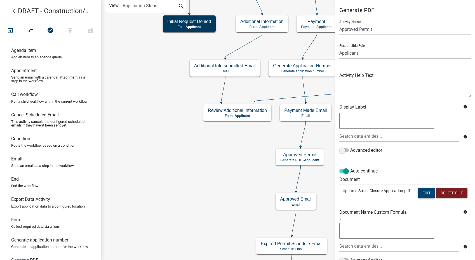
click at [418, 196] on button "Edit" at bounding box center [426, 193] width 17 height 10
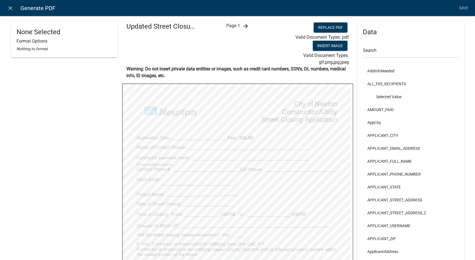
select select
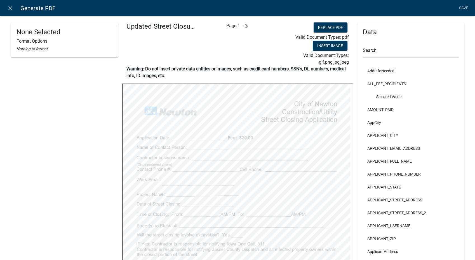
select select
select select "4"
click at [326, 24] on button "Replace PDF" at bounding box center [331, 27] width 34 height 10
click at [428, 4] on link "Save" at bounding box center [464, 8] width 14 height 11
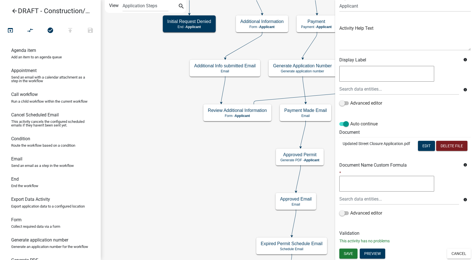
scroll to position [58, 0]
click at [349, 233] on span "Save" at bounding box center [348, 253] width 9 height 4
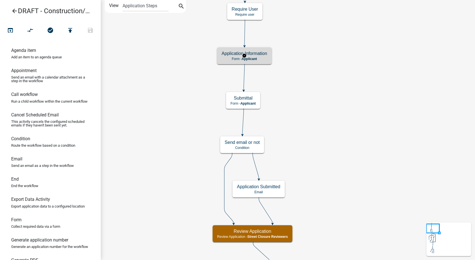
click at [261, 61] on div "Application Information Form - Applicant" at bounding box center [244, 55] width 55 height 17
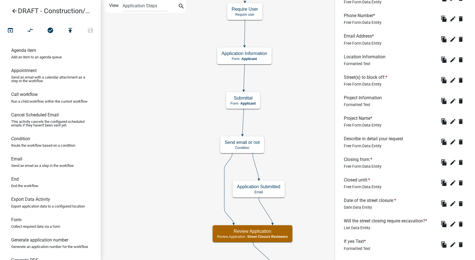
scroll to position [373, 0]
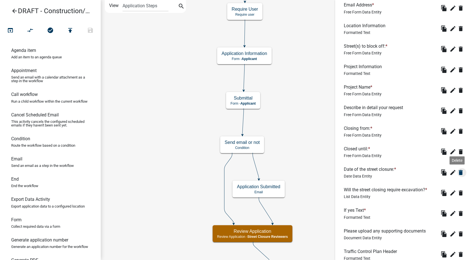
click at [428, 172] on icon "delete" at bounding box center [461, 172] width 7 height 7
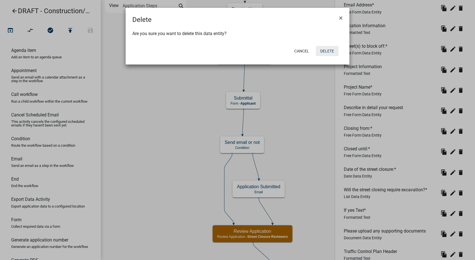
click at [327, 50] on button "Delete" at bounding box center [327, 51] width 23 height 10
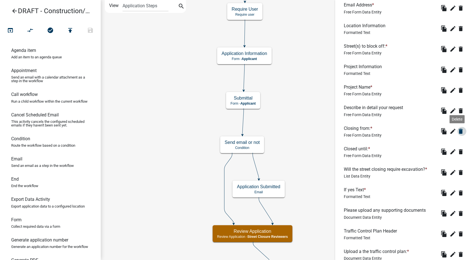
click at [428, 133] on icon "delete" at bounding box center [461, 131] width 7 height 7
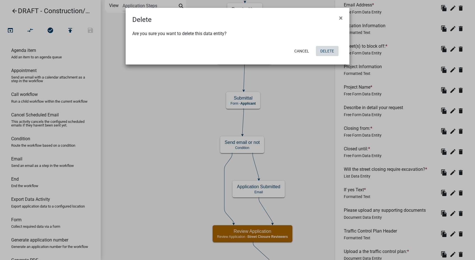
click at [319, 50] on button "Delete" at bounding box center [327, 51] width 23 height 10
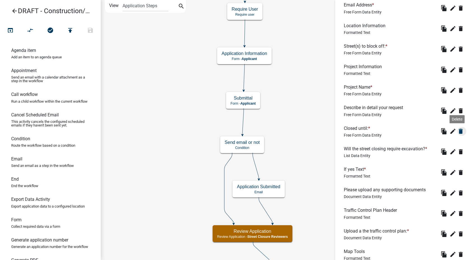
click at [428, 131] on icon "delete" at bounding box center [461, 131] width 7 height 7
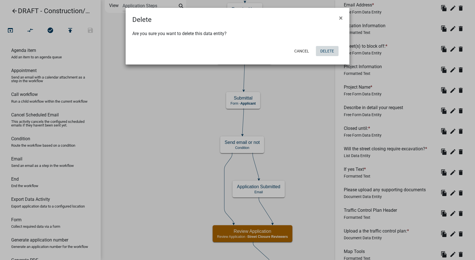
click at [333, 51] on button "Delete" at bounding box center [327, 51] width 23 height 10
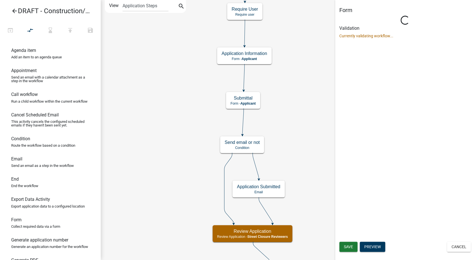
scroll to position [0, 0]
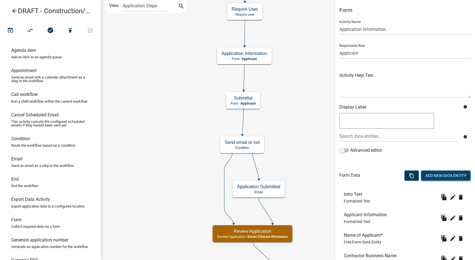
click at [428, 175] on button "Add New Data Entity" at bounding box center [446, 175] width 50 height 10
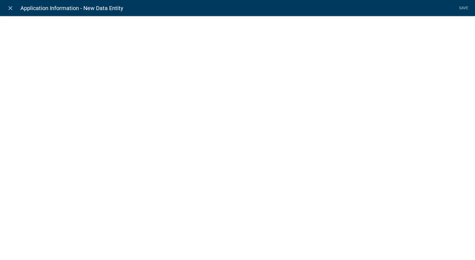
select select
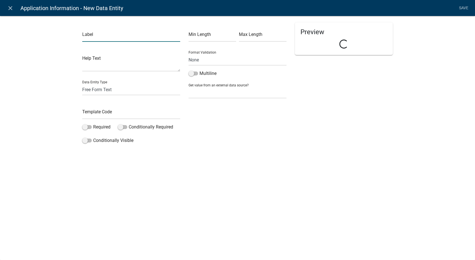
click at [109, 38] on input "text" at bounding box center [131, 35] width 98 height 11
type input "Enter the date and time of the start of the street closure:"
click at [84, 89] on select "Free Form Text Document Display Entity Value Fee Numeric Data Date Map Sketch D…" at bounding box center [131, 89] width 98 height 11
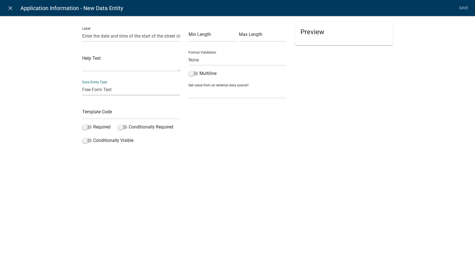
select select "date"
click at [82, 84] on select "Free Form Text Document Display Entity Value Fee Numeric Data Date Map Sketch D…" at bounding box center [131, 89] width 98 height 11
select select "date"
select select
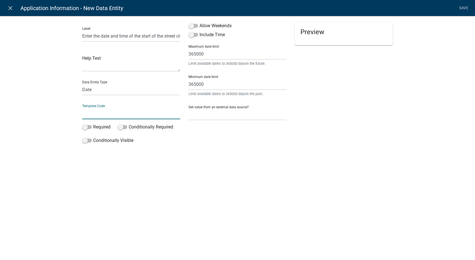
click at [102, 113] on input "text" at bounding box center [131, 113] width 98 height 11
type input "StartDate"
click at [190, 35] on span at bounding box center [194, 35] width 10 height 4
click at [200, 31] on input "Include Time" at bounding box center [200, 31] width 0 height 0
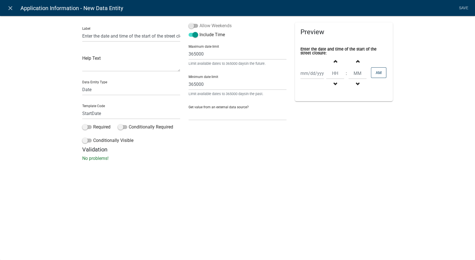
click at [193, 24] on span at bounding box center [194, 26] width 10 height 4
click at [200, 22] on input "Allow Weekends" at bounding box center [200, 22] width 0 height 0
click at [85, 127] on span at bounding box center [87, 127] width 10 height 4
click at [93, 123] on input "Required" at bounding box center [93, 123] width 0 height 0
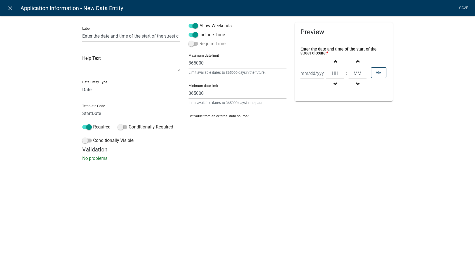
click at [193, 46] on span at bounding box center [194, 44] width 10 height 4
click at [200, 40] on input "Require Time" at bounding box center [200, 40] width 0 height 0
click at [428, 6] on link "Save" at bounding box center [464, 8] width 14 height 11
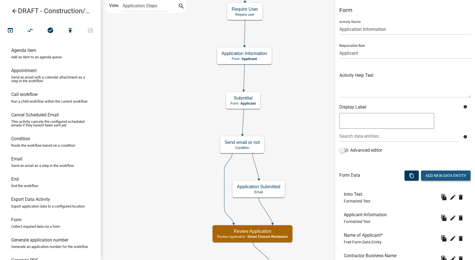
click at [428, 171] on button "Add New Data Entity" at bounding box center [446, 175] width 50 height 10
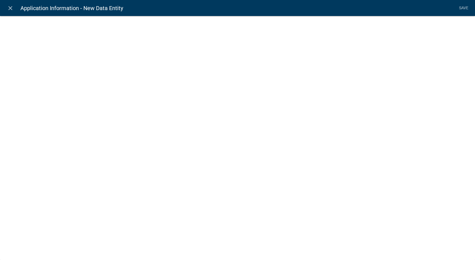
select select
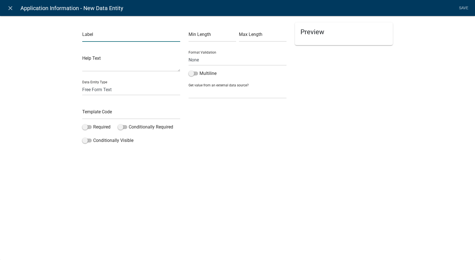
click at [91, 38] on input "text" at bounding box center [131, 35] width 98 height 11
type input "Enter the the date/time of the end of the street closure:"
click at [102, 92] on select "Free Form Text Document Display Entity Value Fee Numeric Data Date Map Sketch D…" at bounding box center [131, 89] width 98 height 11
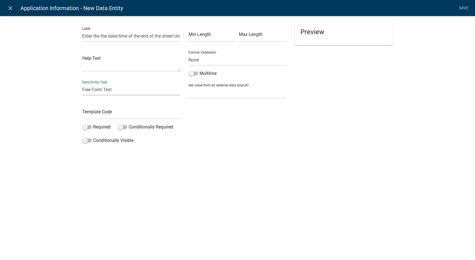
select select "date"
click at [82, 84] on select "Free Form Text Document Display Entity Value Fee Numeric Data Date Map Sketch D…" at bounding box center [131, 89] width 98 height 11
select select "date"
select select
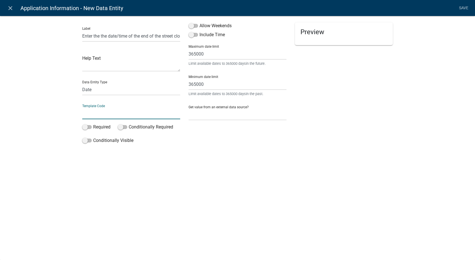
drag, startPoint x: 96, startPoint y: 124, endPoint x: 98, endPoint y: 116, distance: 9.0
click at [98, 116] on input "text" at bounding box center [131, 113] width 98 height 11
type input "EndDate"
click at [85, 127] on span at bounding box center [87, 127] width 10 height 4
click at [93, 123] on input "Required" at bounding box center [93, 123] width 0 height 0
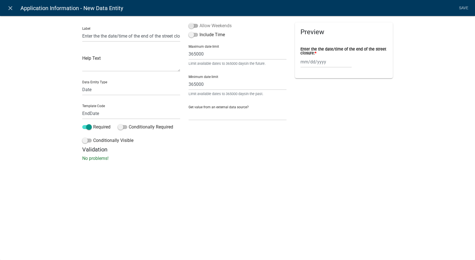
click at [195, 25] on span at bounding box center [194, 26] width 10 height 4
click at [200, 22] on input "Allow Weekends" at bounding box center [200, 22] width 0 height 0
click at [192, 36] on span at bounding box center [194, 35] width 10 height 4
click at [200, 31] on input "Include Time" at bounding box center [200, 31] width 0 height 0
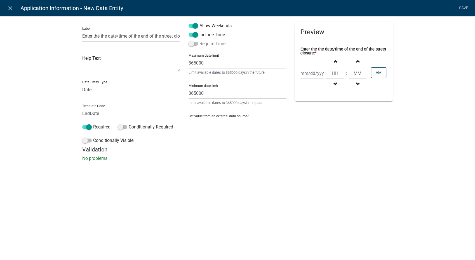
click at [190, 41] on label "Require Time" at bounding box center [207, 43] width 37 height 7
click at [200, 40] on input "Require Time" at bounding box center [200, 40] width 0 height 0
click at [428, 8] on link "Save" at bounding box center [464, 8] width 14 height 11
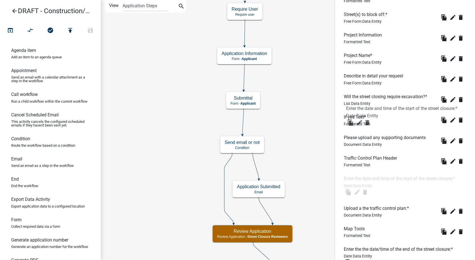
scroll to position [404, 0]
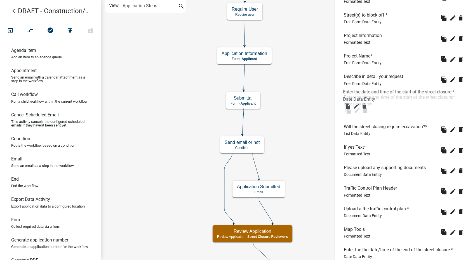
drag, startPoint x: 378, startPoint y: 118, endPoint x: 378, endPoint y: 91, distance: 26.9
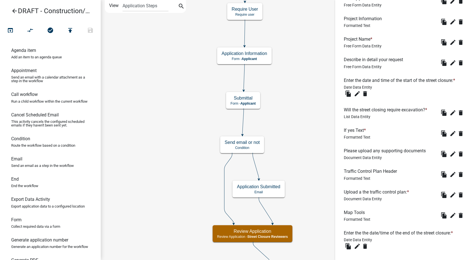
scroll to position [435, 0]
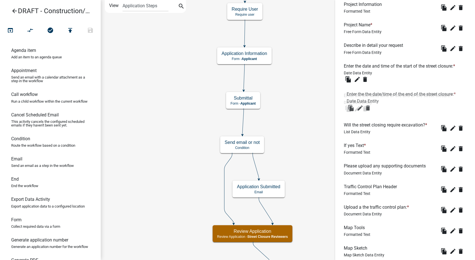
drag, startPoint x: 381, startPoint y: 217, endPoint x: 384, endPoint y: 85, distance: 131.9
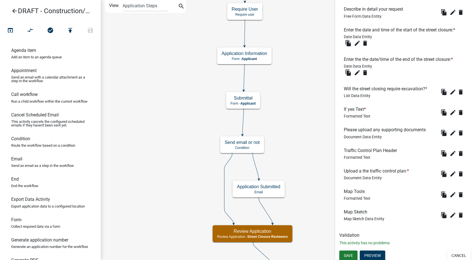
scroll to position [473, 0]
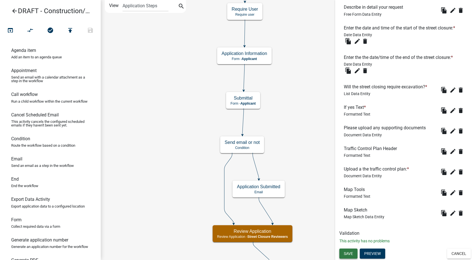
click at [350, 233] on span "Save" at bounding box center [348, 253] width 9 height 4
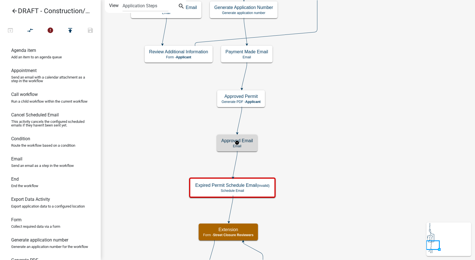
click at [252, 143] on h5 "Approved Email" at bounding box center [237, 140] width 32 height 5
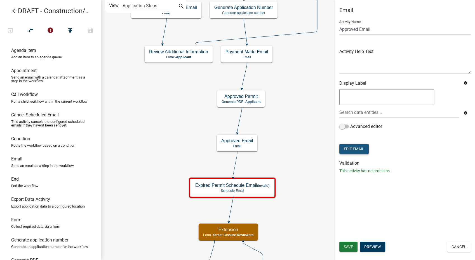
click at [355, 149] on button "Edit Email" at bounding box center [354, 149] width 29 height 10
select select "61e258e5-db64-4740-999e-677e1390fc72"
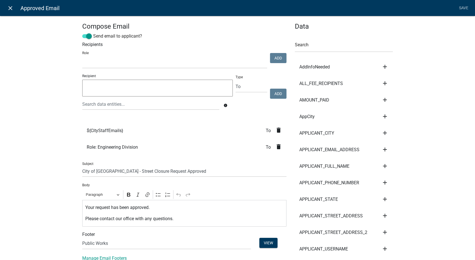
click at [9, 5] on icon "close" at bounding box center [10, 8] width 7 height 7
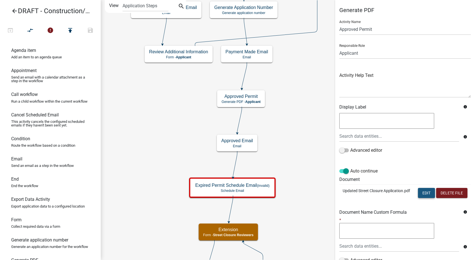
click at [418, 188] on button "Edit" at bounding box center [426, 193] width 17 height 10
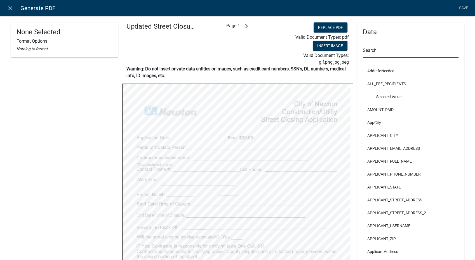
click at [376, 51] on input "text" at bounding box center [411, 51] width 96 height 11
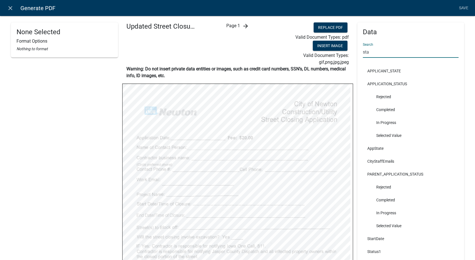
type input "sta"
select select
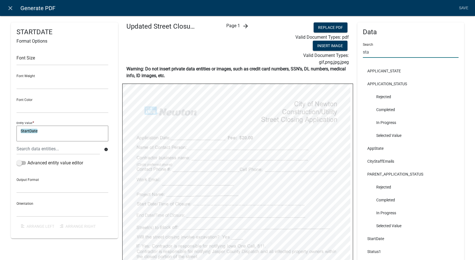
click at [365, 53] on input "sta" at bounding box center [411, 51] width 96 height 11
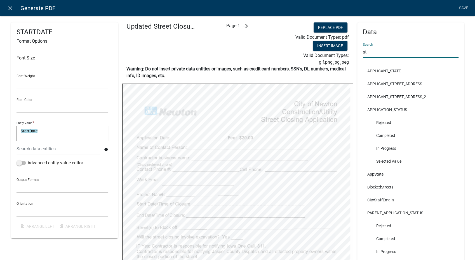
type input "s"
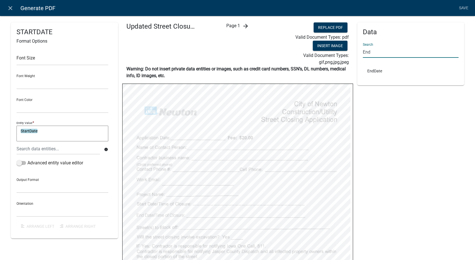
type input "End"
select select
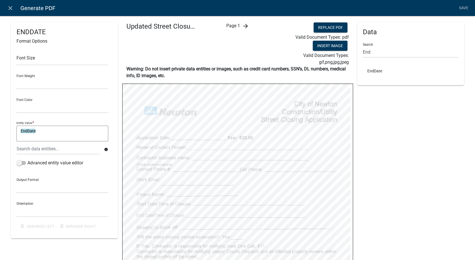
click at [242, 25] on icon "arrow_forward" at bounding box center [245, 26] width 7 height 7
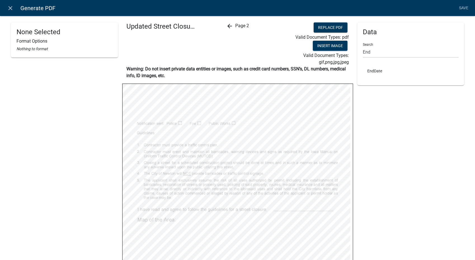
click at [226, 24] on icon "arrow_back" at bounding box center [229, 26] width 7 height 7
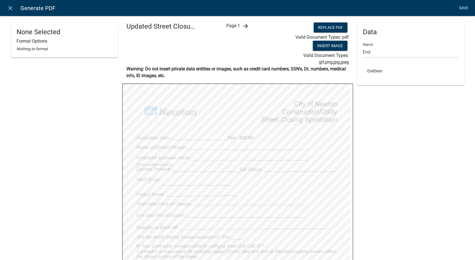
click at [428, 9] on link "Save" at bounding box center [464, 8] width 14 height 11
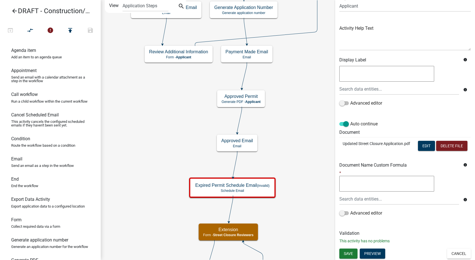
scroll to position [58, 0]
click at [345, 233] on button "Save" at bounding box center [349, 253] width 18 height 10
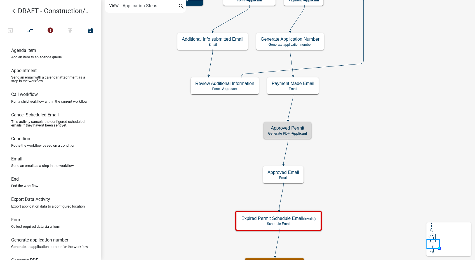
scroll to position [0, 0]
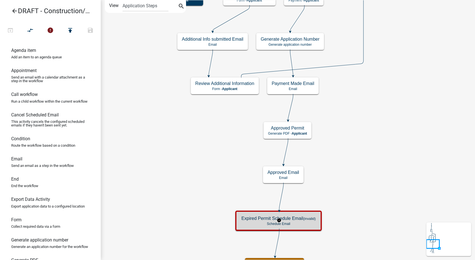
click at [310, 221] on p "Schedule Email" at bounding box center [279, 223] width 74 height 4
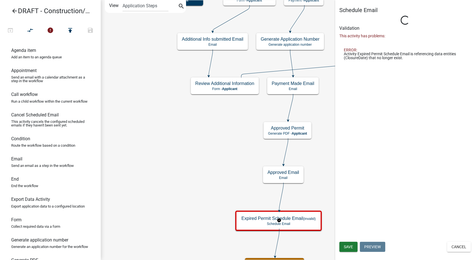
select select "10: 10:00 AM"
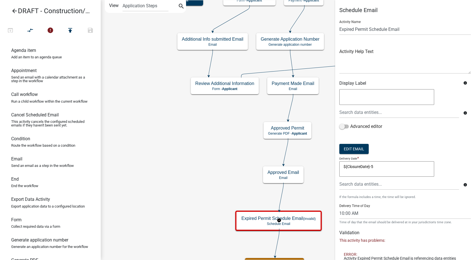
click at [370, 166] on textarea "${ClosureDate}-5" at bounding box center [387, 169] width 95 height 16
type textarea "-5"
click at [363, 188] on div at bounding box center [399, 183] width 128 height 11
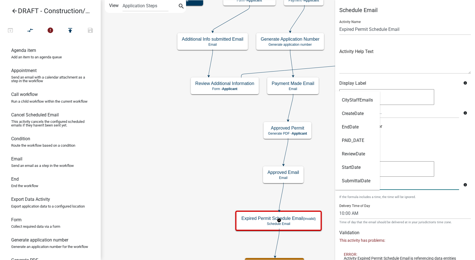
type input "end"
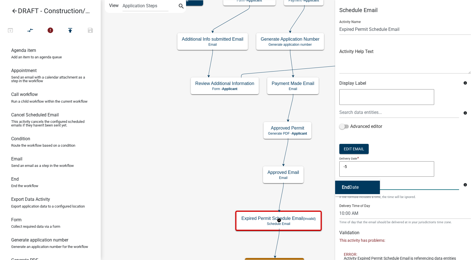
click at [363, 188] on button "End Date" at bounding box center [357, 186] width 45 height 13
type textarea "EndDate-5"
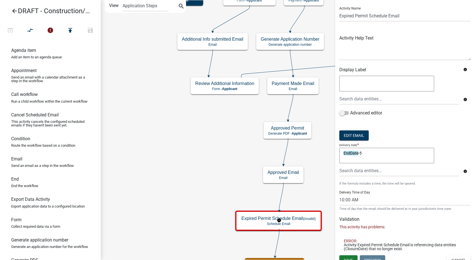
scroll to position [20, 0]
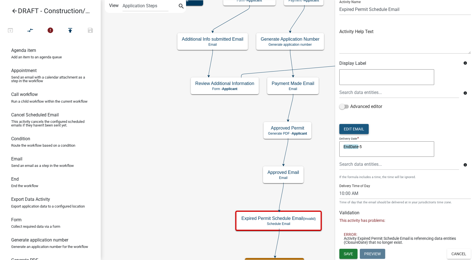
click at [353, 127] on button "Edit Email" at bounding box center [354, 129] width 29 height 10
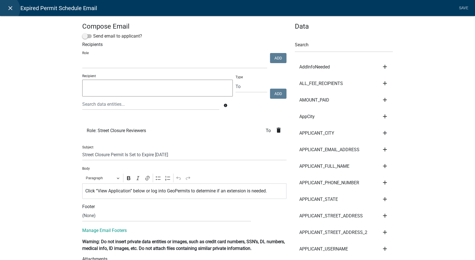
click at [6, 9] on link "close" at bounding box center [9, 7] width 11 height 11
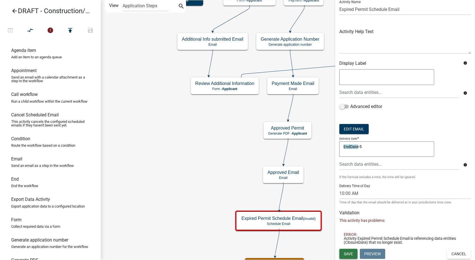
click at [350, 233] on span "Save" at bounding box center [348, 253] width 9 height 4
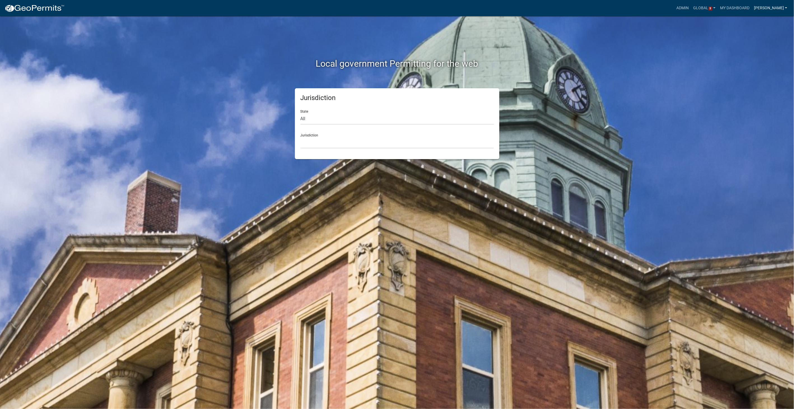
click at [780, 8] on link "[PERSON_NAME]" at bounding box center [770, 8] width 38 height 11
click at [753, 68] on link "Logout" at bounding box center [765, 67] width 48 height 13
click at [312, 119] on select "All Colorado Georgia Indiana Iowa Kansas Minnesota Ohio South Carolina Wisconsi…" at bounding box center [396, 118] width 193 height 11
select select "Iowa"
click at [300, 113] on select "All Colorado Georgia Indiana Iowa Kansas Minnesota Ohio South Carolina Wisconsi…" at bounding box center [396, 118] width 193 height 11
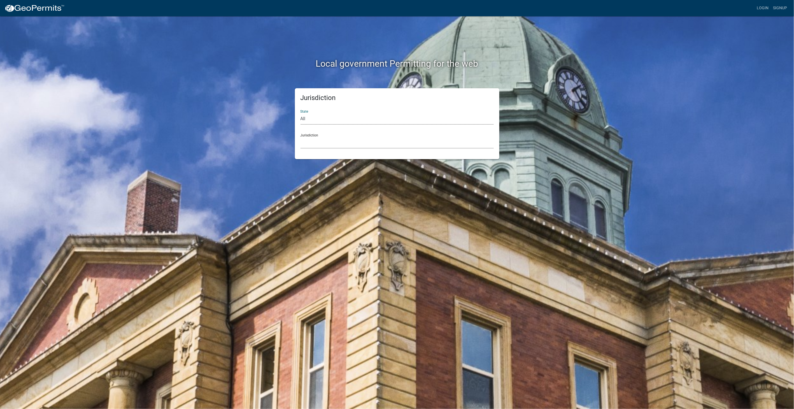
click at [315, 146] on select "Boone County, Iowa Buchanan County, Iowa Butler County, Iowa Cerro Gordo County…" at bounding box center [396, 142] width 193 height 11
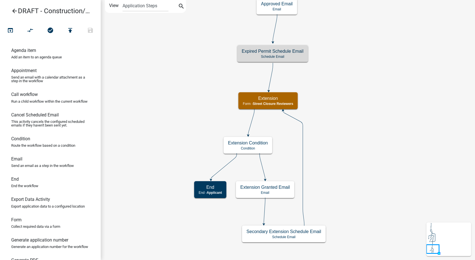
click at [15, 13] on icon "arrow_back" at bounding box center [14, 12] width 7 height 8
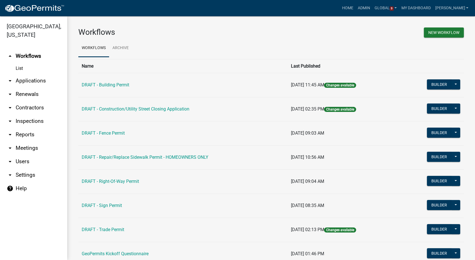
click at [20, 155] on link "arrow_drop_down Users" at bounding box center [33, 161] width 67 height 13
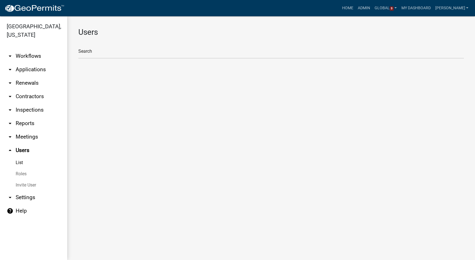
click at [16, 168] on link "Roles" at bounding box center [33, 173] width 67 height 11
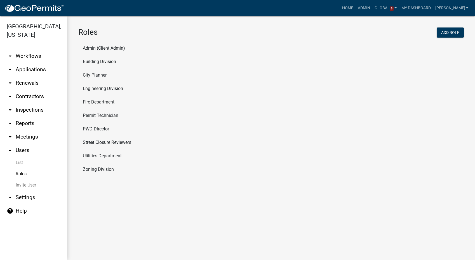
click at [94, 75] on li "City Planner" at bounding box center [271, 74] width 386 height 13
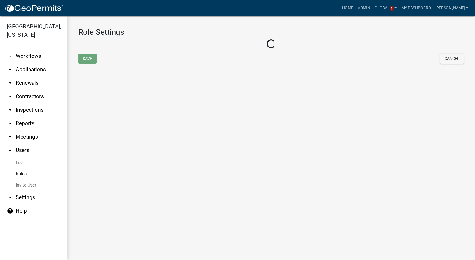
select select "7: light-green"
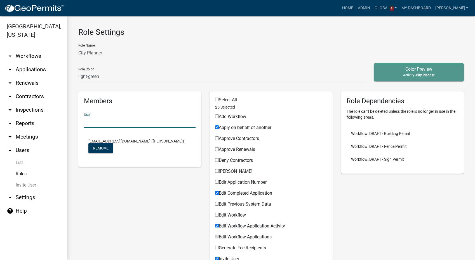
click at [97, 123] on input "text" at bounding box center [140, 121] width 112 height 11
click at [118, 122] on input "[PERSON_NAME]" at bounding box center [140, 121] width 112 height 11
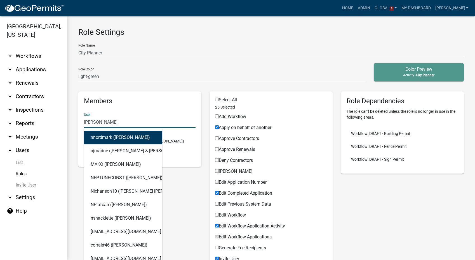
type input "[PERSON_NAME]"
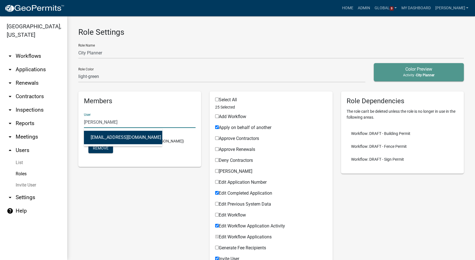
click at [112, 140] on button "[EMAIL_ADDRESS][DOMAIN_NAME] ([PERSON_NAME])" at bounding box center [123, 136] width 78 height 13
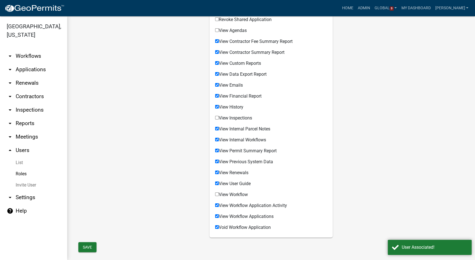
scroll to position [434, 0]
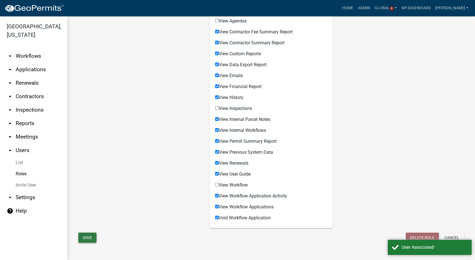
click at [93, 233] on button "Save" at bounding box center [87, 237] width 18 height 10
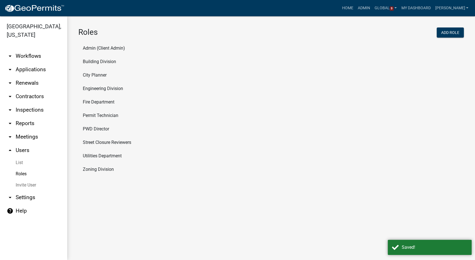
click at [34, 49] on link "arrow_drop_down Workflows" at bounding box center [33, 55] width 67 height 13
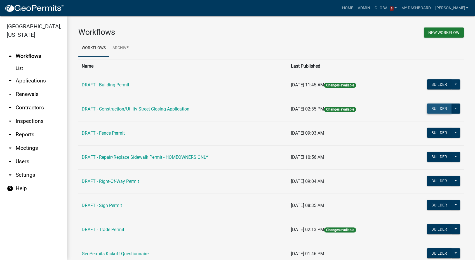
click at [427, 109] on button "Builder" at bounding box center [439, 108] width 25 height 10
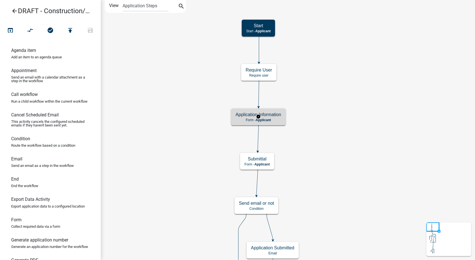
click at [274, 118] on p "Form - Applicant" at bounding box center [259, 120] width 46 height 4
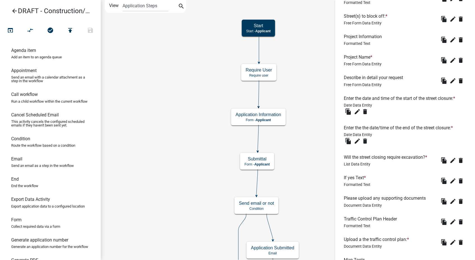
scroll to position [404, 0]
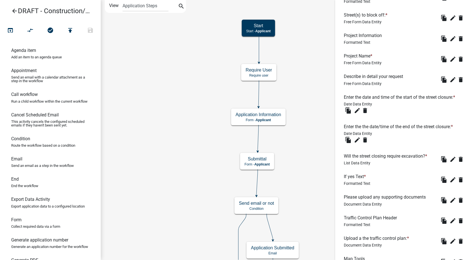
click at [16, 9] on icon "arrow_back" at bounding box center [14, 12] width 7 height 8
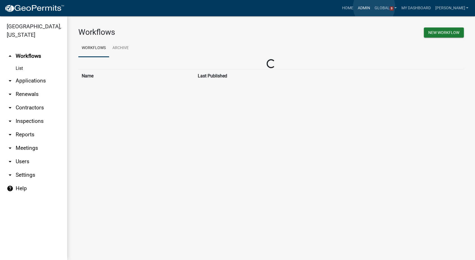
click at [373, 7] on link "Admin" at bounding box center [364, 8] width 17 height 11
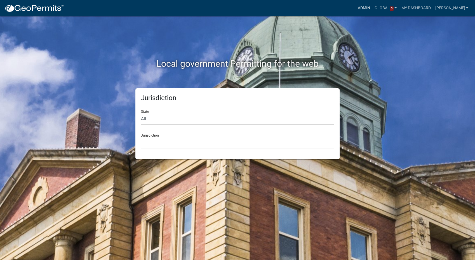
click at [373, 8] on link "Admin" at bounding box center [364, 8] width 17 height 11
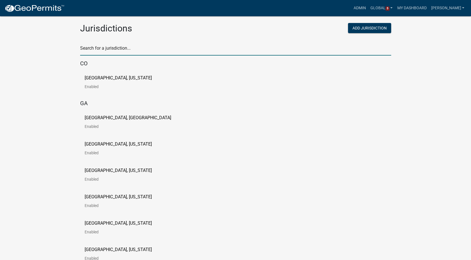
click at [143, 46] on input "text" at bounding box center [235, 49] width 311 height 11
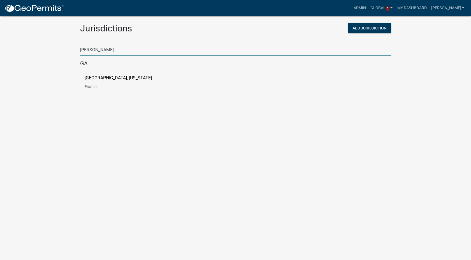
type input "[PERSON_NAME]"
click at [111, 79] on p "[GEOGRAPHIC_DATA], [US_STATE]" at bounding box center [118, 78] width 67 height 4
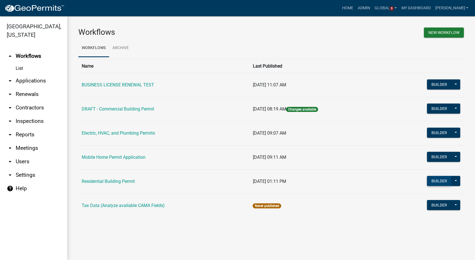
click at [428, 178] on button "Builder" at bounding box center [439, 181] width 25 height 10
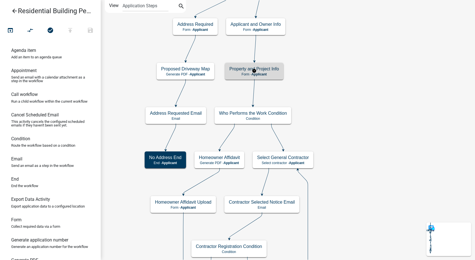
click at [277, 64] on div "Property and Project Info Form - Applicant" at bounding box center [254, 71] width 59 height 17
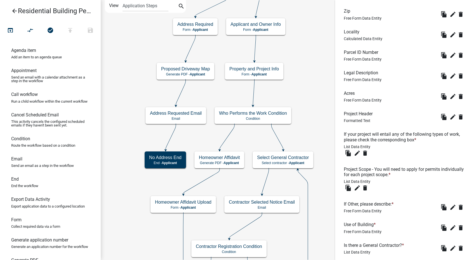
scroll to position [249, 0]
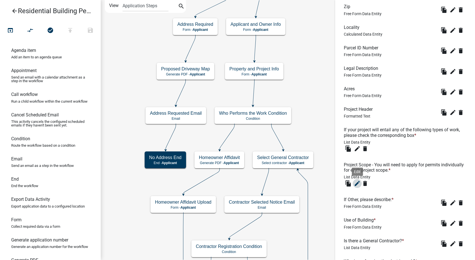
click at [356, 183] on icon "edit" at bounding box center [357, 183] width 7 height 7
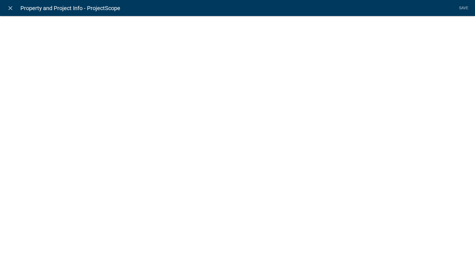
select select "list-data"
select select
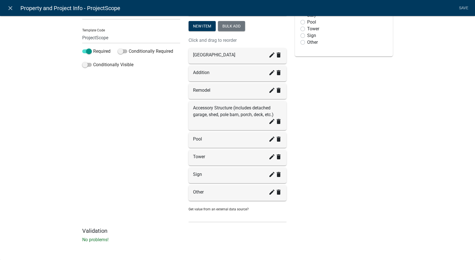
scroll to position [0, 0]
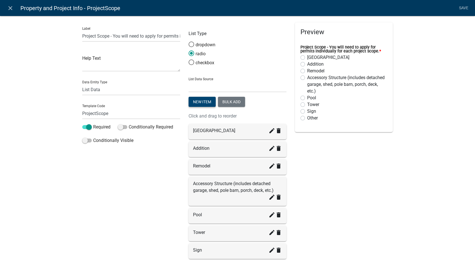
click at [197, 104] on button "New item" at bounding box center [202, 102] width 27 height 10
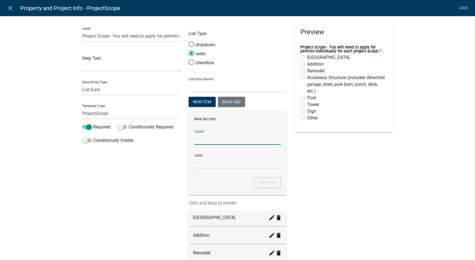
click at [211, 139] on input "List Data Source" at bounding box center [237, 138] width 87 height 11
type input "Solar Panels"
click at [270, 186] on button "Add item" at bounding box center [267, 182] width 27 height 11
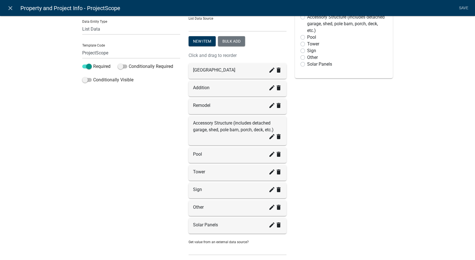
scroll to position [62, 0]
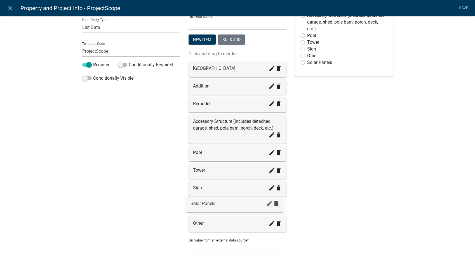
drag, startPoint x: 209, startPoint y: 227, endPoint x: 210, endPoint y: 206, distance: 21.0
click at [428, 8] on link "Save" at bounding box center [464, 8] width 14 height 11
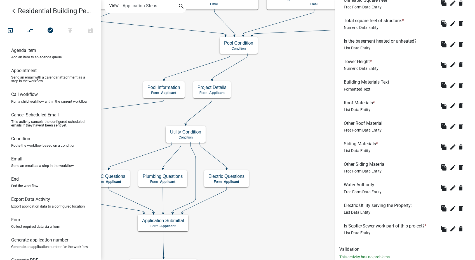
scroll to position [423, 0]
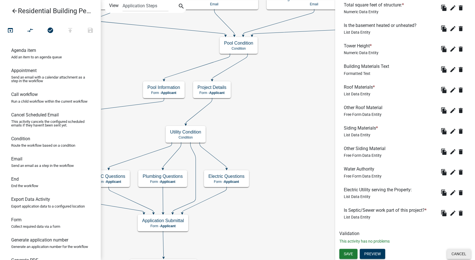
click at [428, 233] on button "Cancel" at bounding box center [459, 253] width 24 height 10
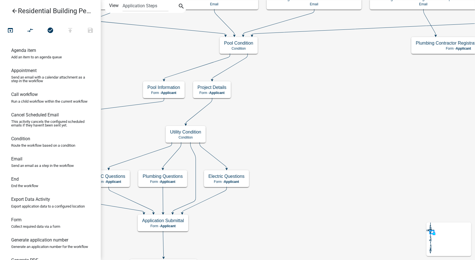
scroll to position [0, 0]
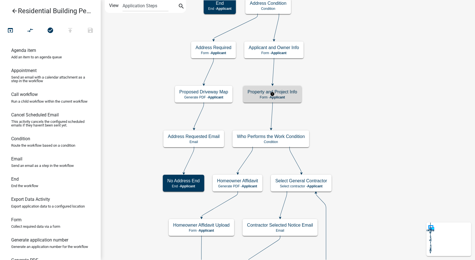
click at [296, 98] on p "Form - Applicant" at bounding box center [273, 97] width 50 height 4
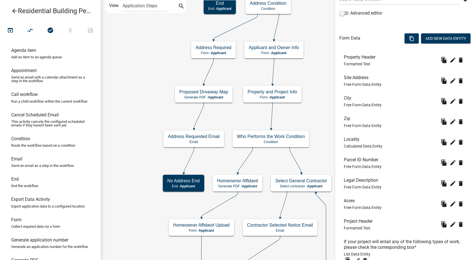
scroll to position [127, 0]
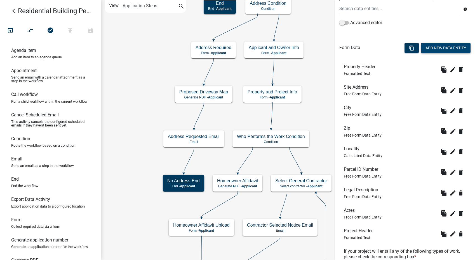
click at [428, 50] on button "Add New Data Entity" at bounding box center [446, 48] width 50 height 10
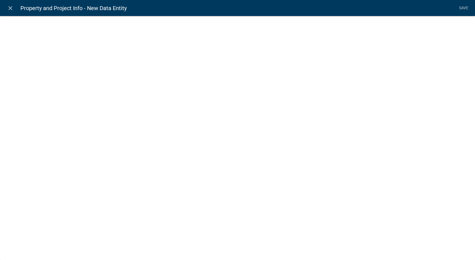
select select
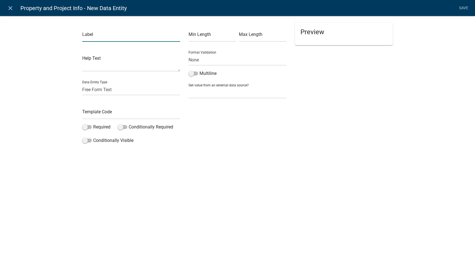
click at [86, 40] on input "text" at bounding box center [131, 35] width 98 height 11
type input "Upload a copy of the solar contract"
click at [87, 127] on span at bounding box center [87, 127] width 10 height 4
click at [93, 123] on input "Required" at bounding box center [93, 123] width 0 height 0
click at [85, 140] on span at bounding box center [87, 140] width 10 height 4
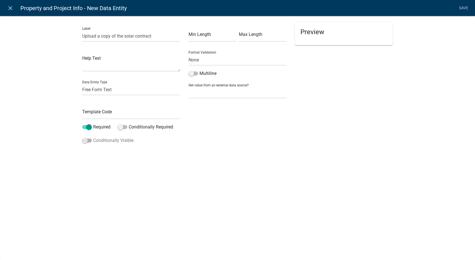
click at [93, 137] on input "Conditionally Visible" at bounding box center [93, 137] width 0 height 0
click at [92, 92] on select "Free Form Text Document Display Entity Value Fee Numeric Data Date Map Sketch D…" at bounding box center [131, 89] width 98 height 11
select select "document"
click at [82, 84] on select "Free Form Text Document Display Entity Value Fee Numeric Data Date Map Sketch D…" at bounding box center [131, 89] width 98 height 11
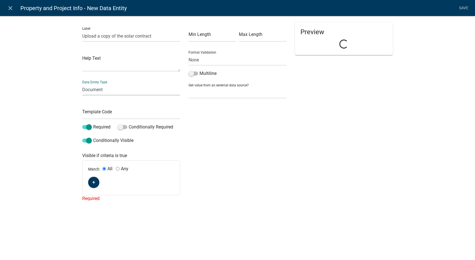
select select "document"
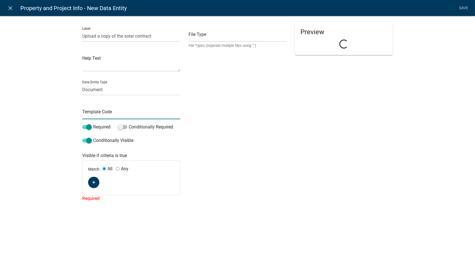
click at [92, 113] on input "text" at bounding box center [131, 113] width 98 height 11
type input "SolarContractUpload"
click at [92, 184] on fa-icon "button" at bounding box center [93, 181] width 3 height 5
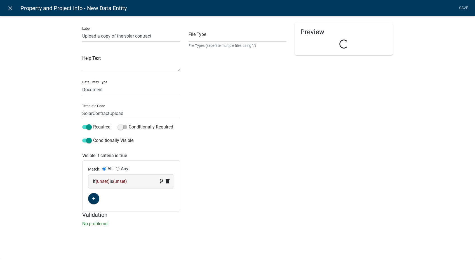
click at [147, 183] on div "If (unset) is (unset)" at bounding box center [131, 181] width 77 height 7
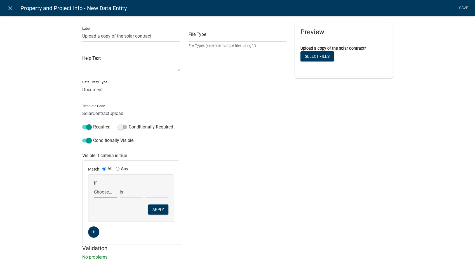
click at [98, 196] on select "Choose... Acres Address AddressYN ALL_FEE_RECIPIENTS AppAddress AppCity AppEmai…" at bounding box center [105, 191] width 23 height 11
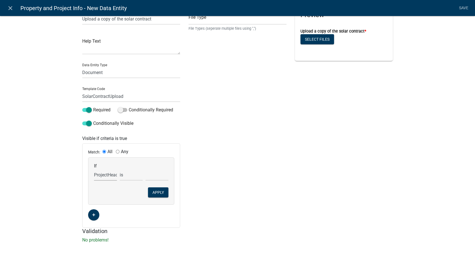
click at [105, 172] on select "Choose... Acres Address AddressYN ALL_FEE_RECIPIENTS AppAddress AppCity AppEmai…" at bounding box center [105, 174] width 23 height 11
select select "139: ProjectScope"
click at [94, 169] on select "Choose... Acres Address AddressYN ALL_FEE_RECIPIENTS AppAddress AppCity AppEmai…" at bounding box center [105, 174] width 23 height 11
click at [150, 173] on select "Choose... Accessory Structure (includes detached garage, shed, pole barn, porch…" at bounding box center [157, 174] width 23 height 11
select select "8: Solar Panels"
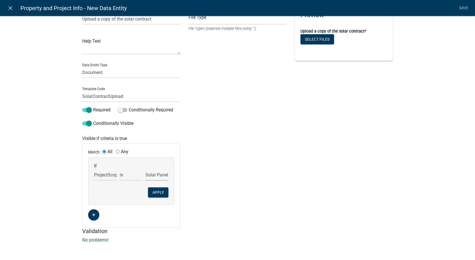
click at [146, 169] on select "Choose... Accessory Structure (includes detached garage, shed, pole barn, porch…" at bounding box center [157, 174] width 23 height 11
click at [153, 191] on button "Apply" at bounding box center [158, 192] width 20 height 10
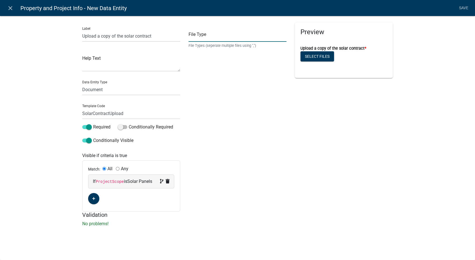
click at [223, 36] on input "text" at bounding box center [238, 35] width 98 height 11
type input "pdf,jpeg,jpg,xls,doc,docx,xlsx"
click at [428, 6] on link "Save" at bounding box center [464, 8] width 14 height 11
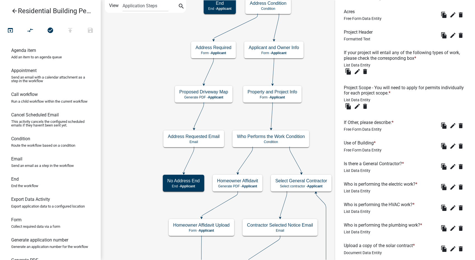
scroll to position [361, 0]
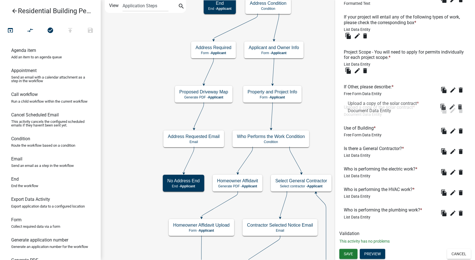
drag, startPoint x: 384, startPoint y: 207, endPoint x: 387, endPoint y: 95, distance: 112.6
click at [347, 233] on span "Save" at bounding box center [348, 253] width 9 height 4
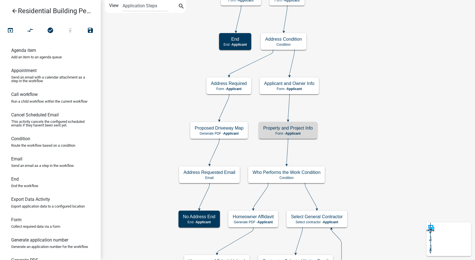
scroll to position [0, 0]
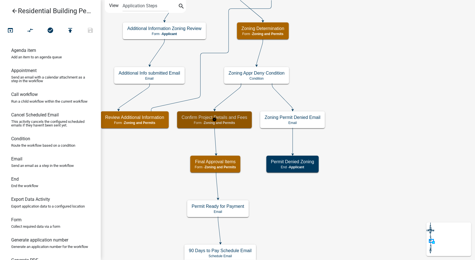
click at [229, 122] on span "Zoning and Permits" at bounding box center [219, 123] width 31 height 4
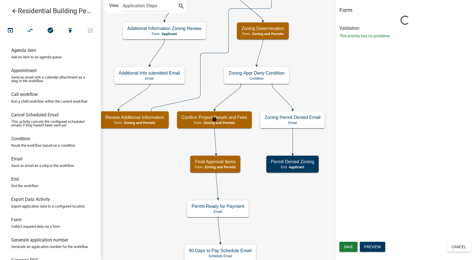
select select "A6B5FE8A-6C12-41BB-8D14-8D31B27C6024"
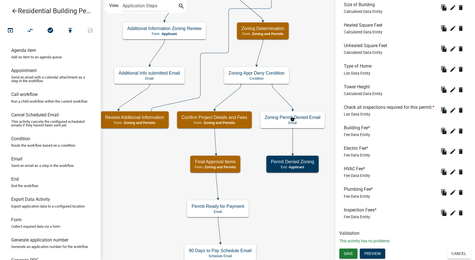
scroll to position [211, 0]
click at [428, 129] on icon "edit" at bounding box center [453, 130] width 7 height 7
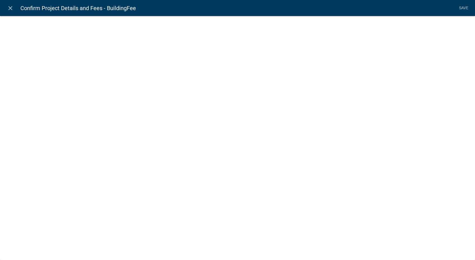
select select "fee"
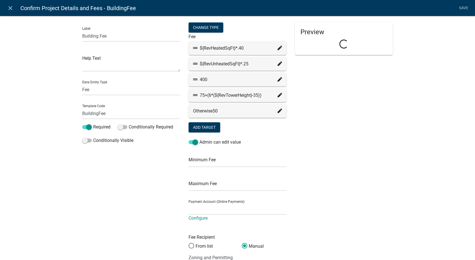
select select "0321dd80-d73d-45aa-9e33-fbfc0d7f71cd"
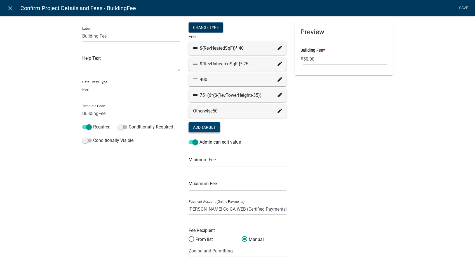
click at [193, 127] on button "Add Target" at bounding box center [205, 127] width 32 height 10
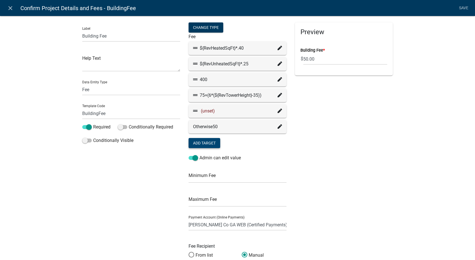
click at [278, 107] on div "(unset)" at bounding box center [238, 110] width 98 height 13
click at [278, 110] on icon at bounding box center [280, 110] width 4 height 4
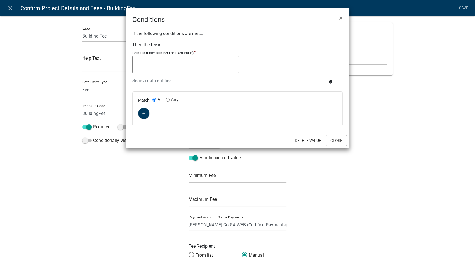
click at [148, 66] on textarea at bounding box center [185, 64] width 107 height 17
type textarea "250"
click at [145, 113] on icon "button" at bounding box center [144, 113] width 3 height 3
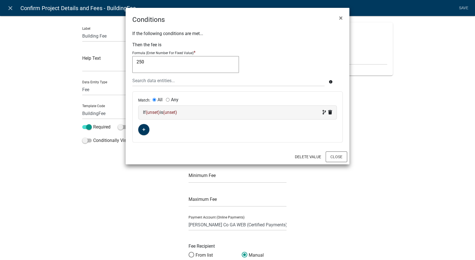
click at [193, 117] on div "If (unset) is (unset)" at bounding box center [238, 112] width 198 height 13
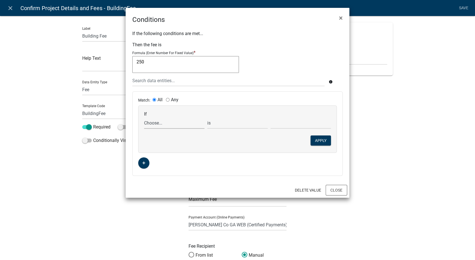
click at [157, 123] on select "Choose... Acres AddInfoNeededZon Address AddressYN ALL_FEE_RECIPIENTS AppAddres…" at bounding box center [174, 122] width 60 height 11
select select "188: ProjectScope"
click at [144, 117] on select "Choose... Acres AddInfoNeededZon Address AddressYN ALL_FEE_RECIPIENTS AppAddres…" at bounding box center [174, 122] width 60 height 11
click at [288, 125] on select "Choose... Accessory Structure (includes detached garage, shed, pole barn, porch…" at bounding box center [301, 122] width 60 height 11
select select "8: Solar Panels"
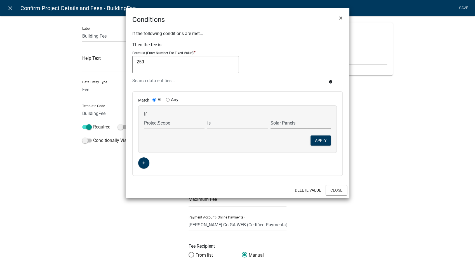
click at [271, 117] on select "Choose... Accessory Structure (includes detached garage, shed, pole barn, porch…" at bounding box center [301, 122] width 60 height 11
click at [317, 141] on button "Apply" at bounding box center [321, 140] width 20 height 10
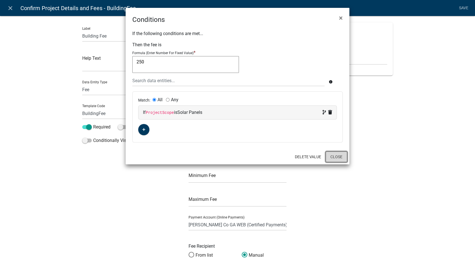
click at [337, 157] on button "Close" at bounding box center [337, 156] width 22 height 11
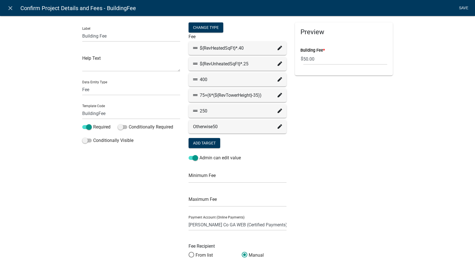
click at [428, 8] on link "Save" at bounding box center [464, 8] width 14 height 11
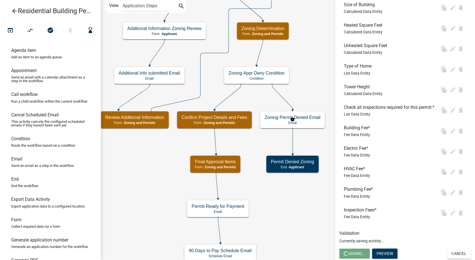
scroll to position [0, 0]
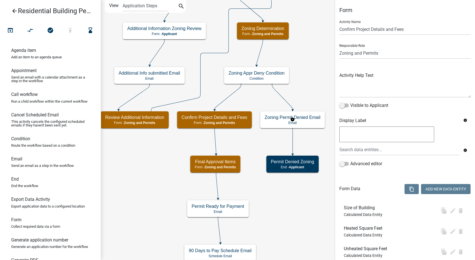
select select "A6B5FE8A-6C12-41BB-8D14-8D31B27C6024"
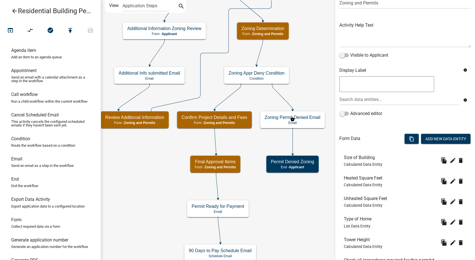
scroll to position [211, 0]
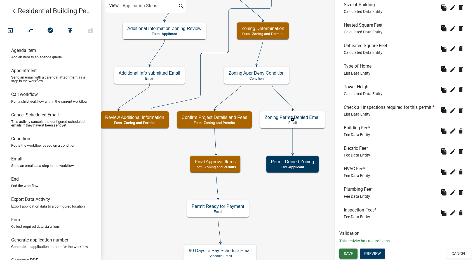
click at [345, 233] on button "Save" at bounding box center [349, 253] width 18 height 10
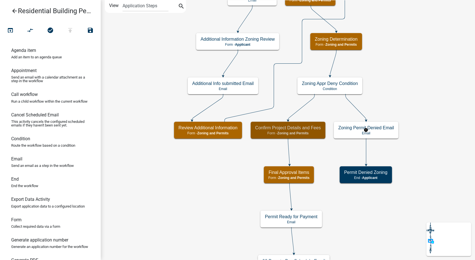
scroll to position [0, 0]
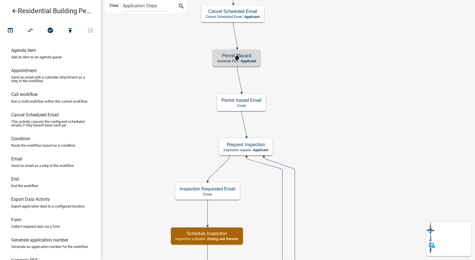
click at [253, 57] on h5 "Permit Placard" at bounding box center [236, 55] width 39 height 5
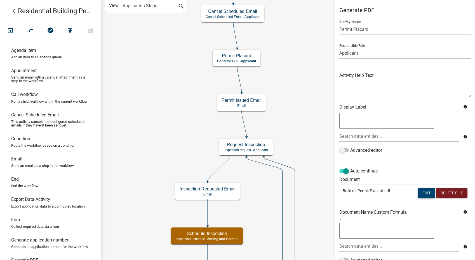
click at [422, 191] on button "Edit" at bounding box center [426, 193] width 17 height 10
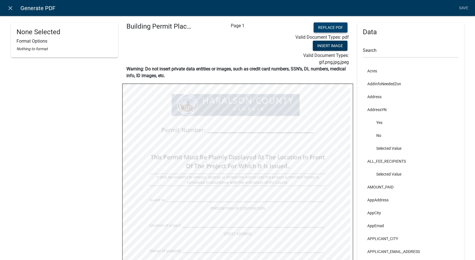
click at [318, 28] on button "Replace PDF" at bounding box center [331, 27] width 34 height 10
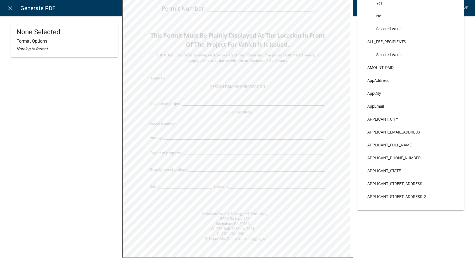
scroll to position [124, 0]
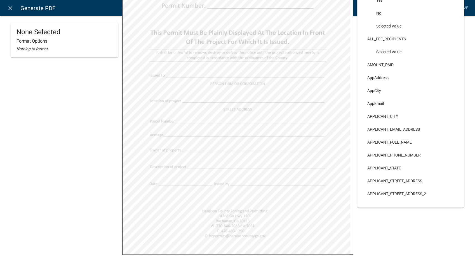
select select
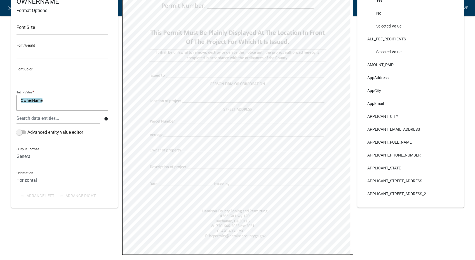
select select
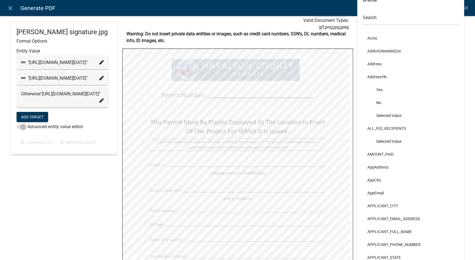
scroll to position [31, 0]
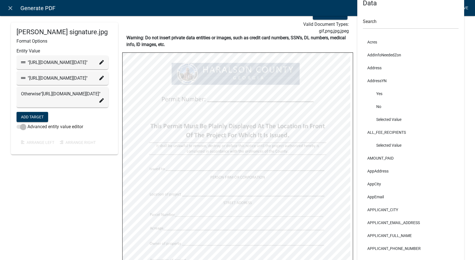
click at [428, 6] on link "Save" at bounding box center [464, 8] width 14 height 11
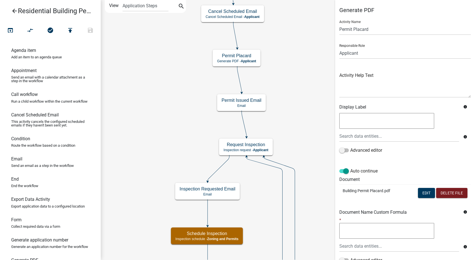
scroll to position [47, 0]
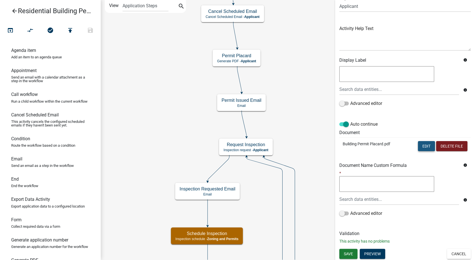
click at [418, 141] on button "Edit" at bounding box center [426, 146] width 17 height 10
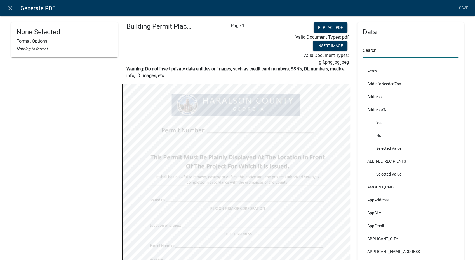
click at [388, 51] on input "text" at bounding box center [411, 51] width 96 height 11
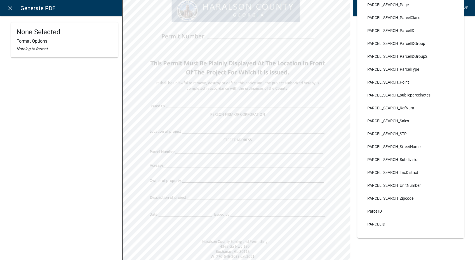
scroll to position [140, 0]
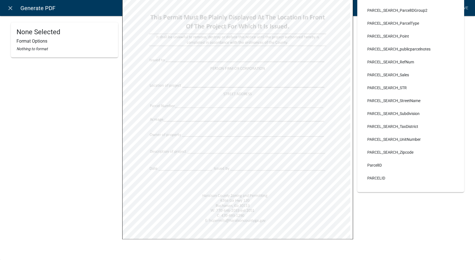
type input "parcel"
select select
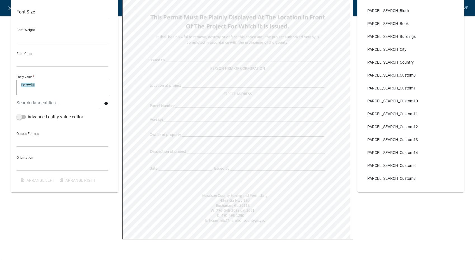
scroll to position [15, 0]
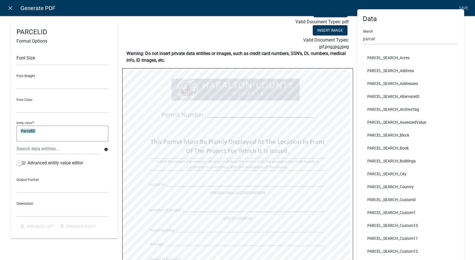
select select
click at [381, 39] on input "parcel" at bounding box center [411, 38] width 96 height 11
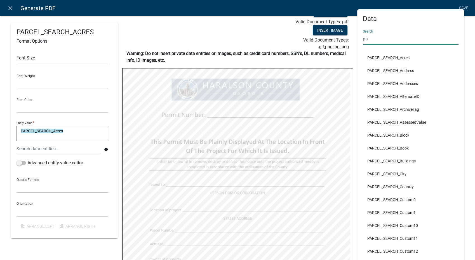
type input "p"
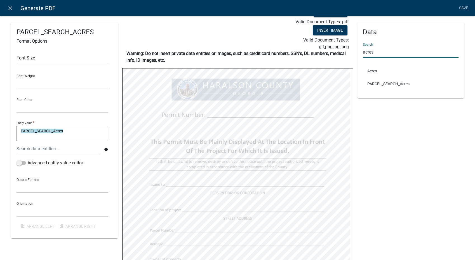
type input "acres"
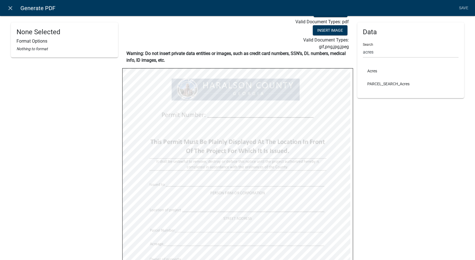
select select
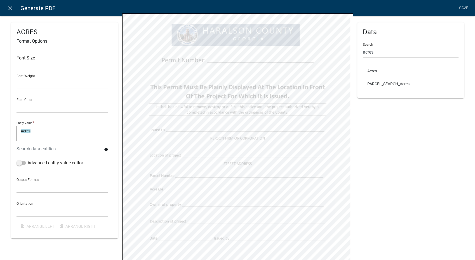
scroll to position [0, 0]
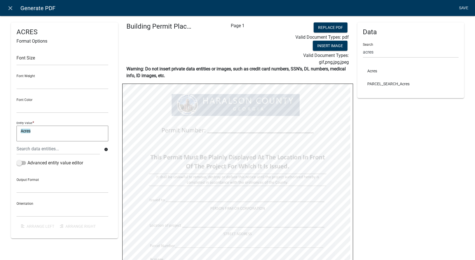
click at [428, 6] on link "Save" at bounding box center [464, 8] width 14 height 11
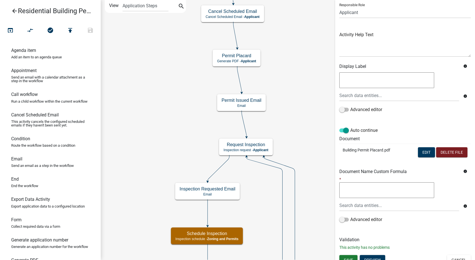
scroll to position [47, 0]
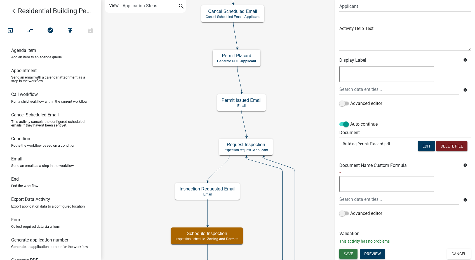
click at [350, 233] on span "Save" at bounding box center [348, 253] width 9 height 4
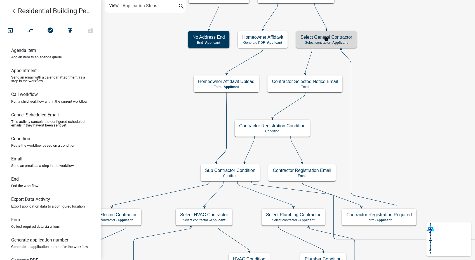
click at [337, 39] on h5 "Select General Contractor" at bounding box center [327, 36] width 52 height 5
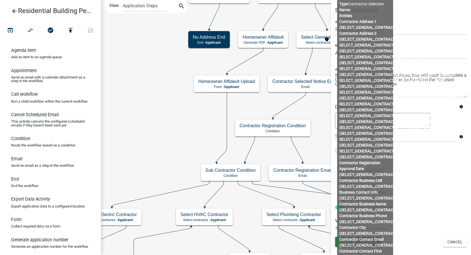
click at [428, 172] on div "Electrical Contractor" at bounding box center [401, 170] width 132 height 7
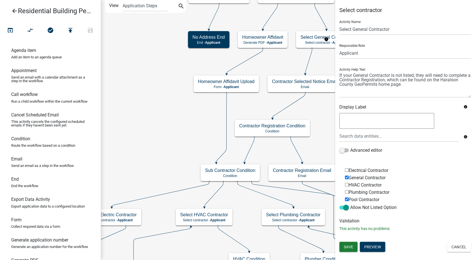
click at [385, 172] on body "Internet Explorer does NOT work with GeoPermits. Get a new browser for more sec…" at bounding box center [237, 130] width 475 height 260
click at [428, 233] on button "Cancel" at bounding box center [459, 246] width 24 height 10
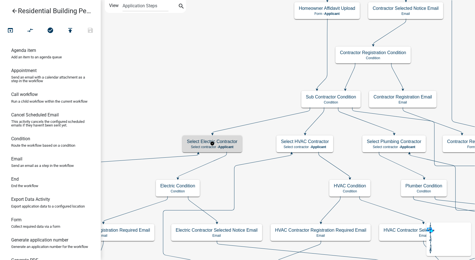
click at [235, 143] on h5 "Select Electric Contractor" at bounding box center [212, 141] width 51 height 5
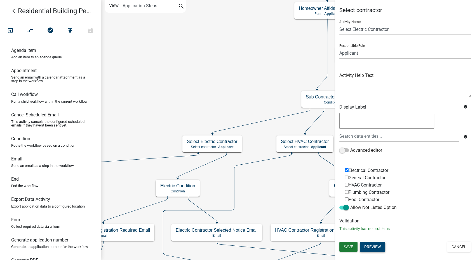
click at [365, 233] on button "Preview" at bounding box center [372, 246] width 25 height 10
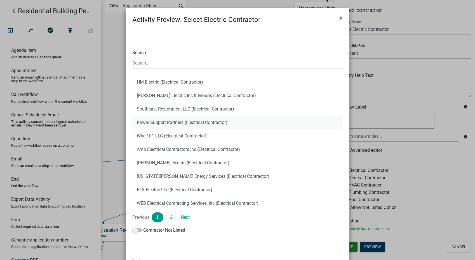
click at [199, 124] on button "Power Support Partners (Electrical Contractor)" at bounding box center [237, 122] width 211 height 13
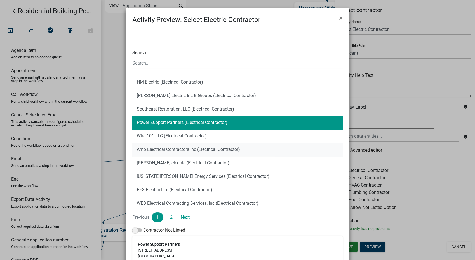
click at [198, 146] on button "Amp Electrical Contractors Inc (Electrical Contractor)" at bounding box center [237, 149] width 211 height 13
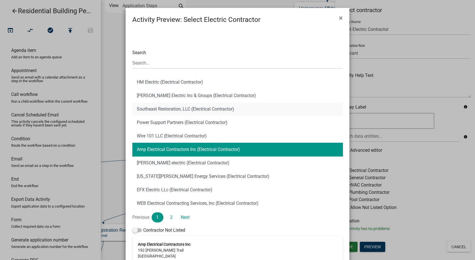
click at [193, 111] on button "Southeast Restoration, LLC (Electrical Contractor)" at bounding box center [237, 108] width 211 height 13
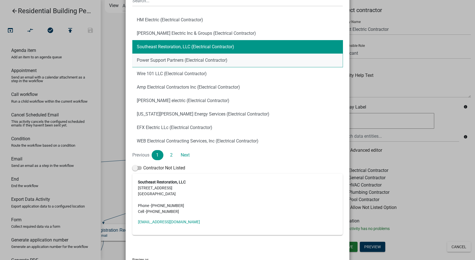
scroll to position [89, 0]
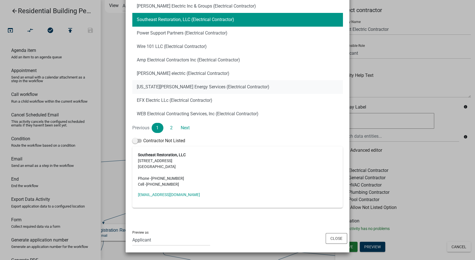
click at [181, 88] on button "[US_STATE][PERSON_NAME] Energy Services (Electrical Contractor)" at bounding box center [237, 86] width 211 height 13
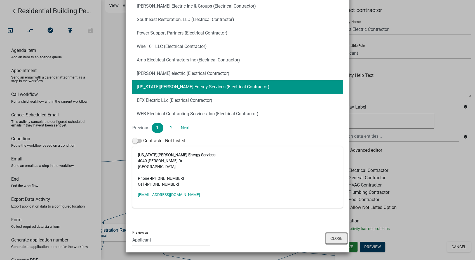
click at [330, 233] on button "Close" at bounding box center [337, 238] width 22 height 11
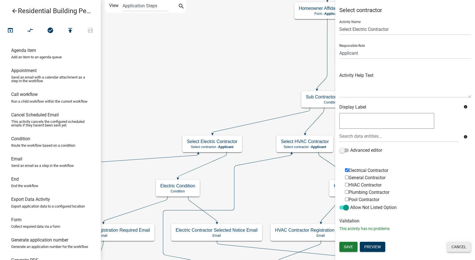
click at [428, 233] on button "Cancel" at bounding box center [459, 246] width 24 height 10
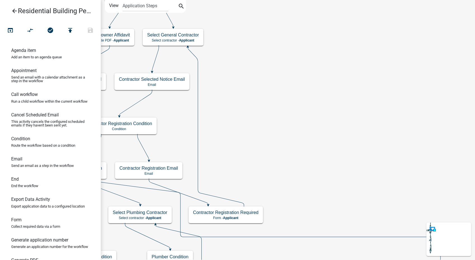
click at [15, 11] on icon "arrow_back" at bounding box center [14, 12] width 7 height 8
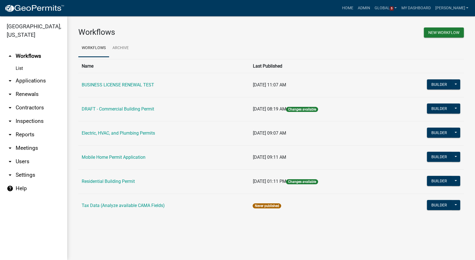
click at [29, 108] on link "arrow_drop_down Contractors" at bounding box center [33, 107] width 67 height 13
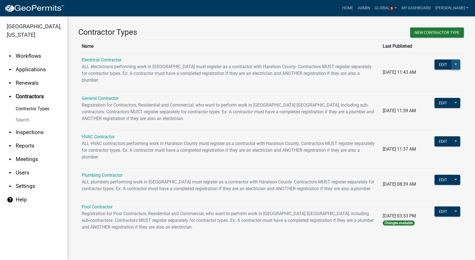
click at [428, 64] on button at bounding box center [456, 64] width 9 height 10
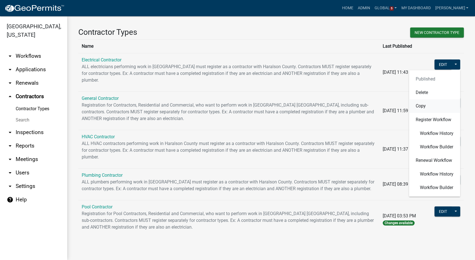
click at [418, 108] on button "Copy" at bounding box center [434, 105] width 51 height 13
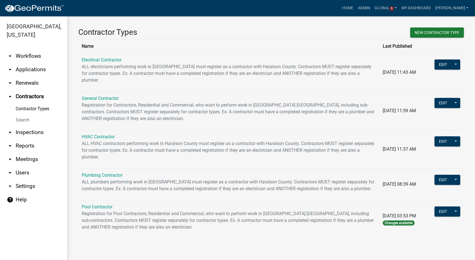
select select "36ac59a0-cdcf-4e4c-ae89-682540d7a14a"
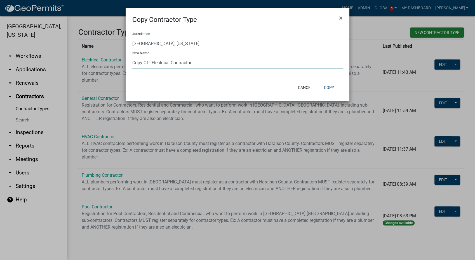
click at [170, 64] on input "Copy Of - Electrical Contractor" at bounding box center [237, 62] width 211 height 11
type input "DRAFT - Solar Contractor"
click at [324, 87] on button "Copy" at bounding box center [329, 87] width 19 height 10
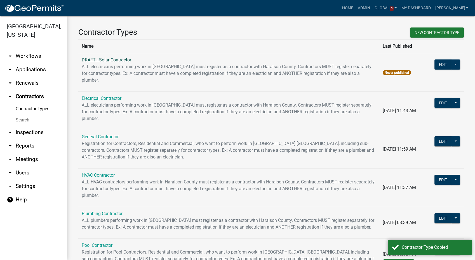
click at [103, 62] on link "DRAFT - Solar Contractor" at bounding box center [107, 59] width 50 height 5
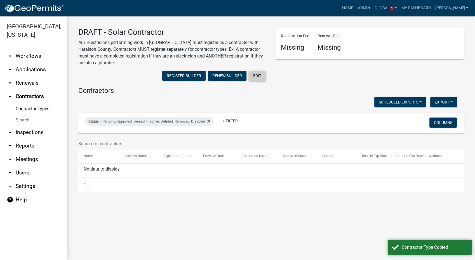
click at [256, 76] on button "Edit" at bounding box center [257, 76] width 17 height 10
select select "1: Object"
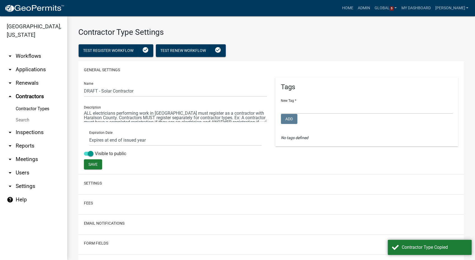
select select
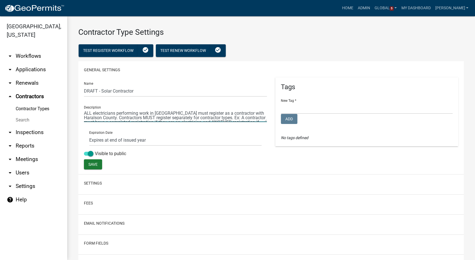
click at [115, 113] on textarea at bounding box center [175, 115] width 183 height 13
type textarea "ALL solar contractors performing work in [GEOGRAPHIC_DATA] must register as a c…"
